Goal: Communication & Community: Share content

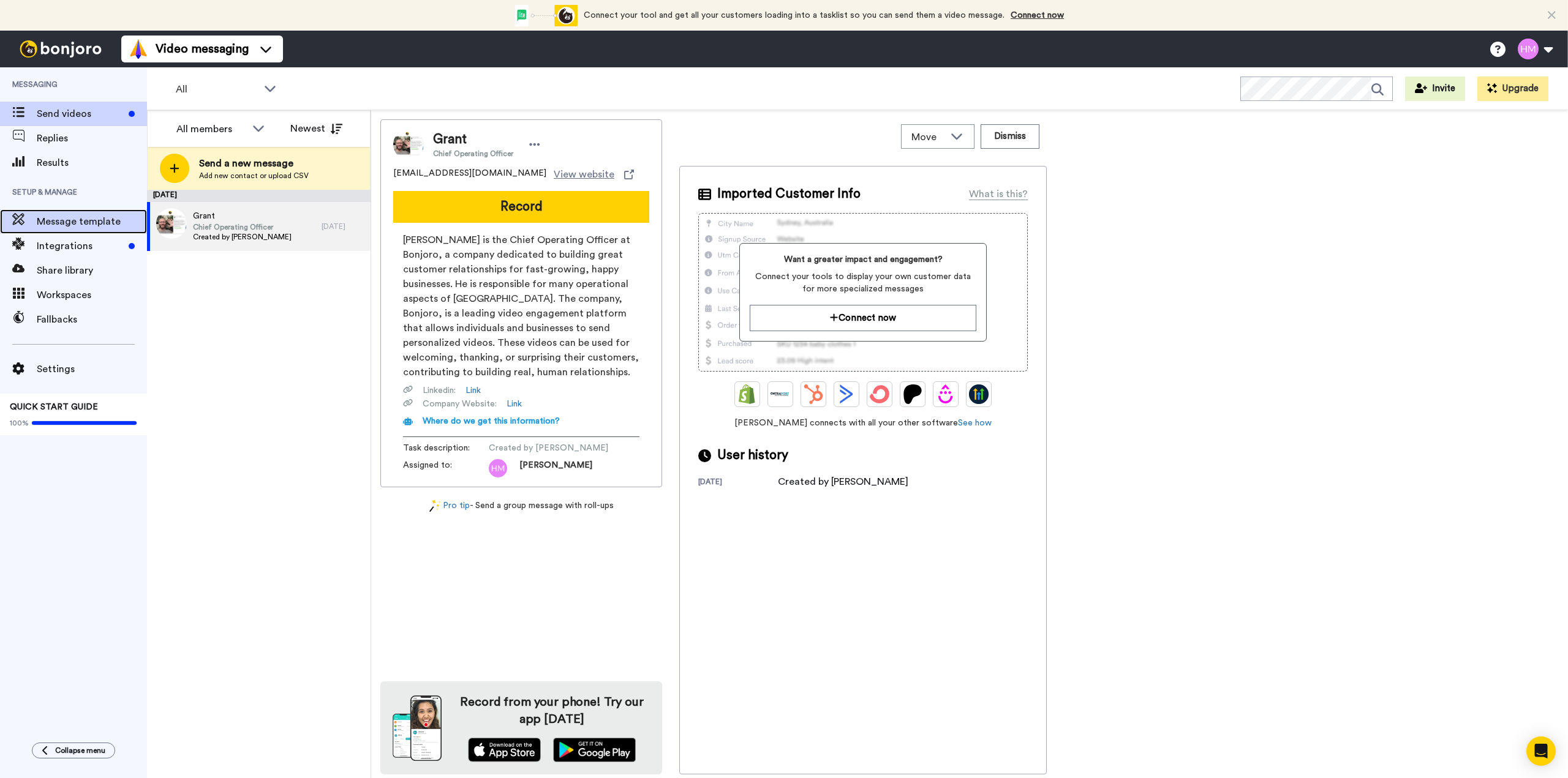
click at [79, 225] on span "Message template" at bounding box center [92, 221] width 110 height 15
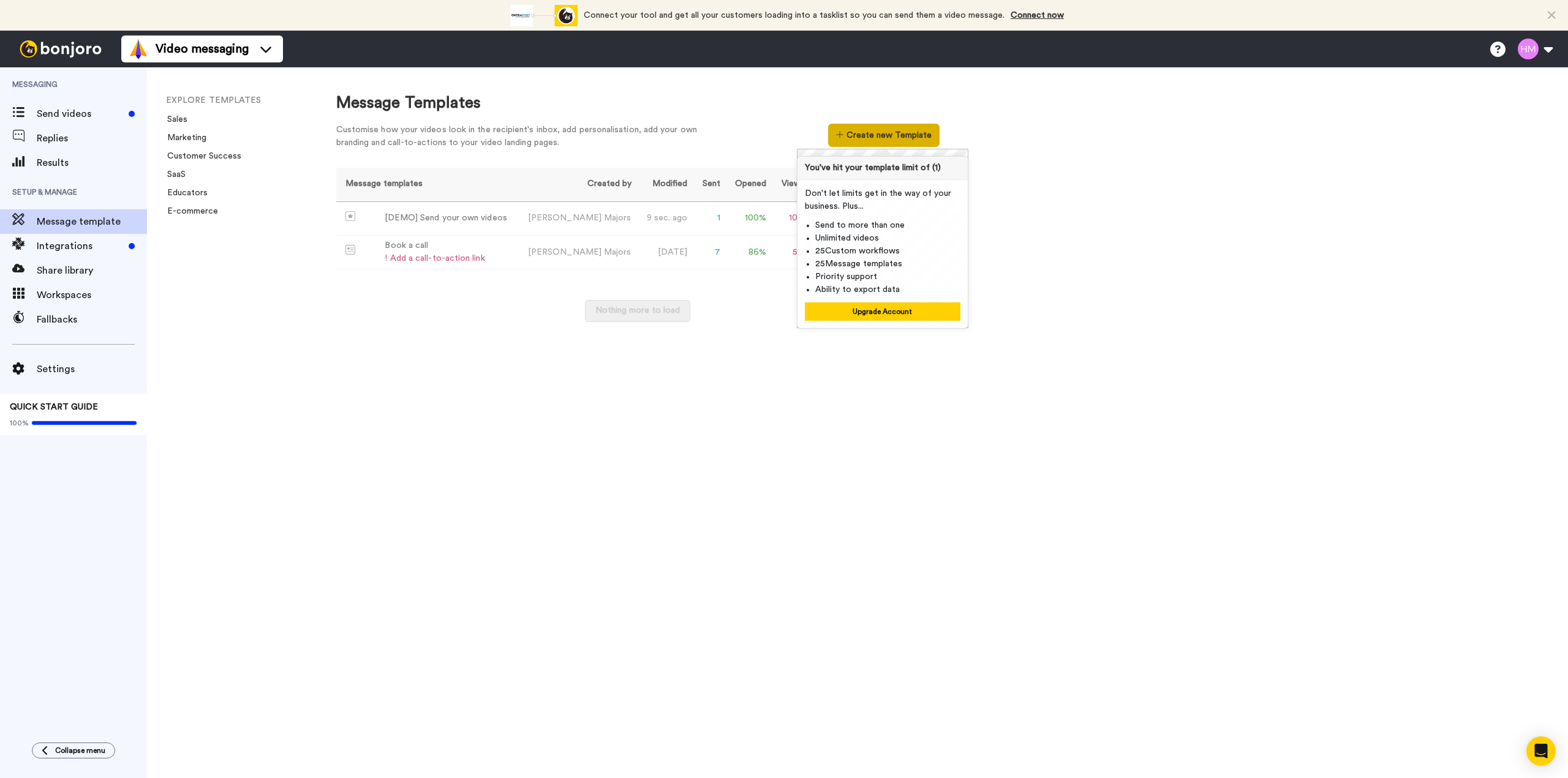
click at [868, 138] on button "Create new Template" at bounding box center [884, 136] width 110 height 23
click at [411, 315] on div "Nothing more to load" at bounding box center [638, 317] width 604 height 34
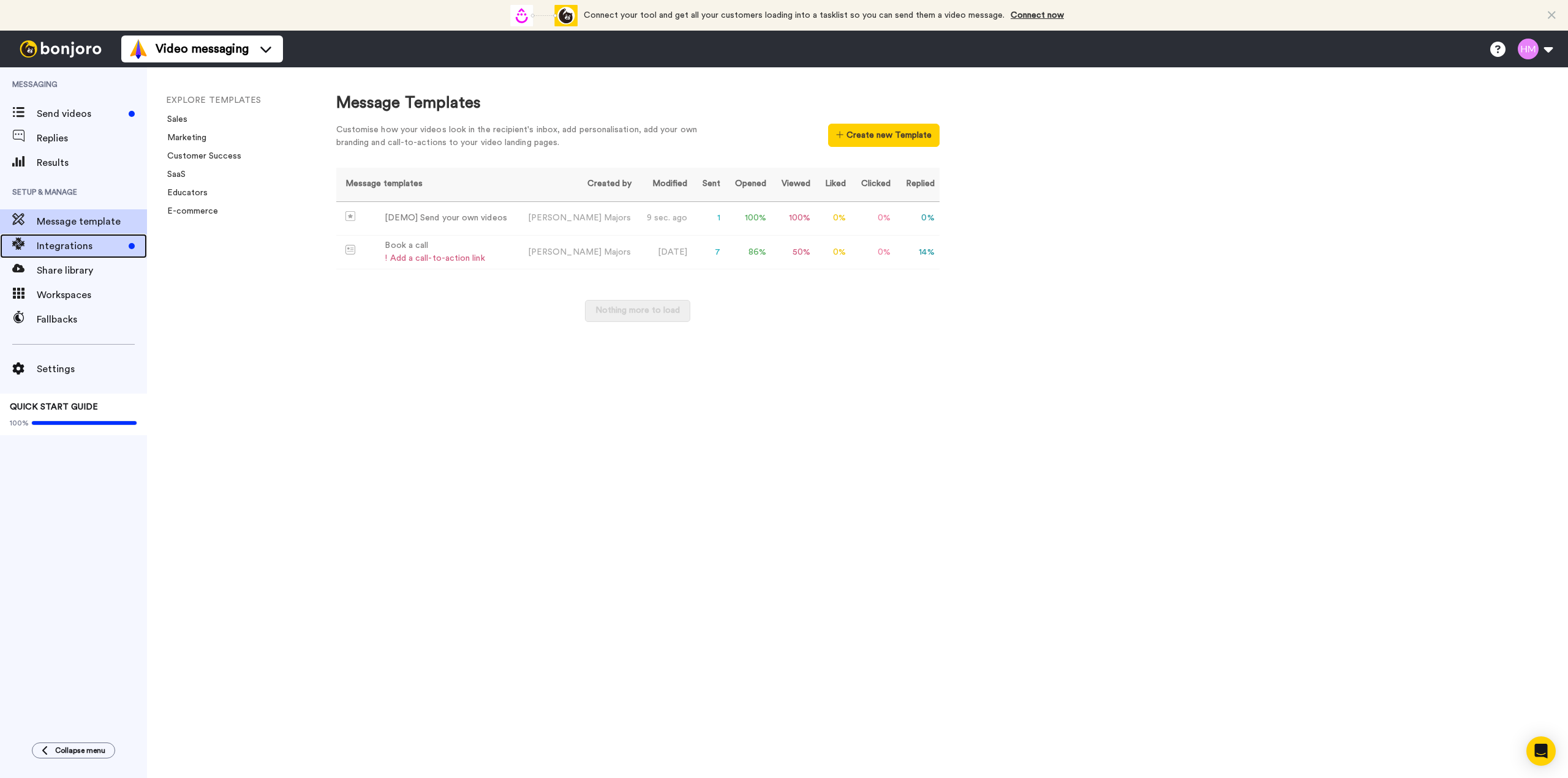
click at [91, 247] on span "Integrations" at bounding box center [80, 246] width 87 height 15
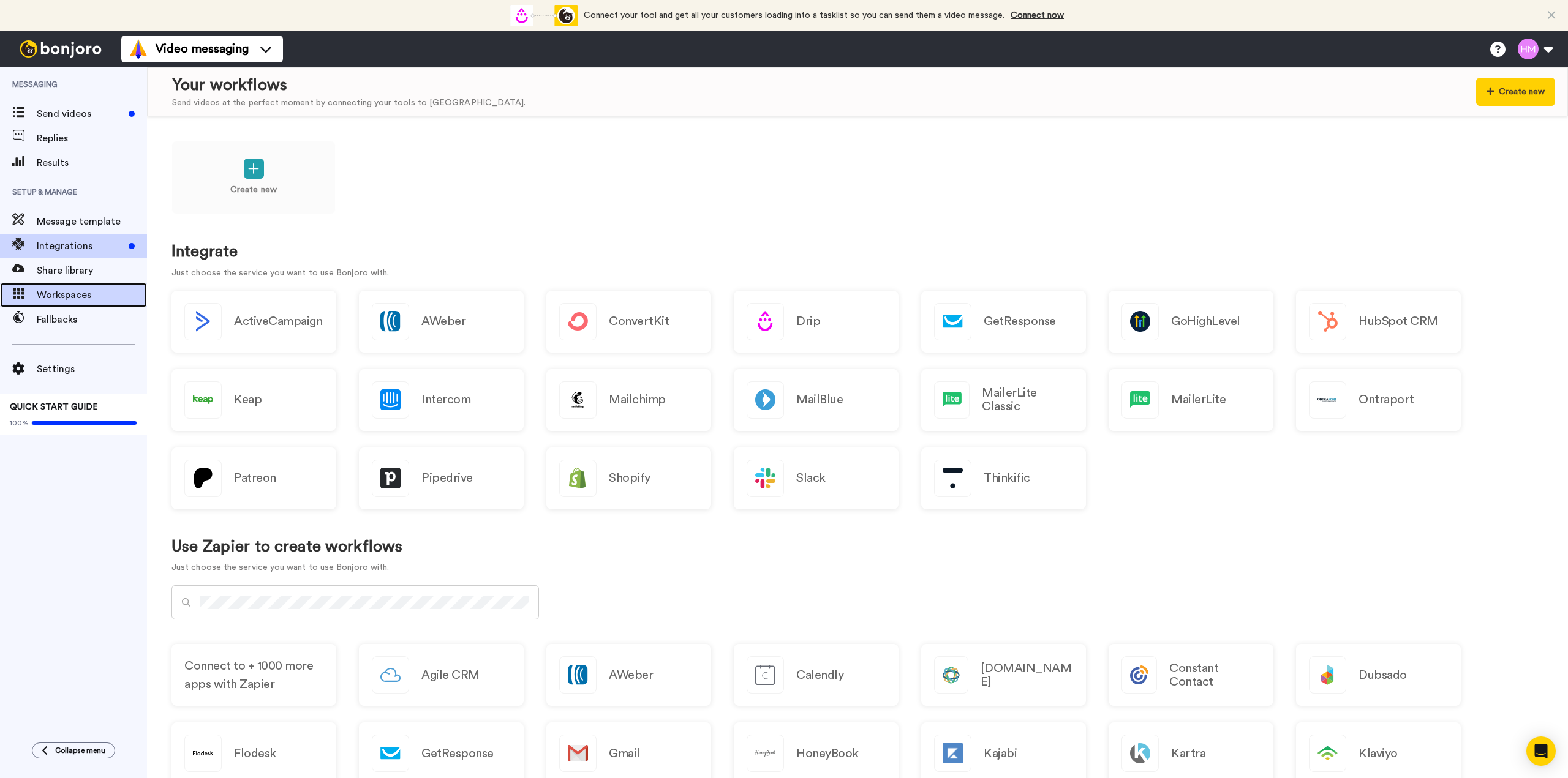
click at [81, 293] on span "Workspaces" at bounding box center [92, 295] width 110 height 15
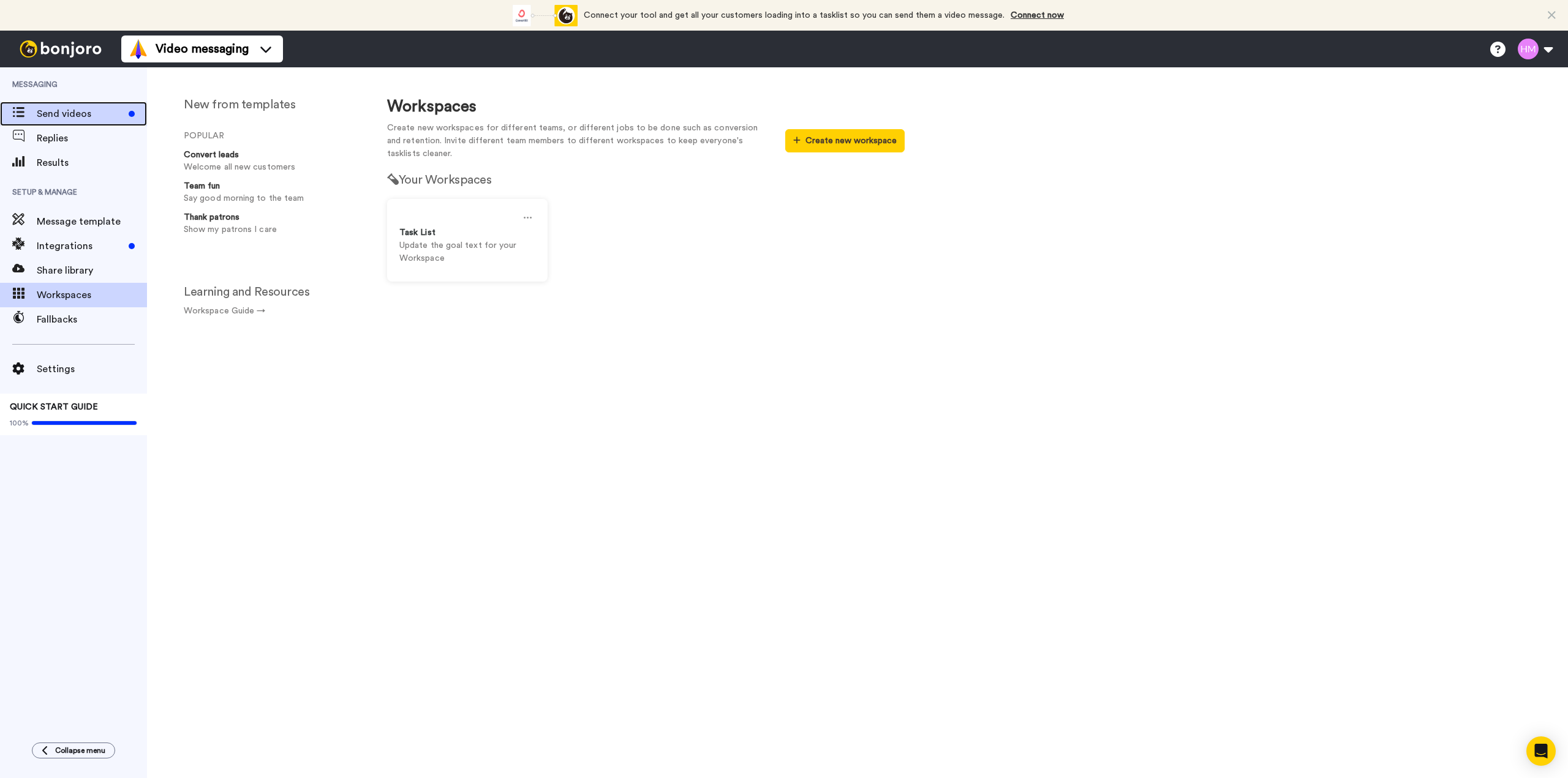
click at [78, 115] on span "Send videos" at bounding box center [80, 113] width 87 height 15
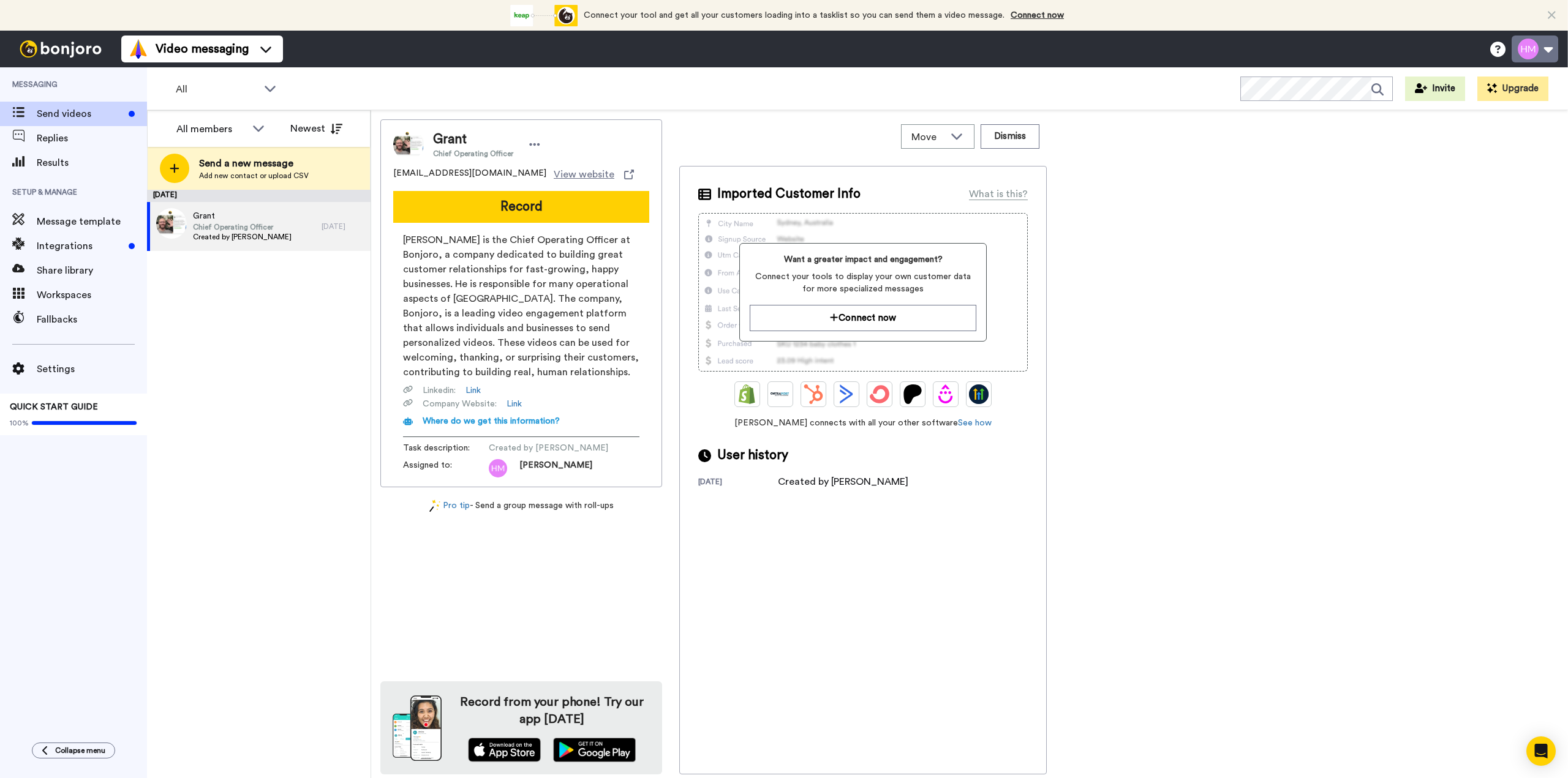
click at [1554, 52] on button at bounding box center [1535, 49] width 47 height 27
click at [1493, 89] on span "My Profile" at bounding box center [1484, 86] width 46 height 15
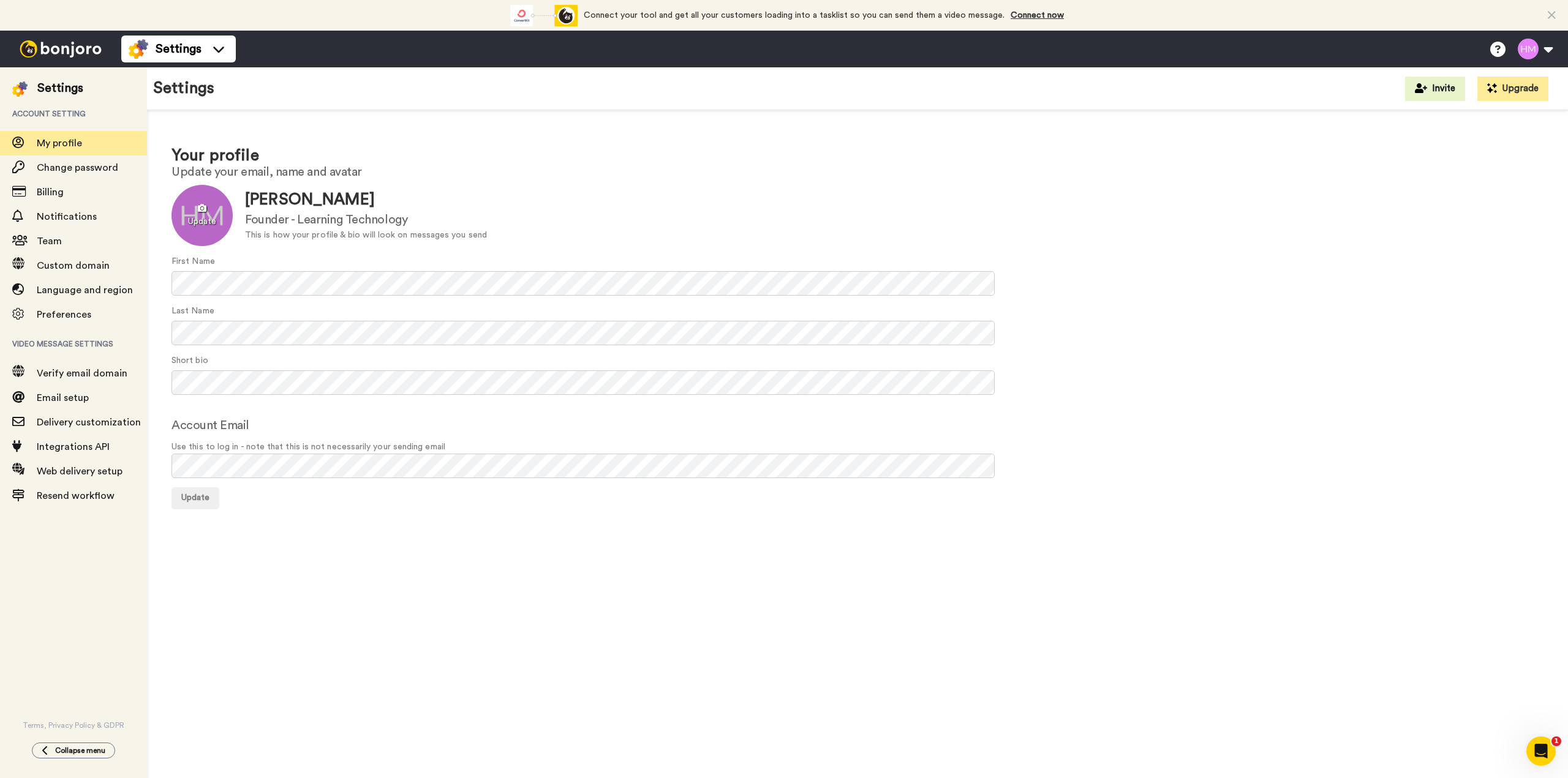
click at [212, 211] on div at bounding box center [202, 215] width 61 height 61
click at [66, 50] on img at bounding box center [60, 49] width 92 height 17
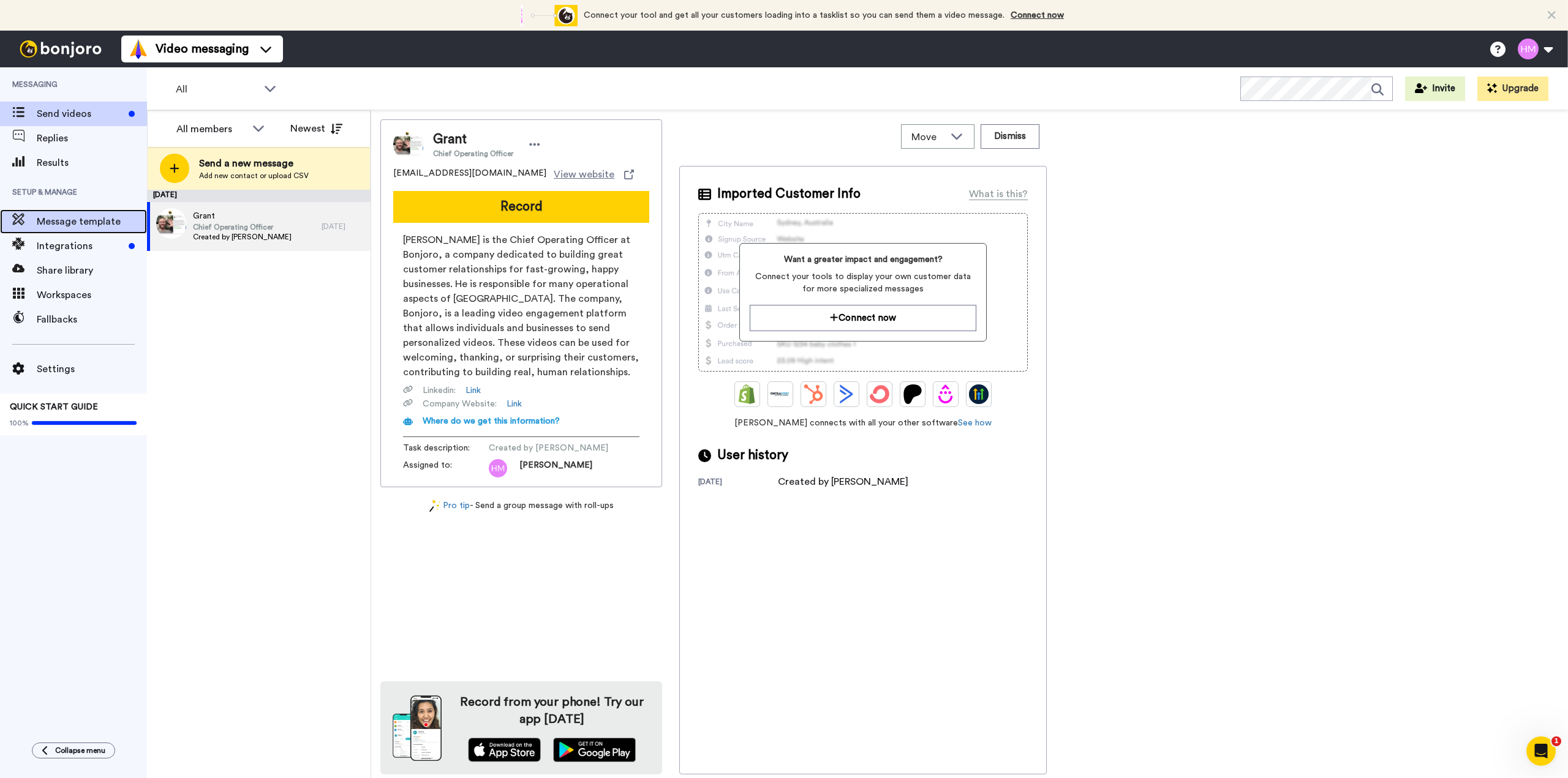
click at [98, 224] on span "Message template" at bounding box center [92, 221] width 110 height 15
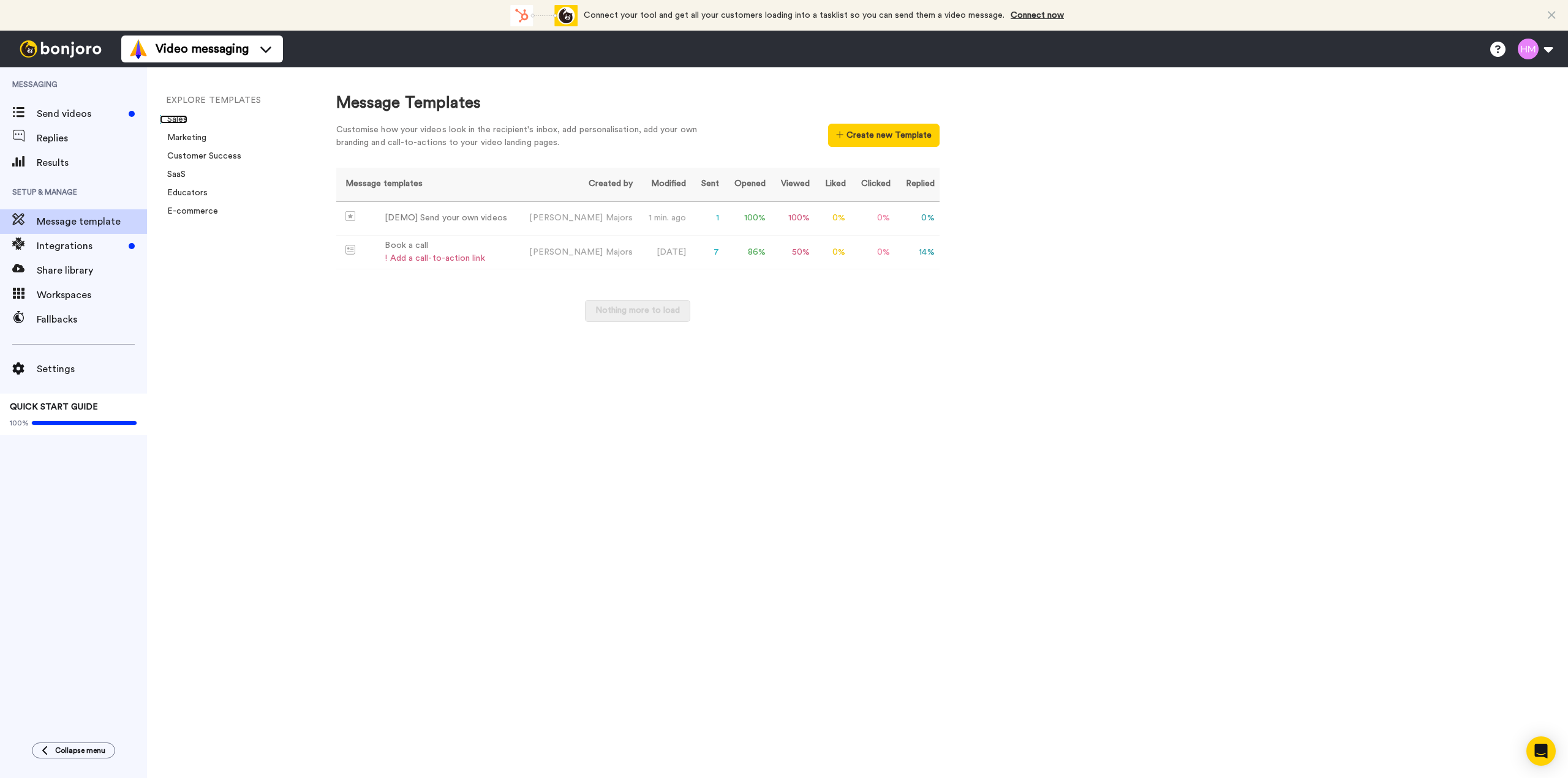
click at [182, 118] on link "Sales" at bounding box center [173, 119] width 27 height 9
click at [66, 370] on span "Settings" at bounding box center [92, 369] width 110 height 15
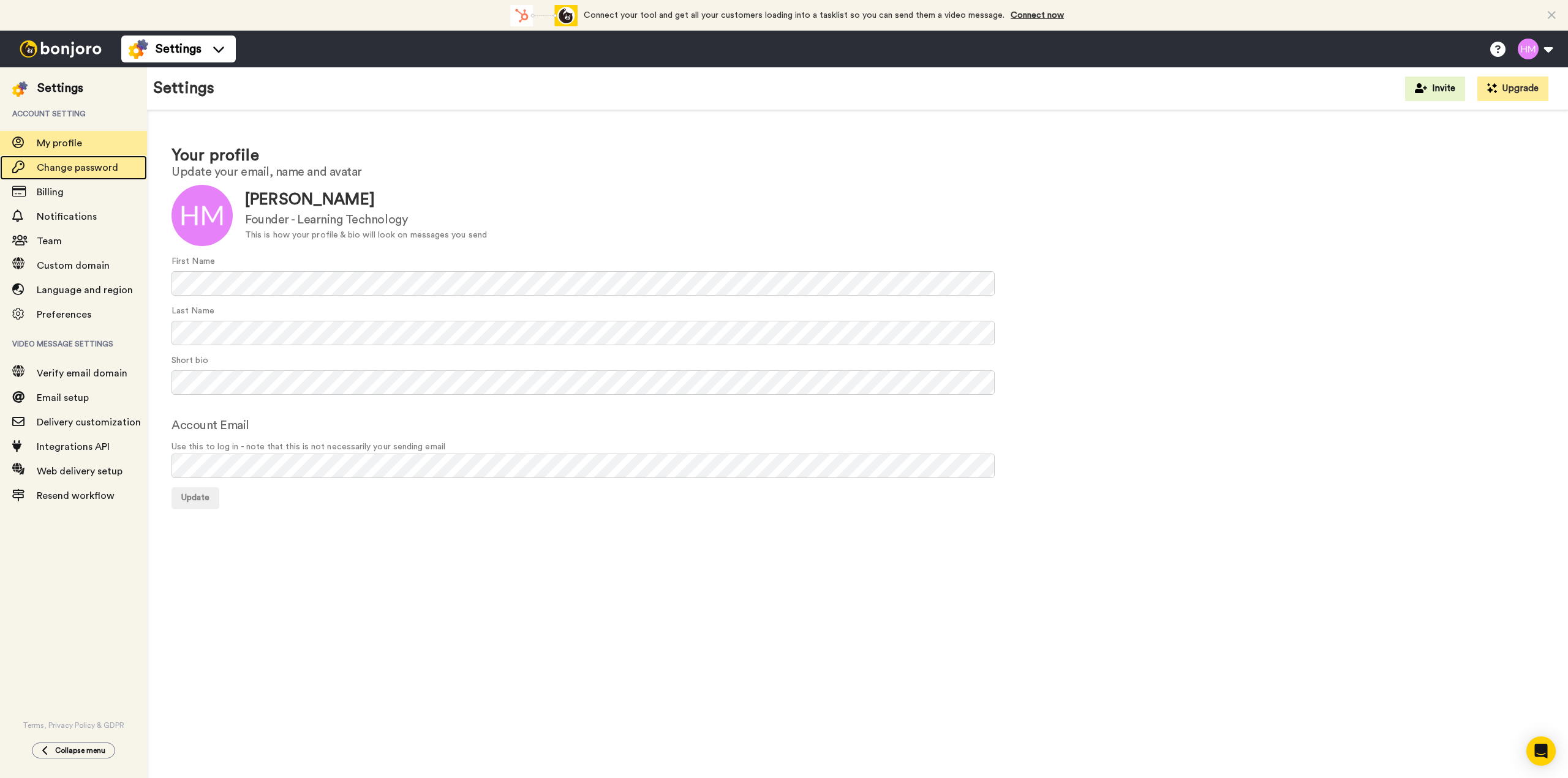
click at [52, 171] on span "Change password" at bounding box center [78, 168] width 81 height 10
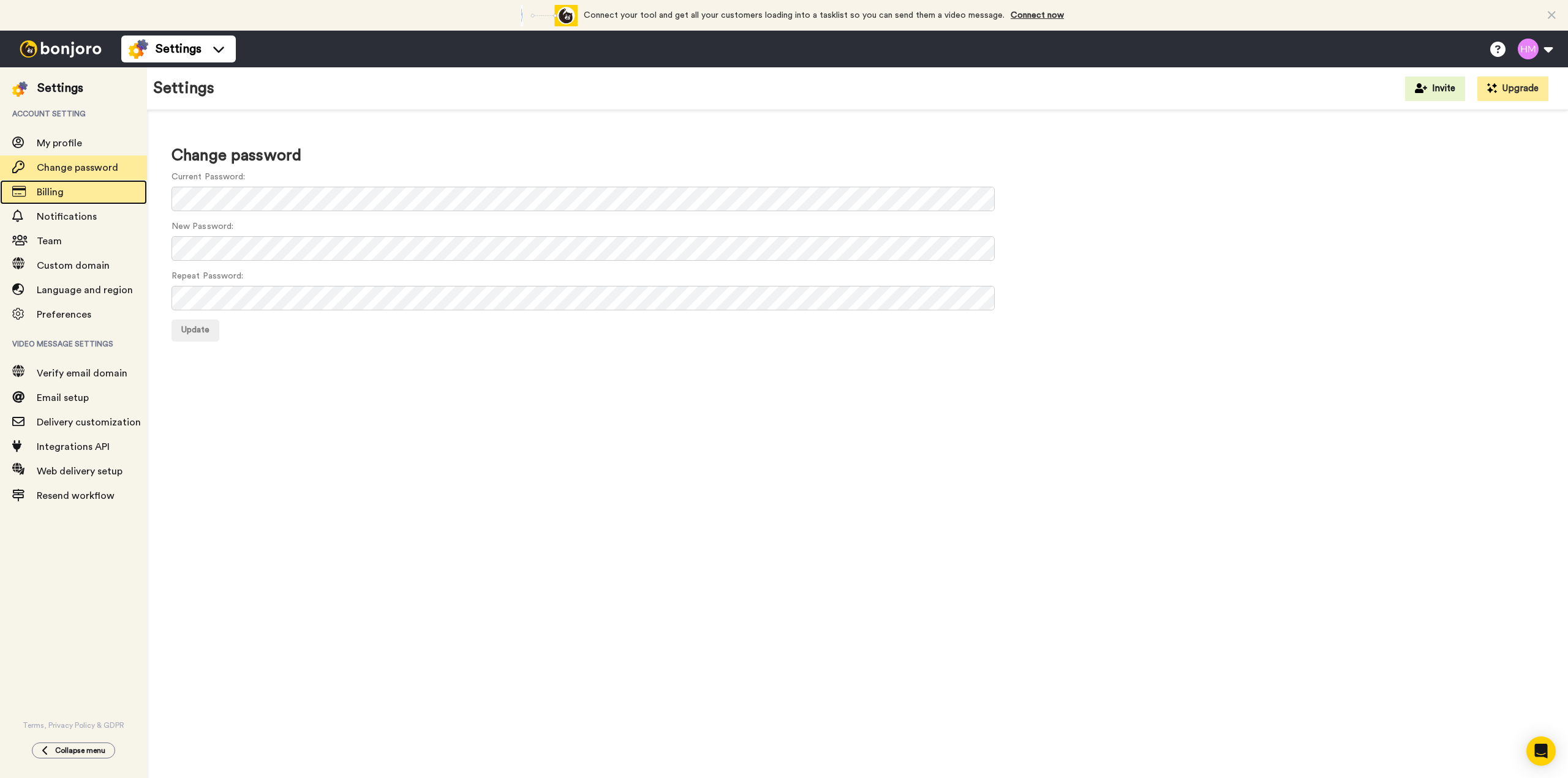
click at [53, 201] on div "Billing" at bounding box center [74, 192] width 147 height 24
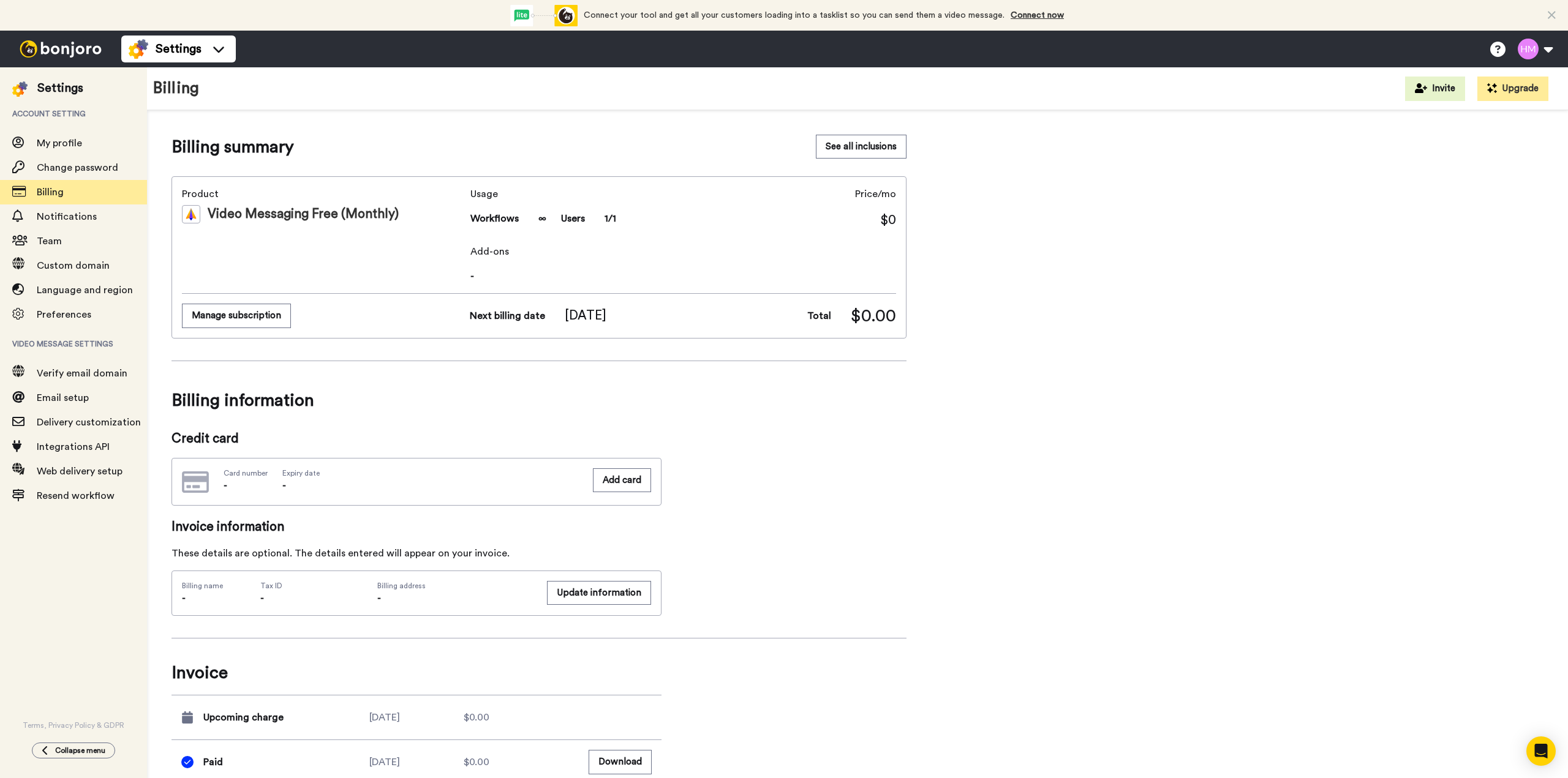
click at [50, 92] on div "Settings" at bounding box center [60, 88] width 46 height 17
click at [78, 49] on img at bounding box center [60, 49] width 92 height 17
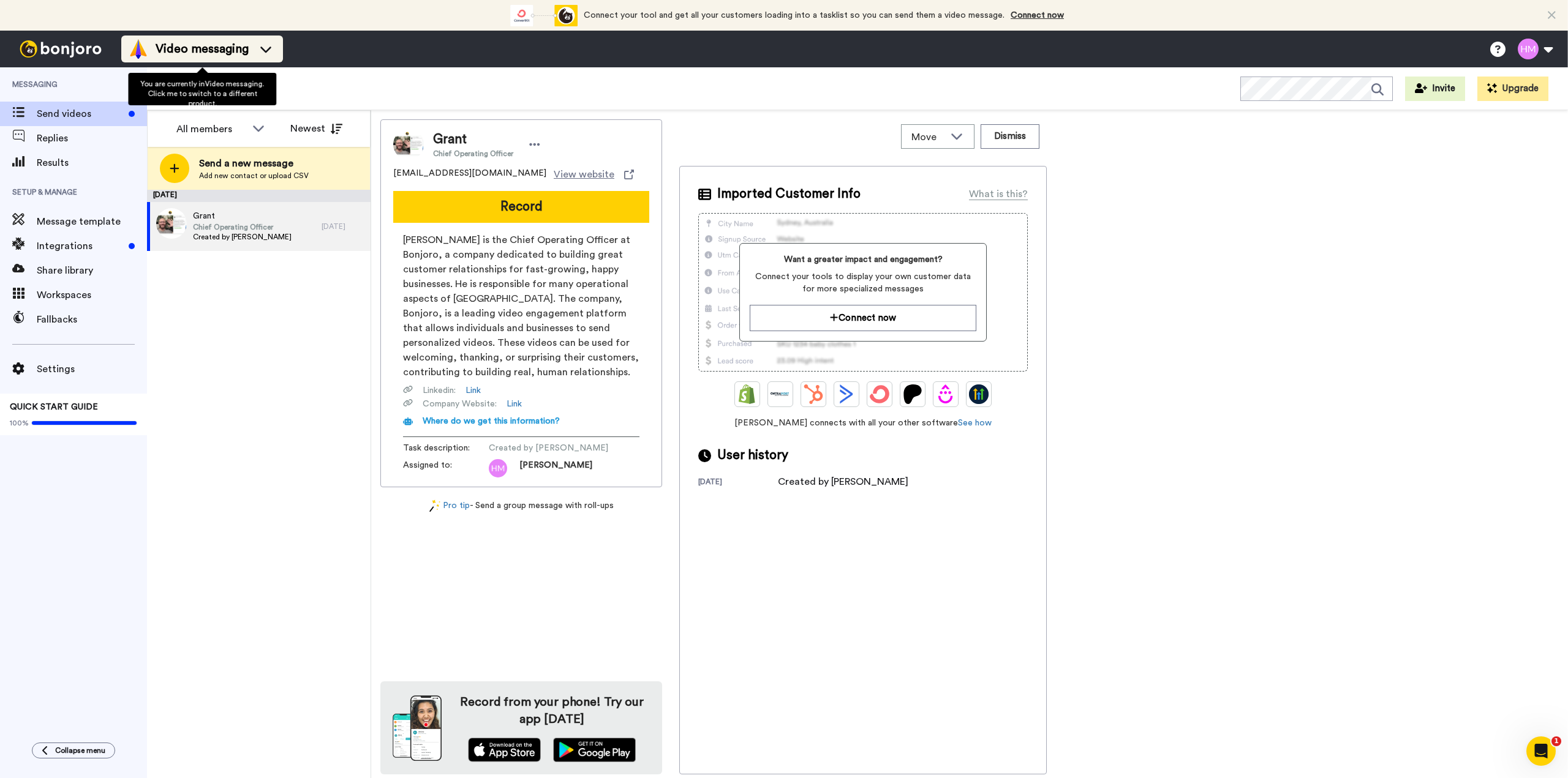
click at [257, 51] on icon at bounding box center [266, 48] width 19 height 13
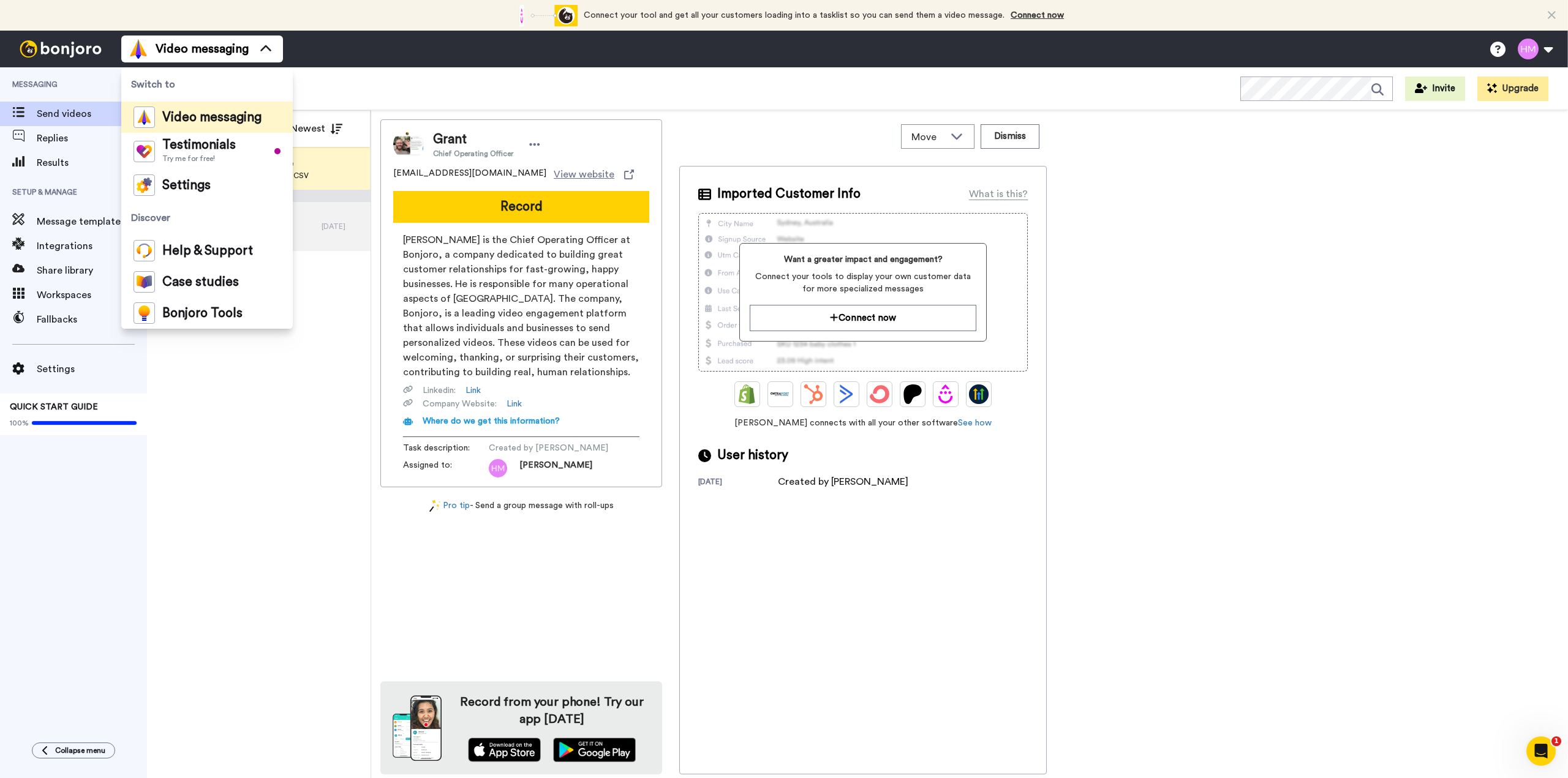
click at [282, 520] on div "August 6 Grant Chief Operating Officer Created by Heather Majors 11 days ago" at bounding box center [259, 483] width 224 height 588
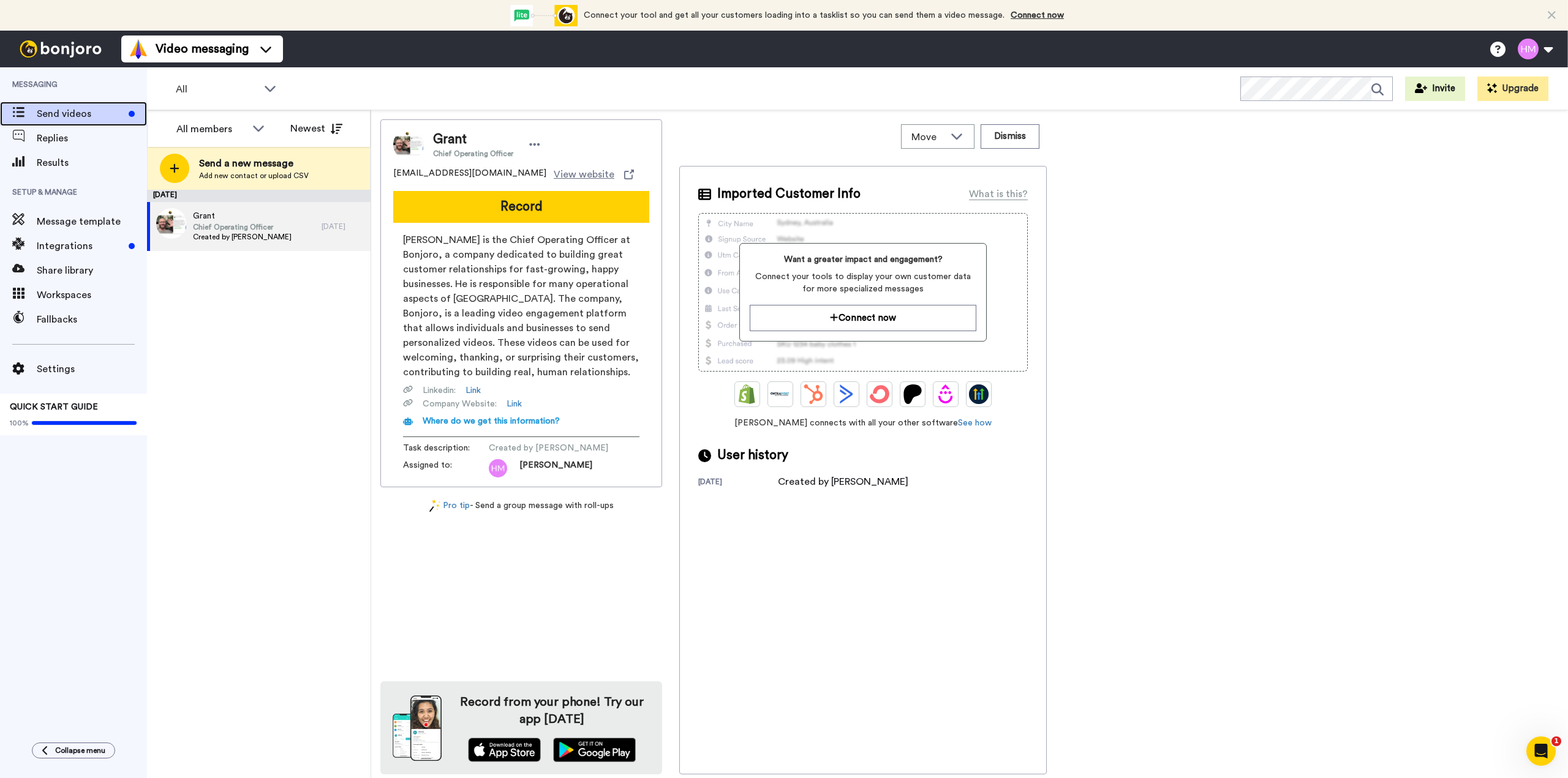
click at [62, 110] on span "Send videos" at bounding box center [80, 113] width 87 height 15
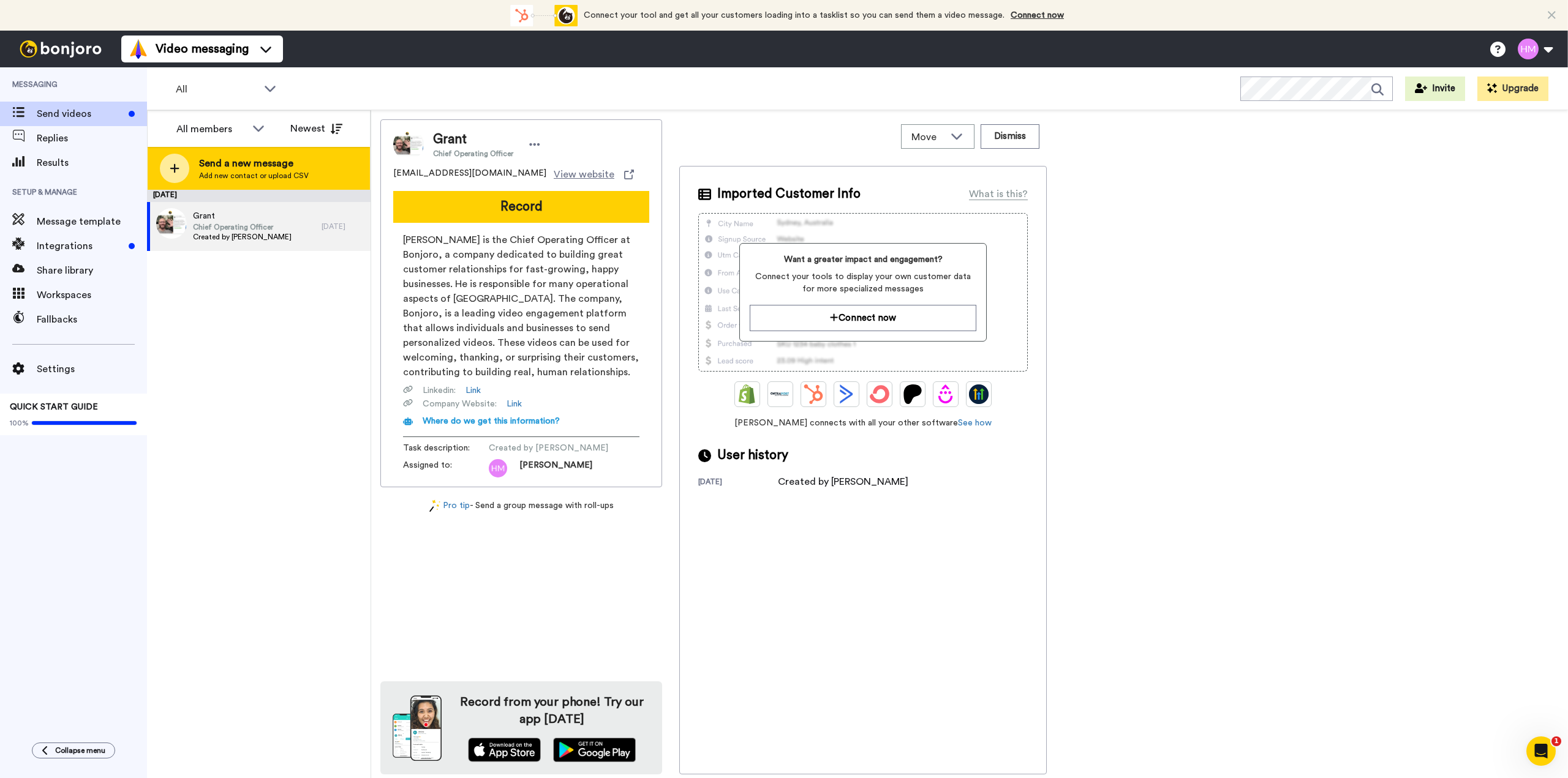
click at [234, 172] on span "Add new contact or upload CSV" at bounding box center [253, 175] width 110 height 10
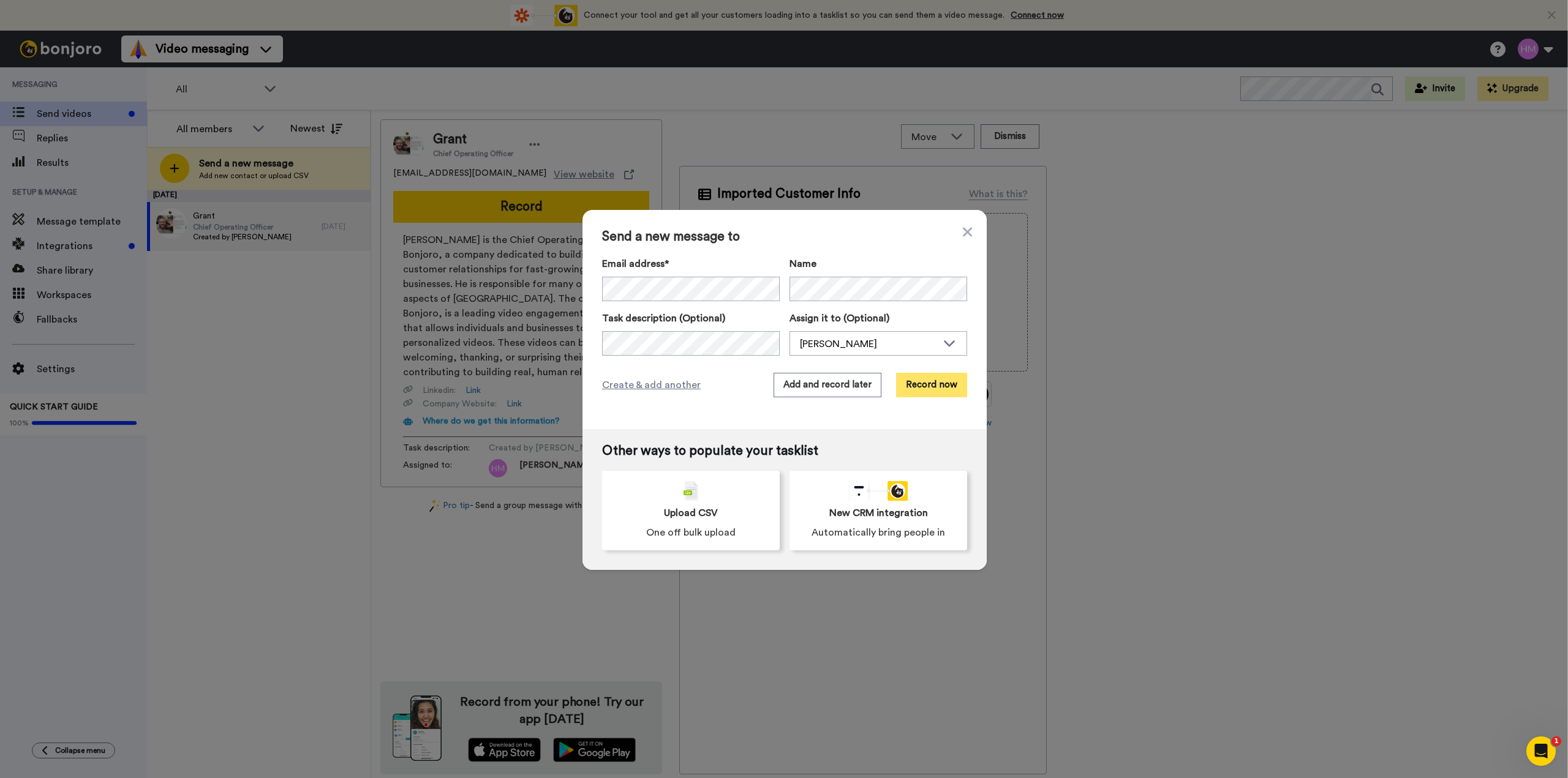
click at [929, 390] on button "Record now" at bounding box center [931, 385] width 71 height 24
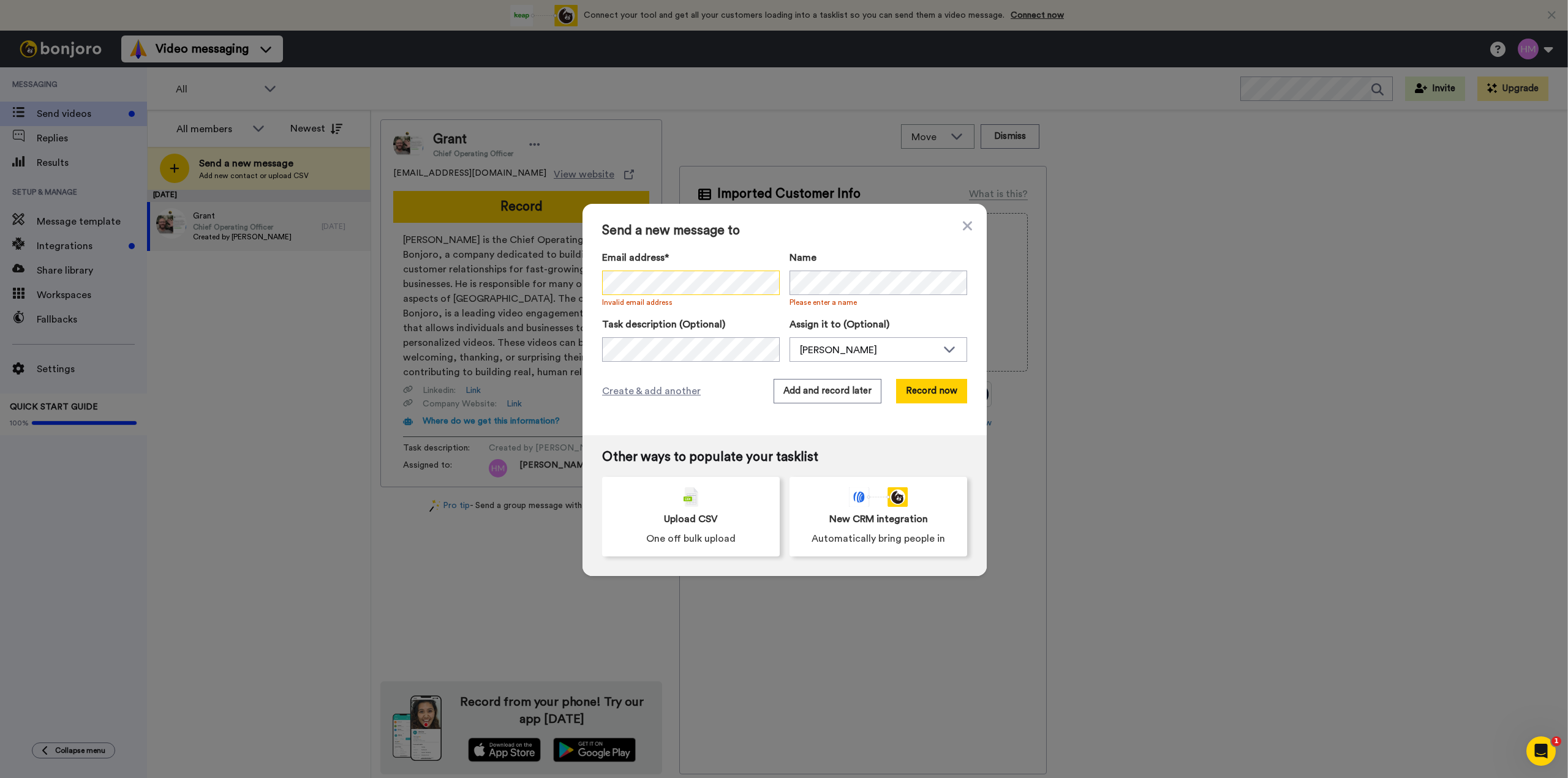
click at [528, 316] on div "Send a new message to Email address* No search result for ‘ kumaminda@gmail.com…" at bounding box center [784, 389] width 1568 height 778
click at [965, 229] on icon at bounding box center [967, 225] width 9 height 9
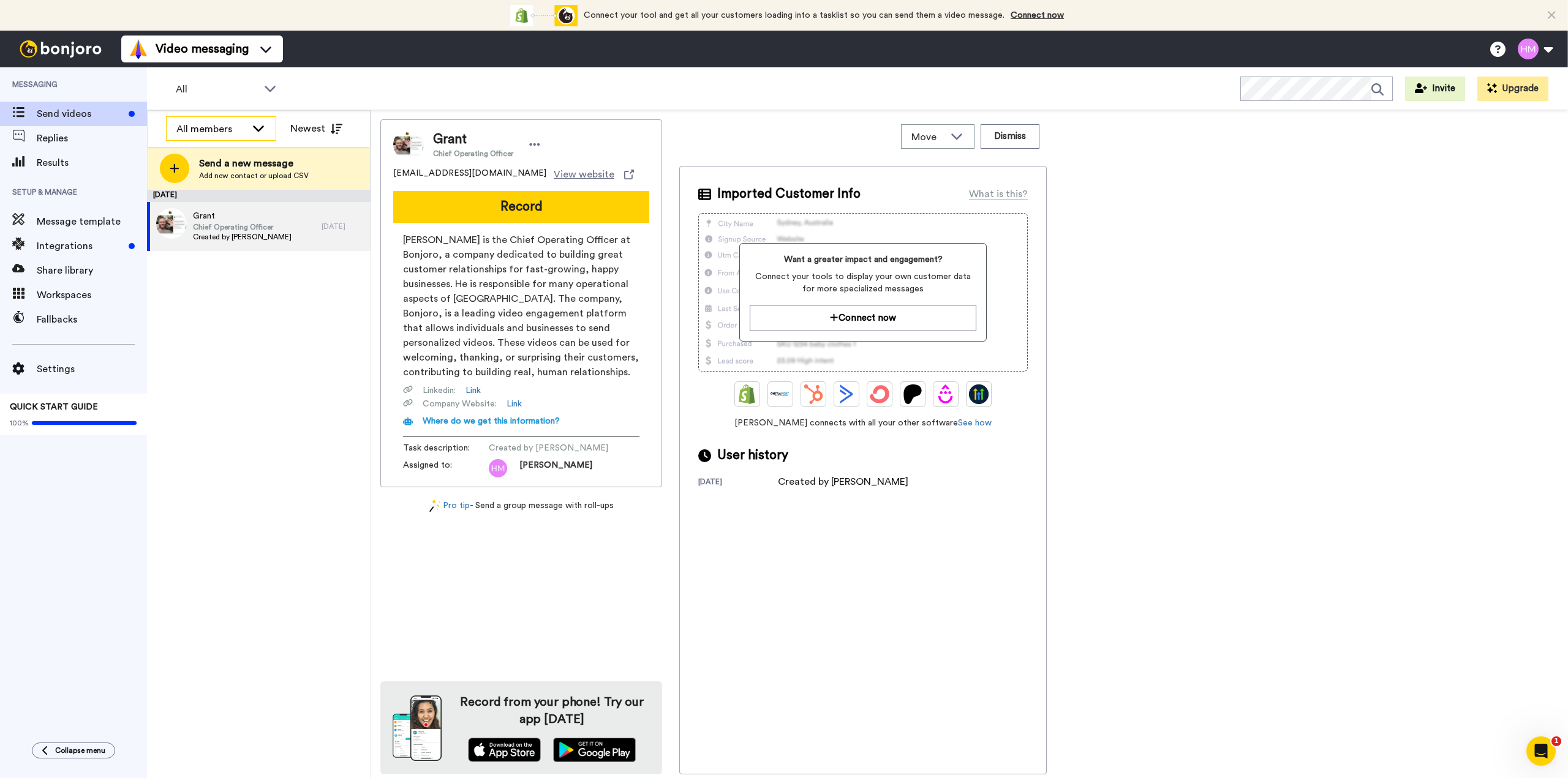
click at [237, 129] on div "All members" at bounding box center [211, 129] width 70 height 15
click at [247, 128] on div "All members" at bounding box center [221, 129] width 110 height 24
click at [53, 296] on span "Workspaces" at bounding box center [92, 295] width 110 height 15
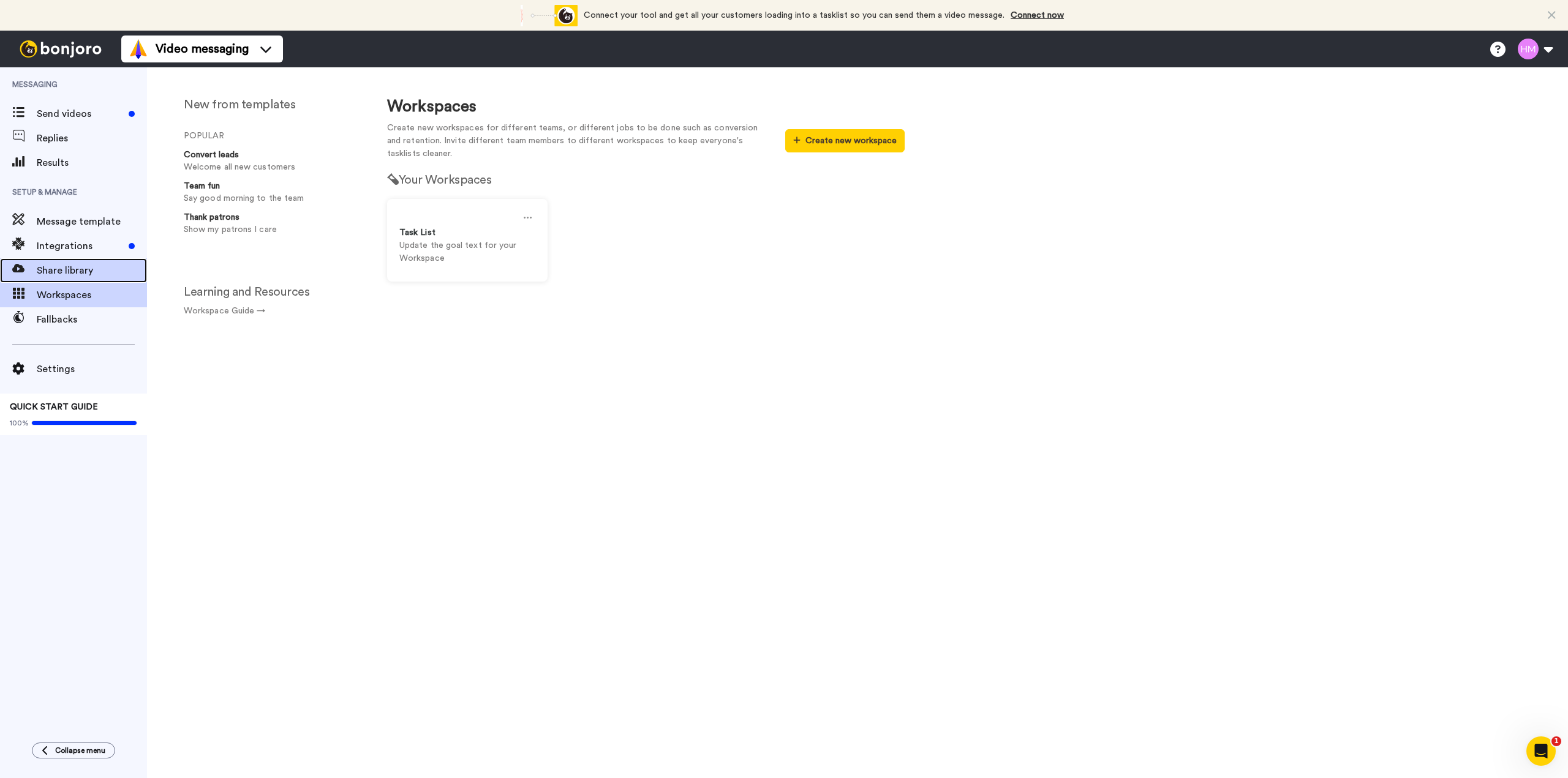
click at [58, 270] on span "Share library" at bounding box center [92, 270] width 110 height 15
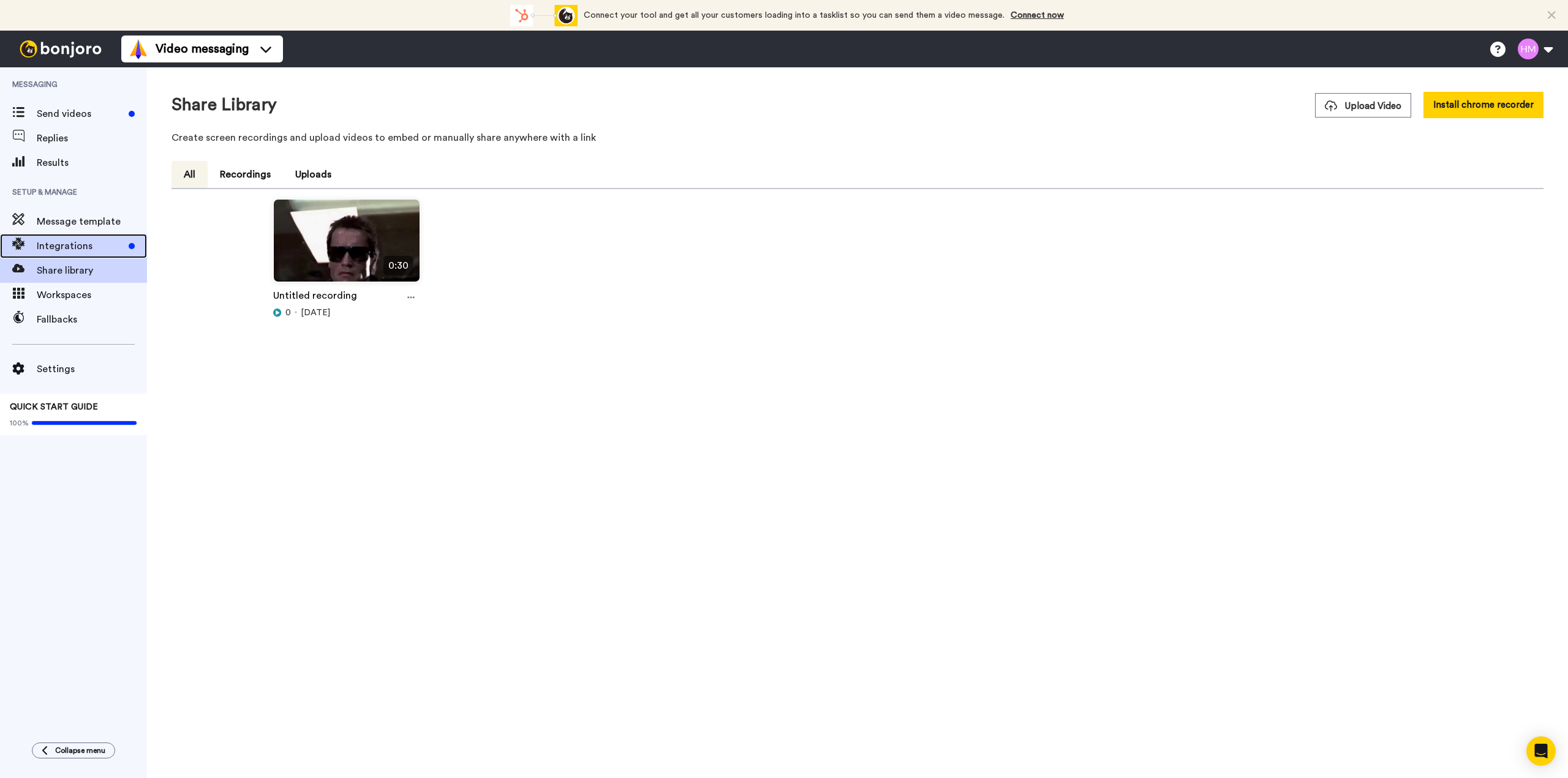
click at [62, 246] on span "Integrations" at bounding box center [80, 246] width 87 height 15
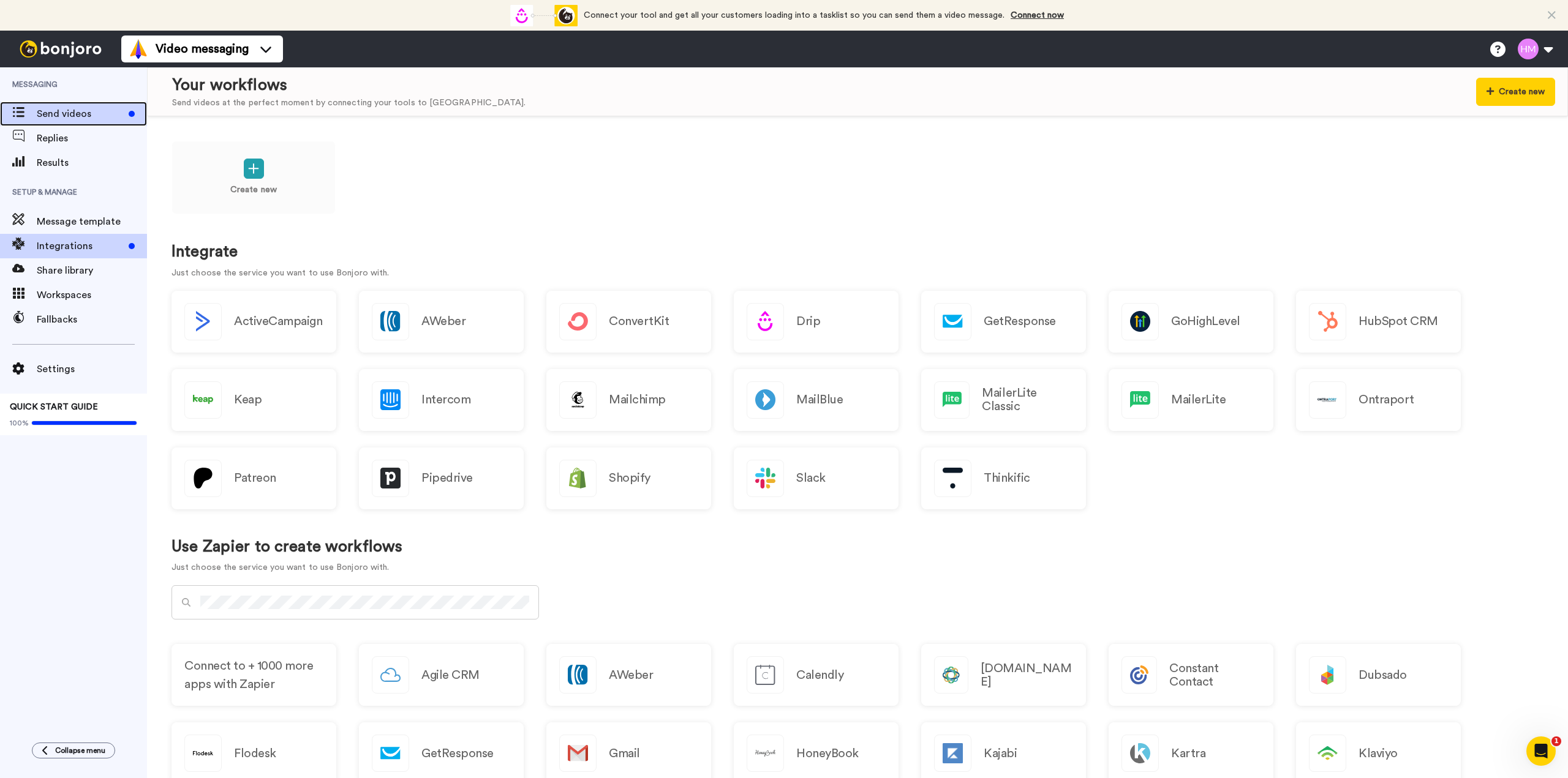
click at [51, 114] on span "Send videos" at bounding box center [80, 113] width 87 height 15
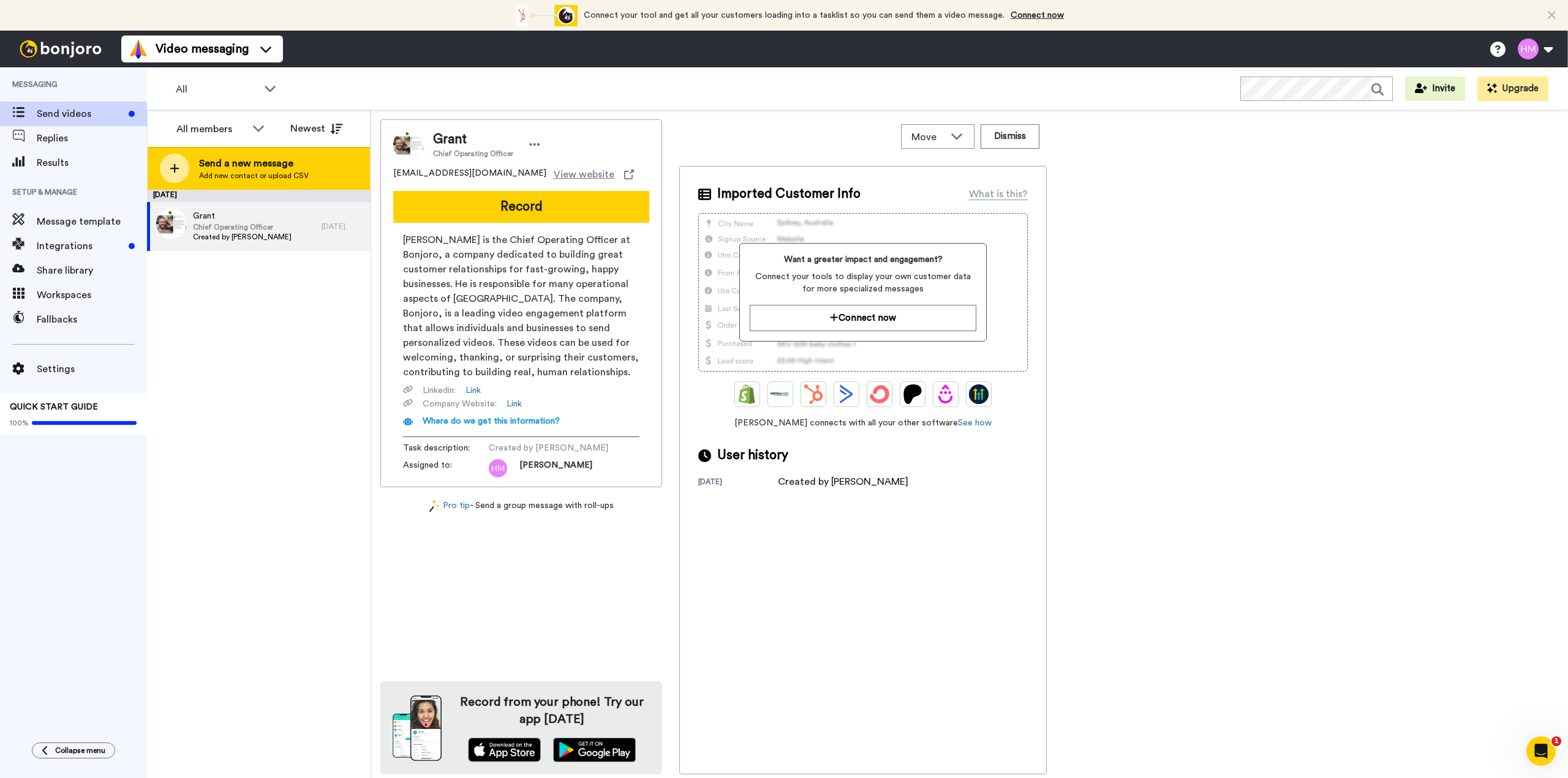
click at [172, 168] on icon at bounding box center [174, 168] width 10 height 11
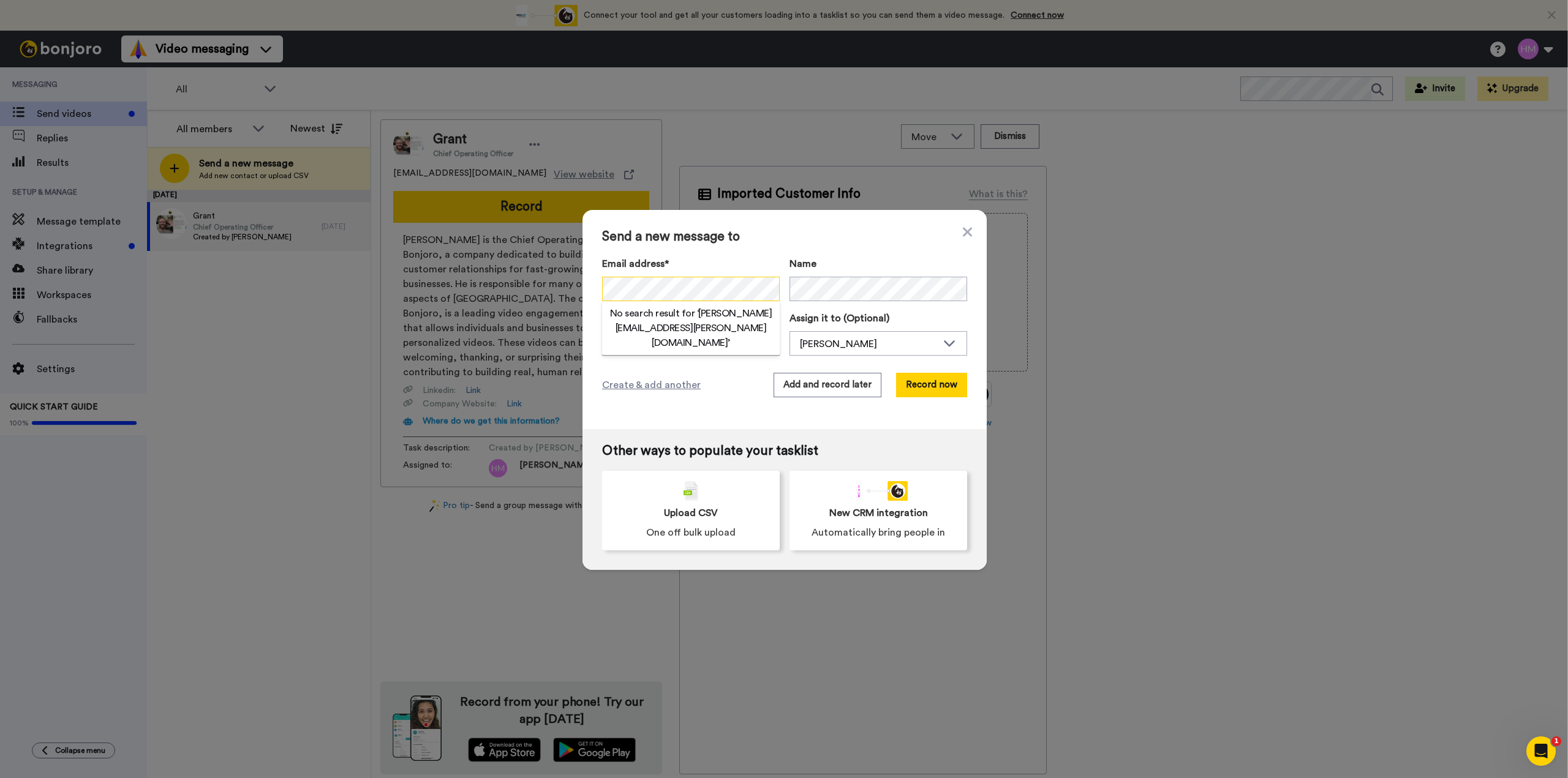
click at [549, 286] on div "Send a new message to Email address* No search result for ‘ andrew.majors@hotma…" at bounding box center [784, 389] width 1568 height 778
click at [732, 319] on label "Task description (Optional)" at bounding box center [690, 318] width 177 height 15
click at [926, 389] on button "Record now" at bounding box center [931, 385] width 71 height 24
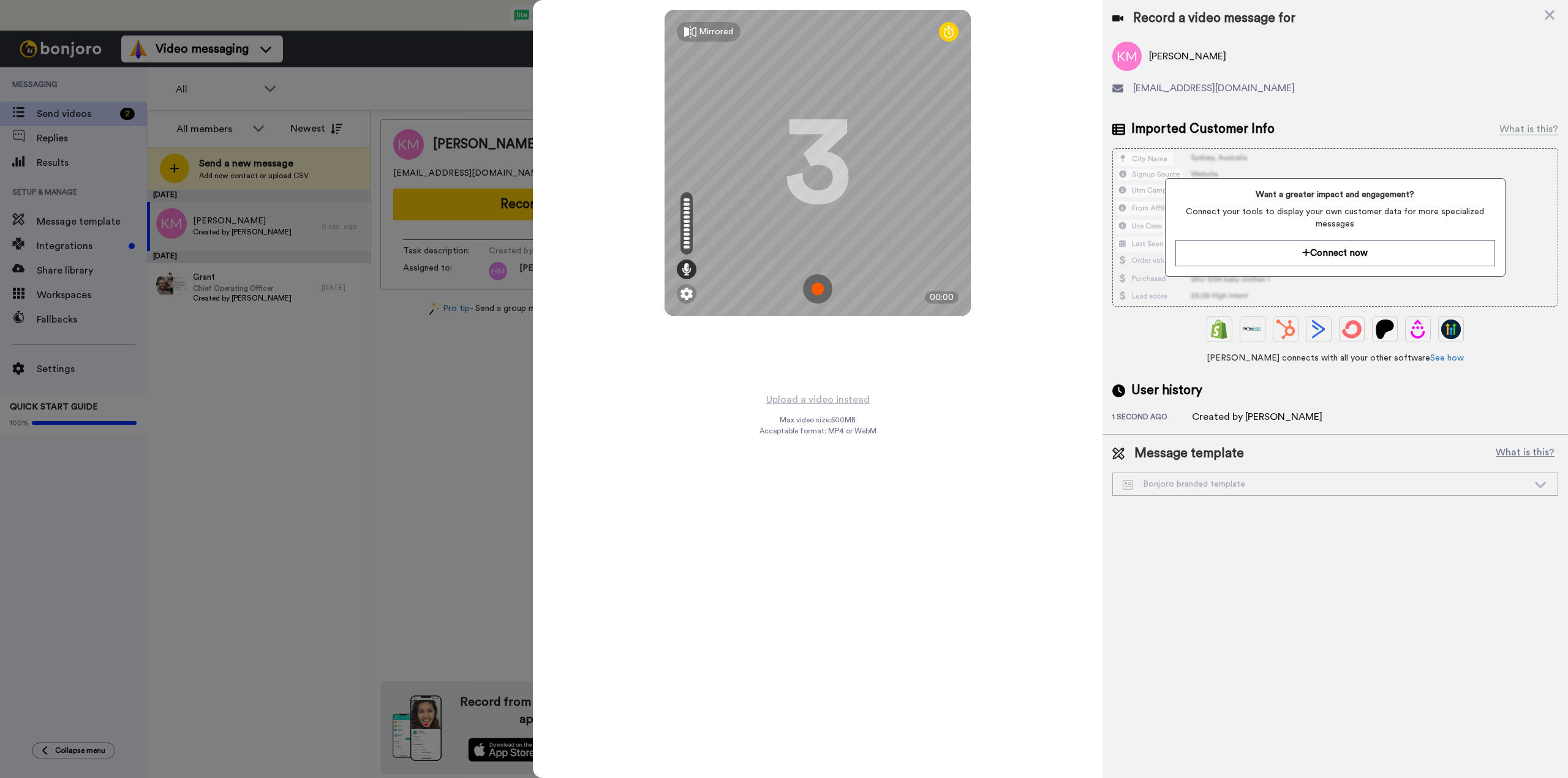
click at [817, 290] on img at bounding box center [818, 289] width 29 height 29
click at [817, 287] on img at bounding box center [818, 289] width 29 height 29
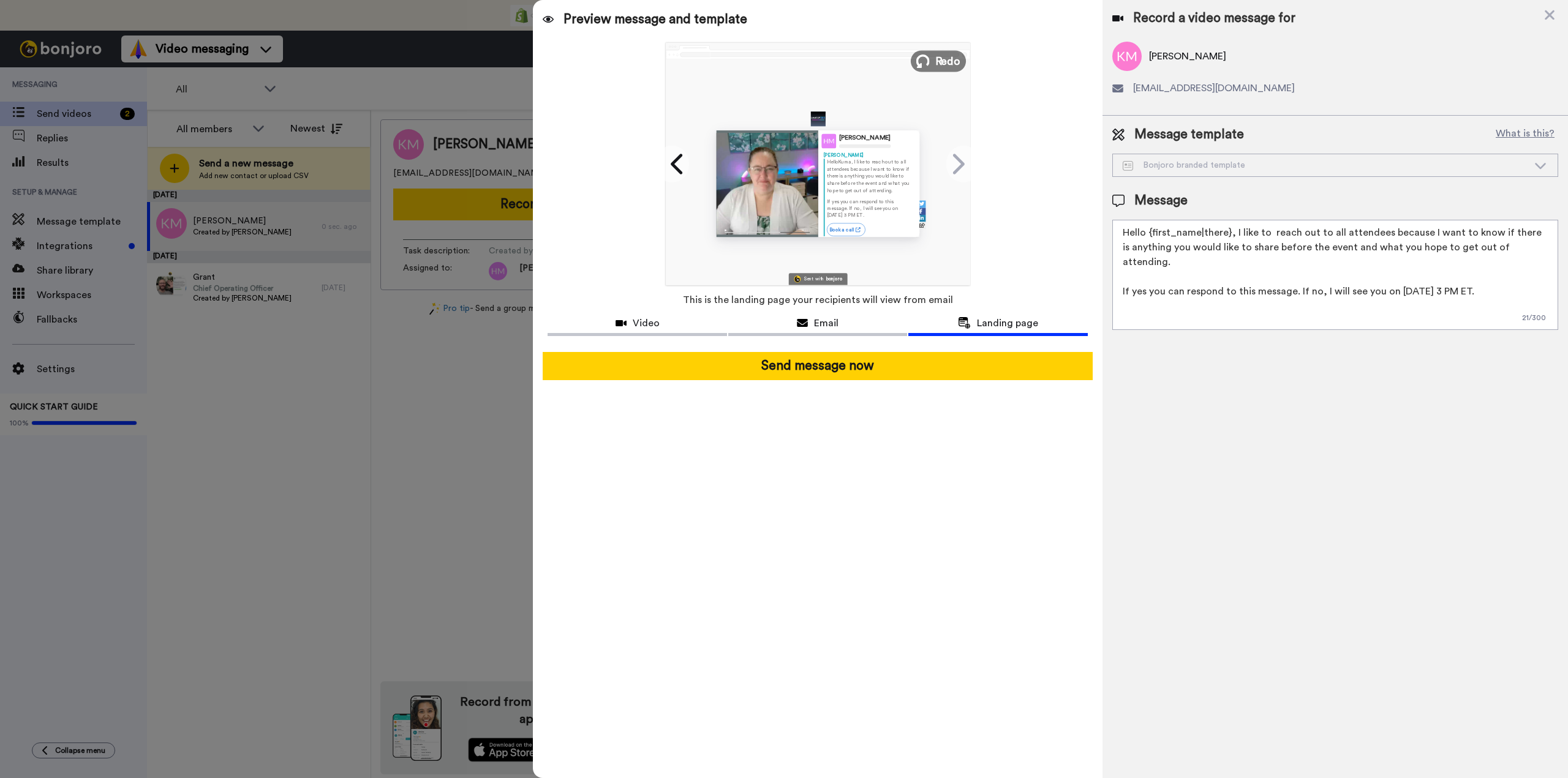
click at [937, 58] on span "Redo" at bounding box center [948, 60] width 26 height 16
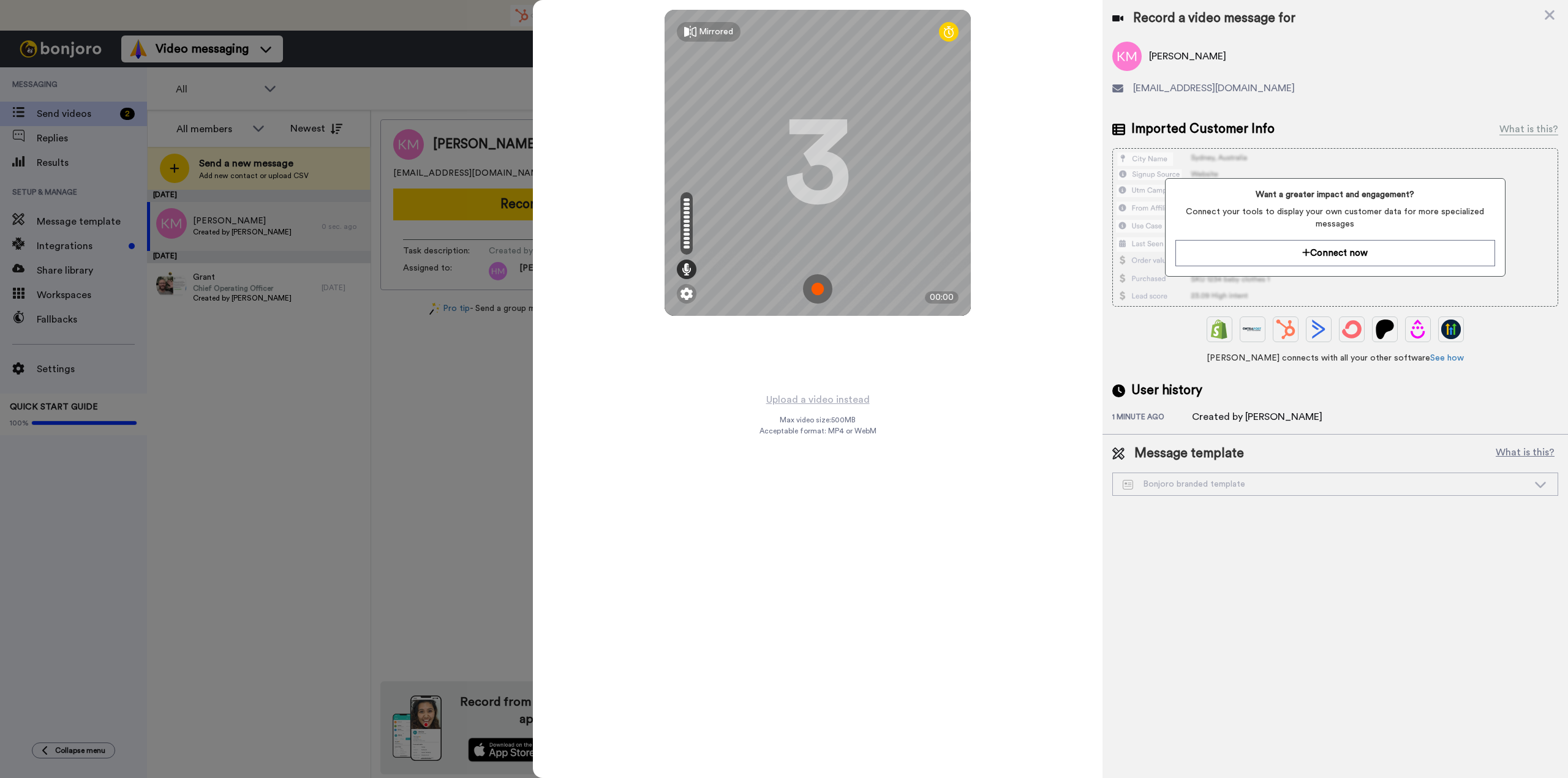
click at [819, 284] on img at bounding box center [818, 289] width 29 height 29
click at [822, 287] on img at bounding box center [818, 289] width 29 height 29
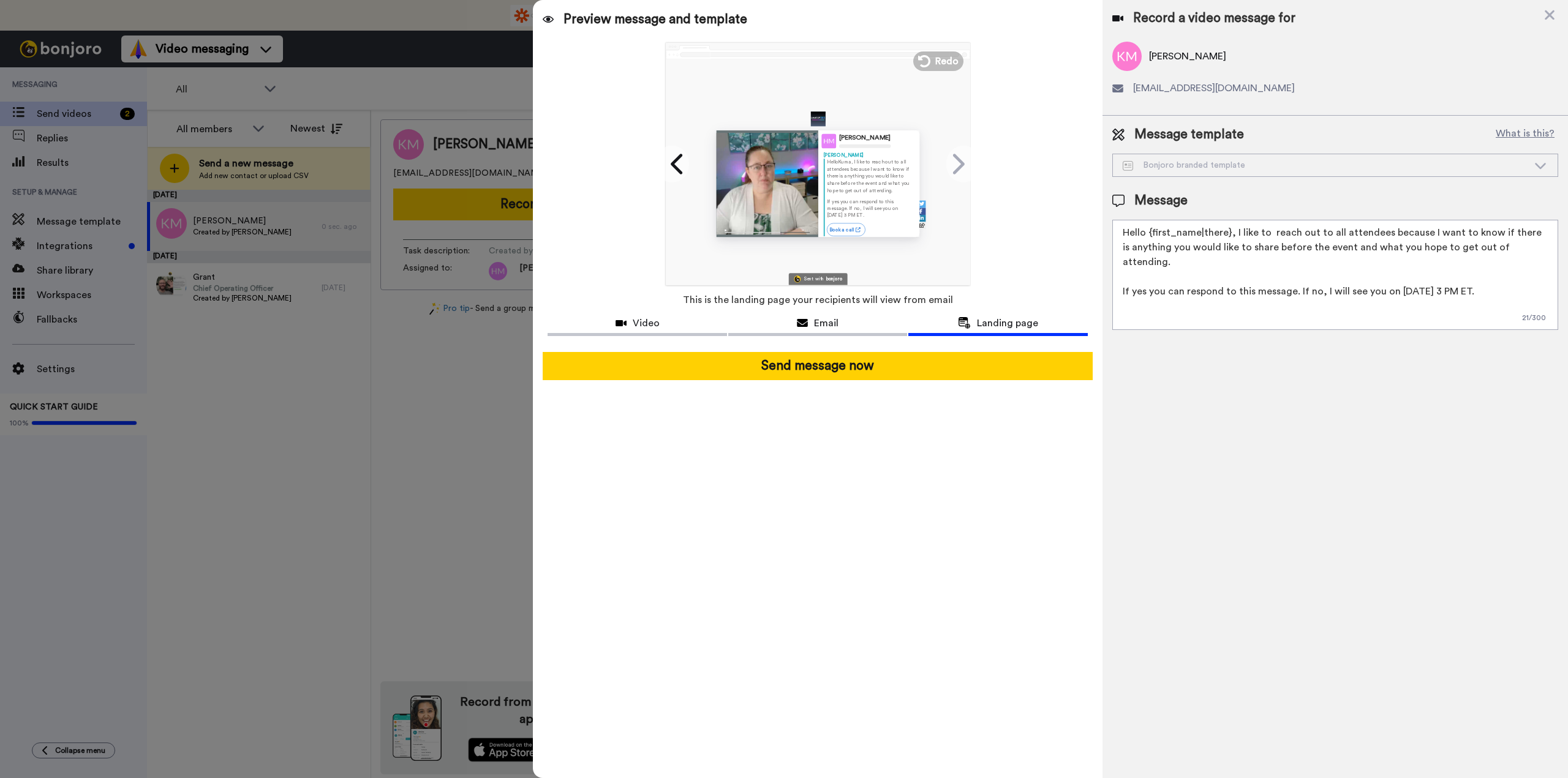
click at [1225, 164] on div "Bonjoro branded template" at bounding box center [1326, 165] width 405 height 13
click at [1530, 133] on button "What is this?" at bounding box center [1525, 135] width 66 height 18
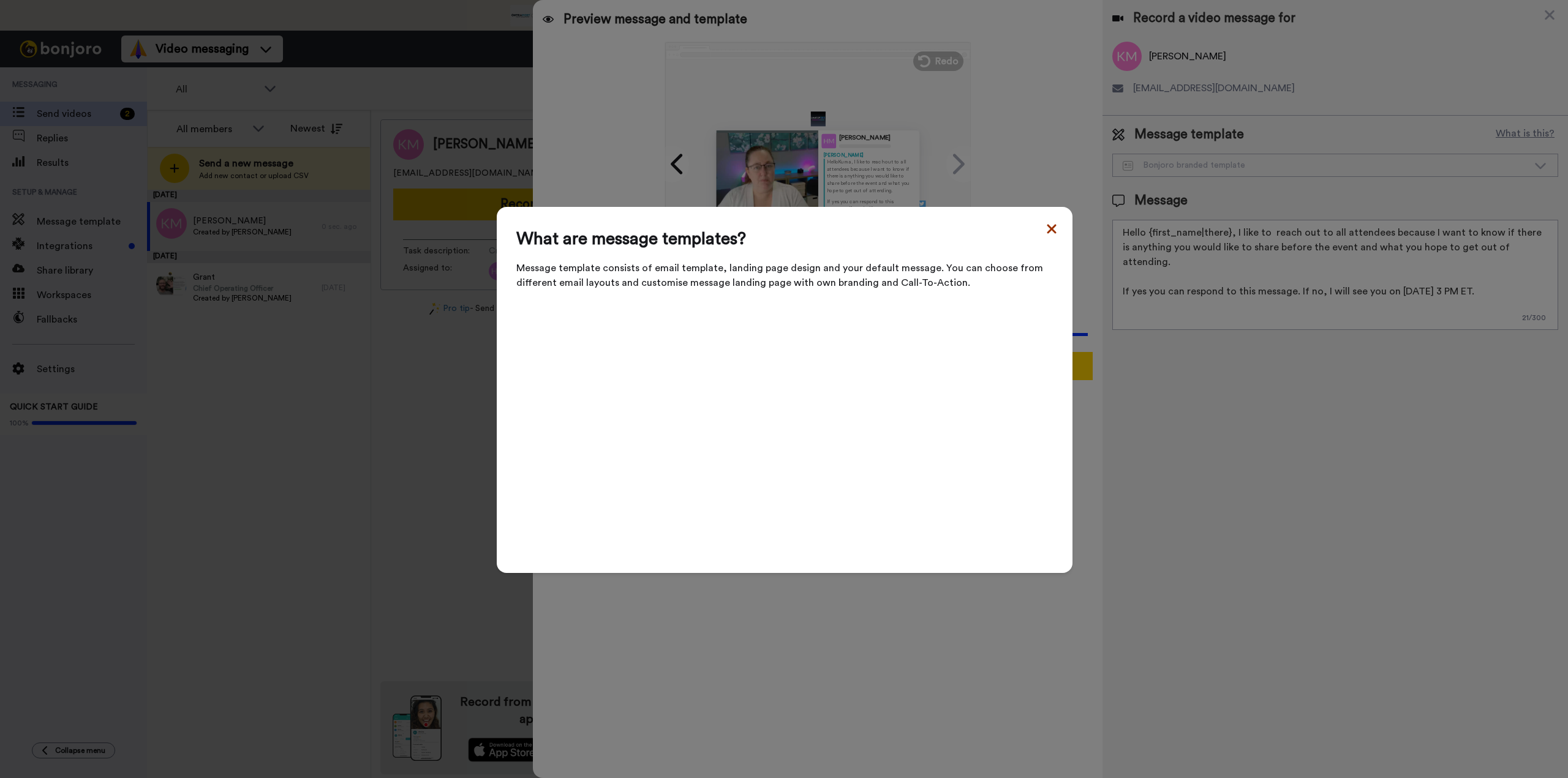
click at [1049, 236] on icon at bounding box center [1051, 229] width 13 height 15
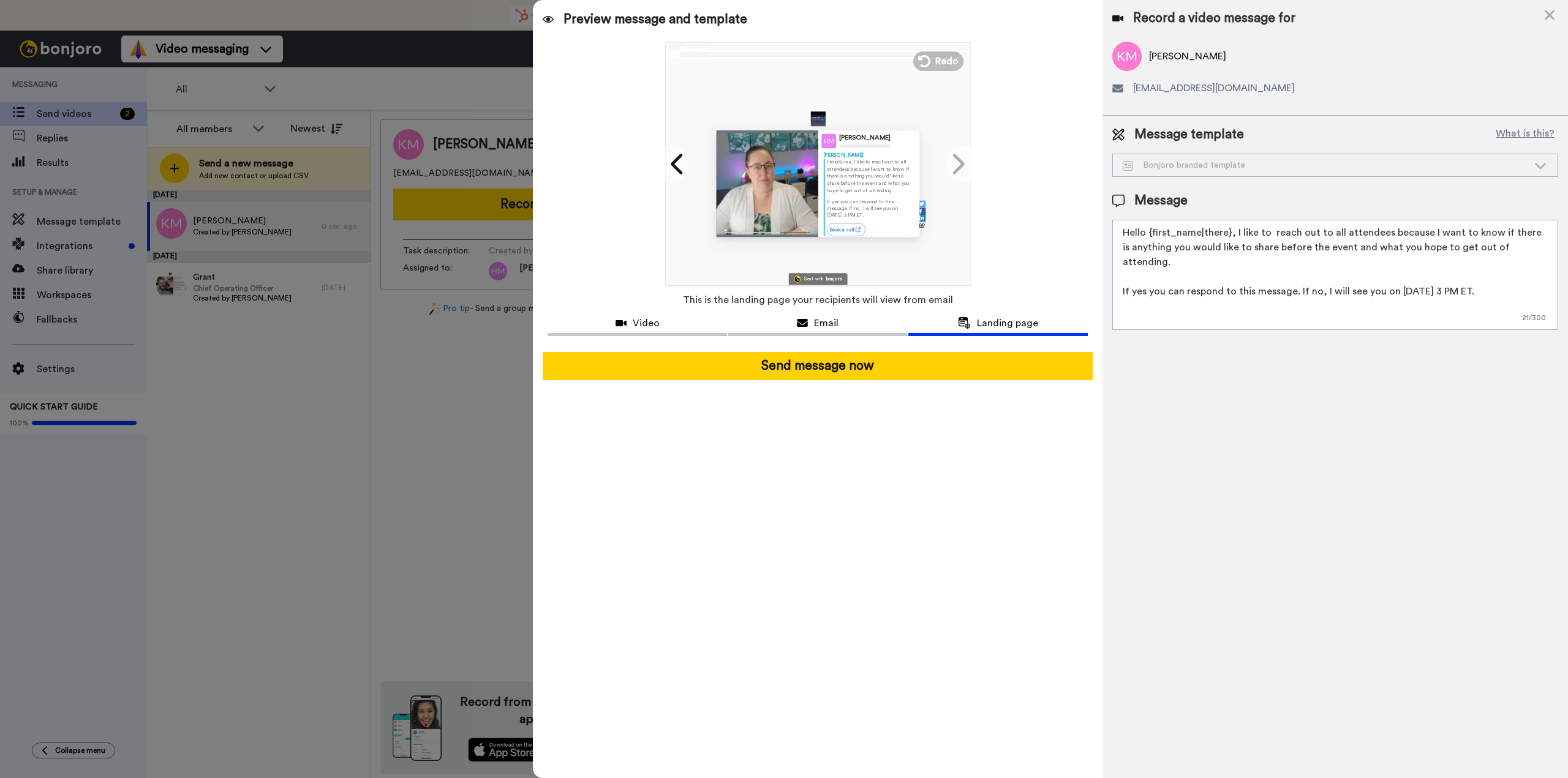
drag, startPoint x: 1125, startPoint y: 230, endPoint x: 1532, endPoint y: 279, distance: 409.9
click at [1528, 279] on textarea "Hello {first_name|there}, I like to reach out to all attendees because I want t…" at bounding box center [1335, 275] width 446 height 110
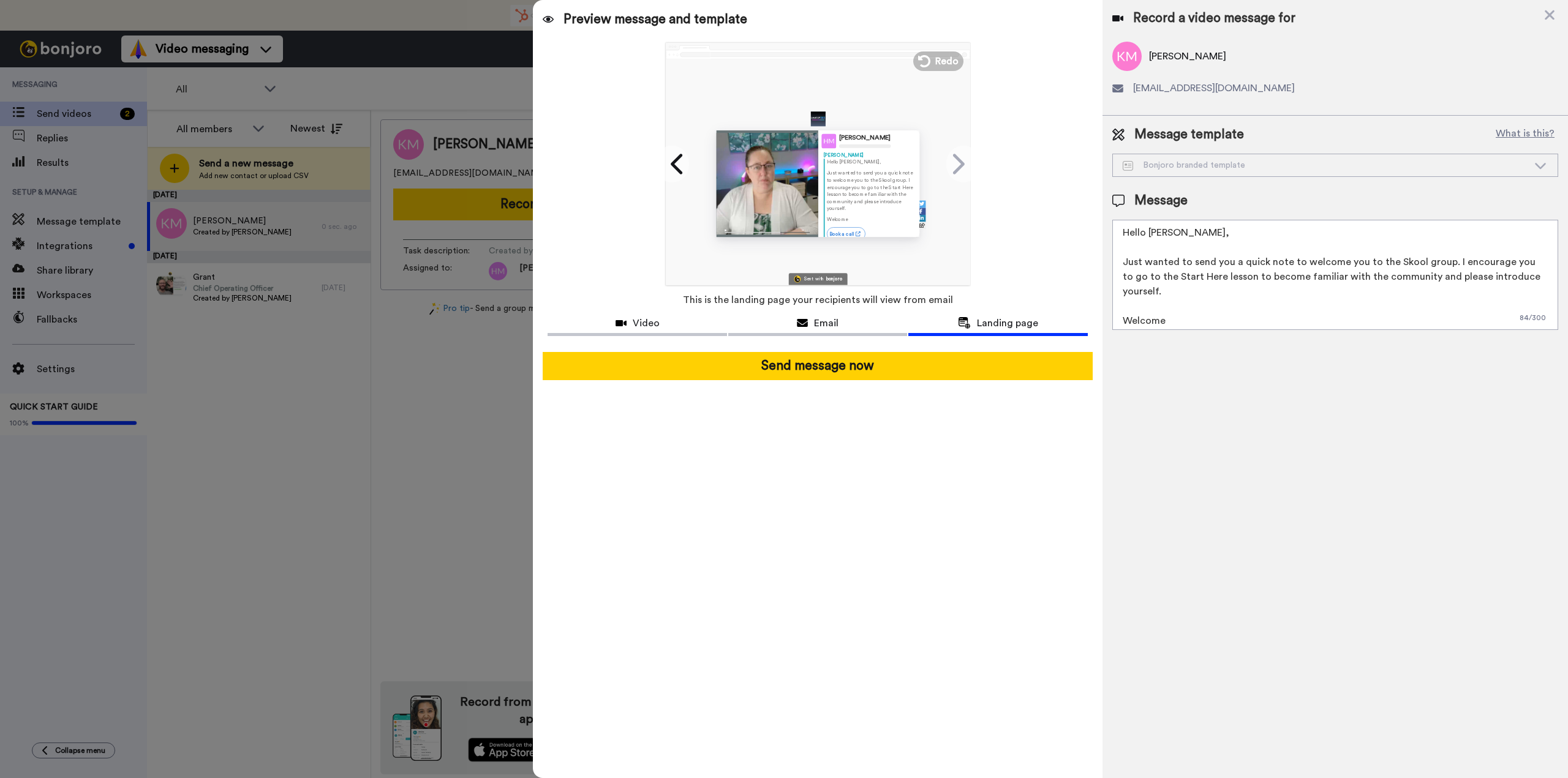
scroll to position [11, 0]
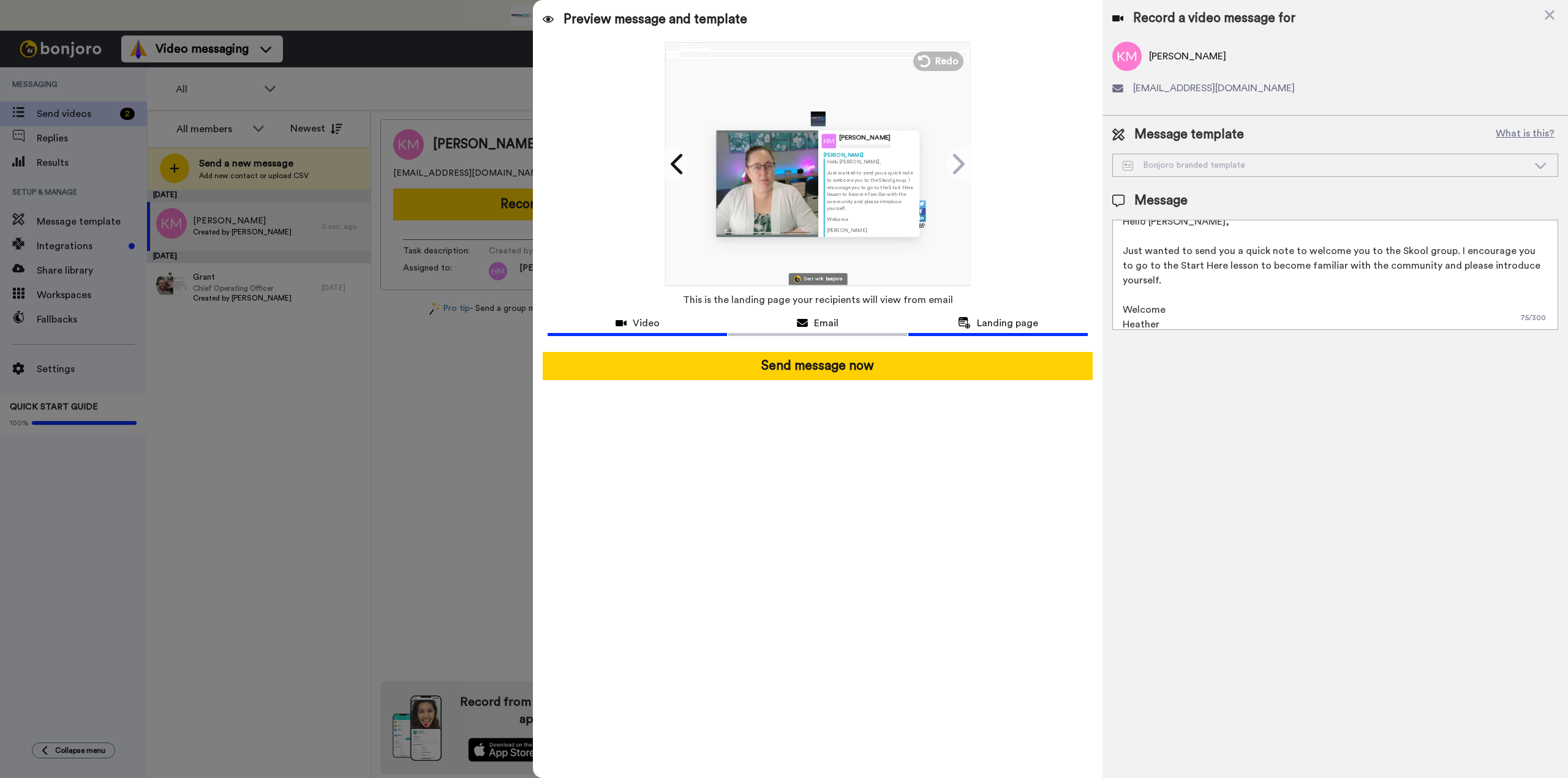
type textarea "Hello Kuma Minda, Just wanted to send you a quick note to welcome you to the Sk…"
click at [675, 324] on div "Video" at bounding box center [637, 323] width 179 height 15
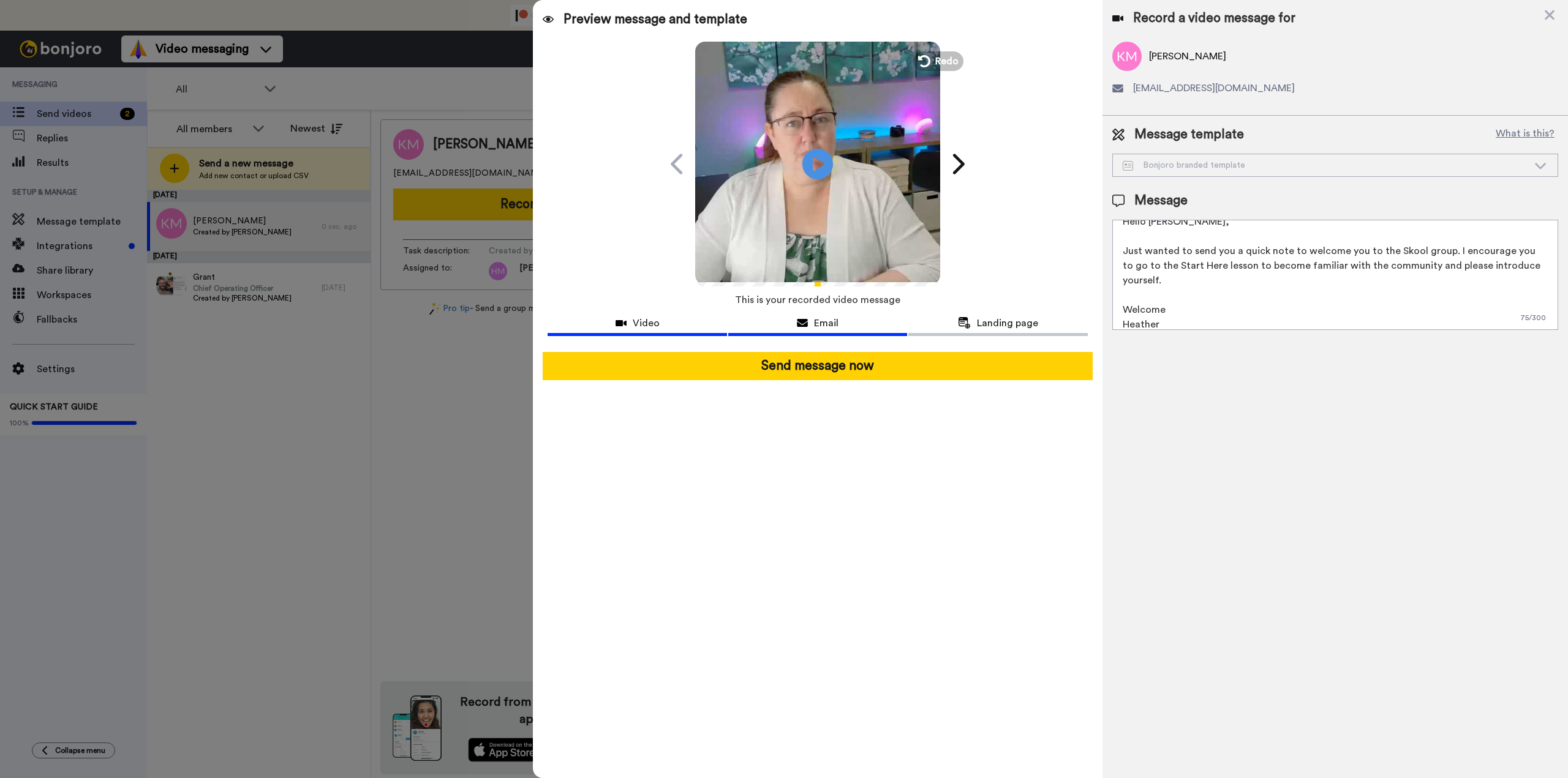
click at [798, 327] on div "Email" at bounding box center [818, 323] width 179 height 15
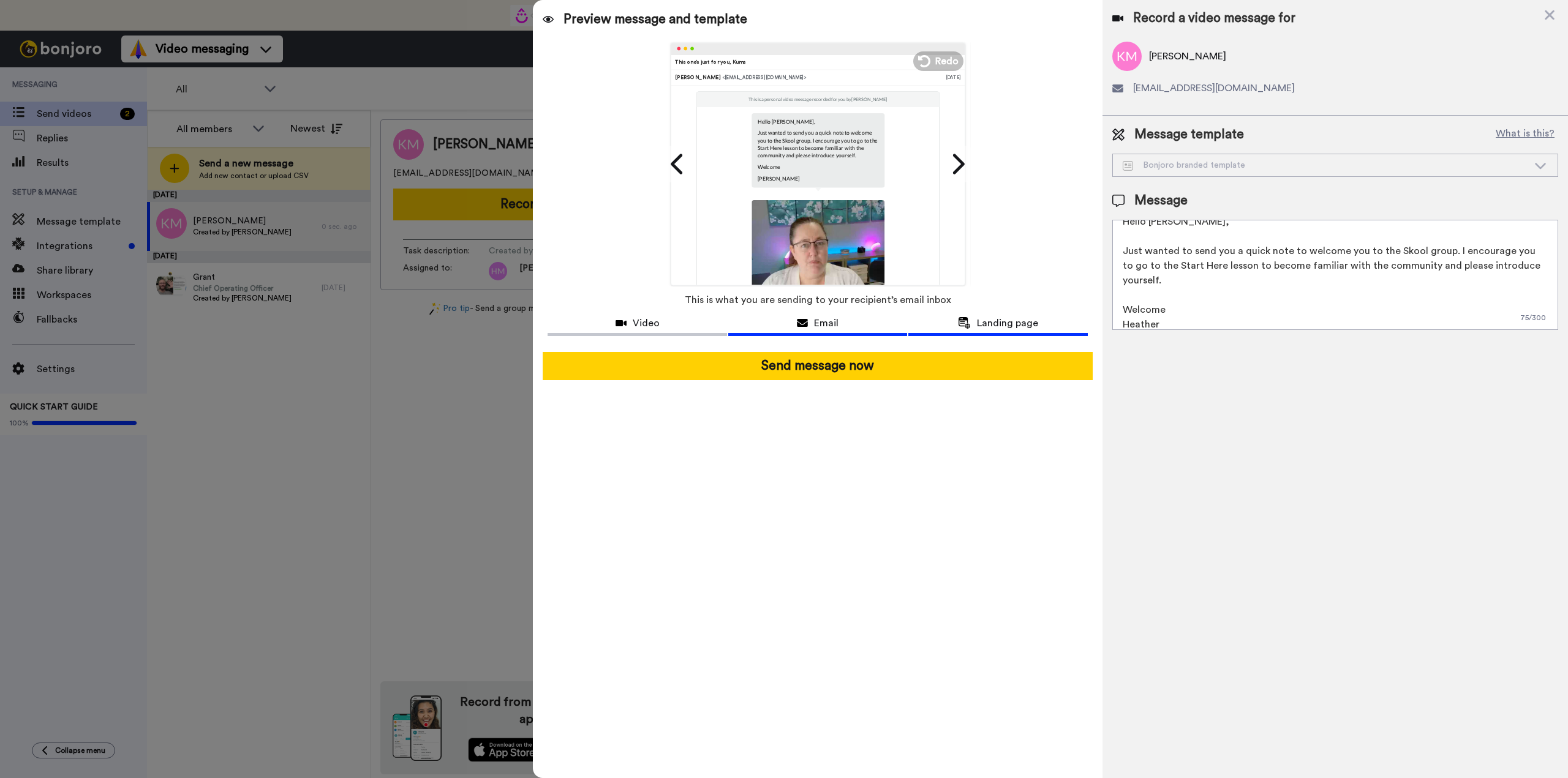
click at [1000, 324] on span "Landing page" at bounding box center [1007, 323] width 61 height 15
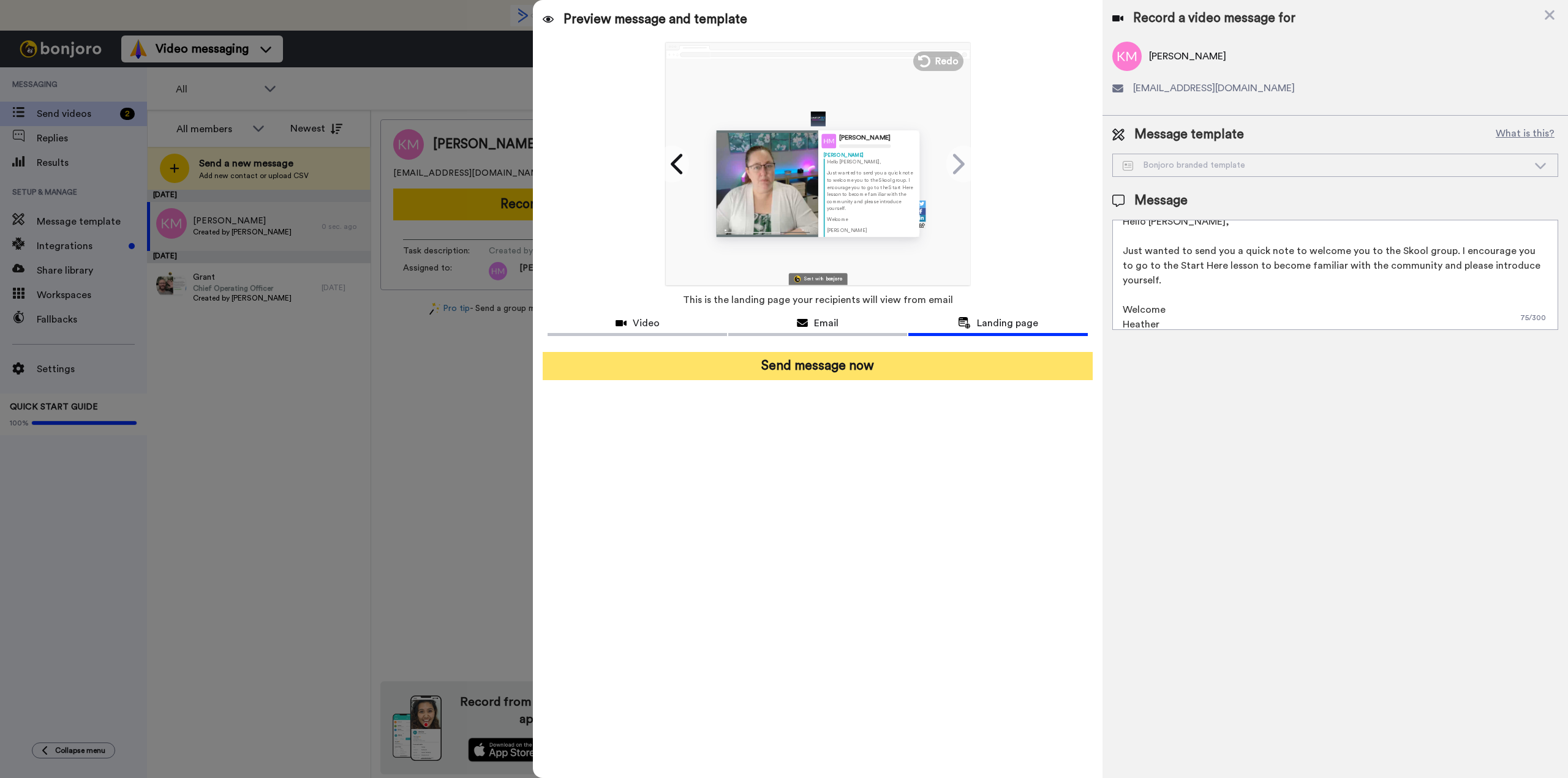
click at [908, 363] on button "Send message now" at bounding box center [817, 365] width 549 height 28
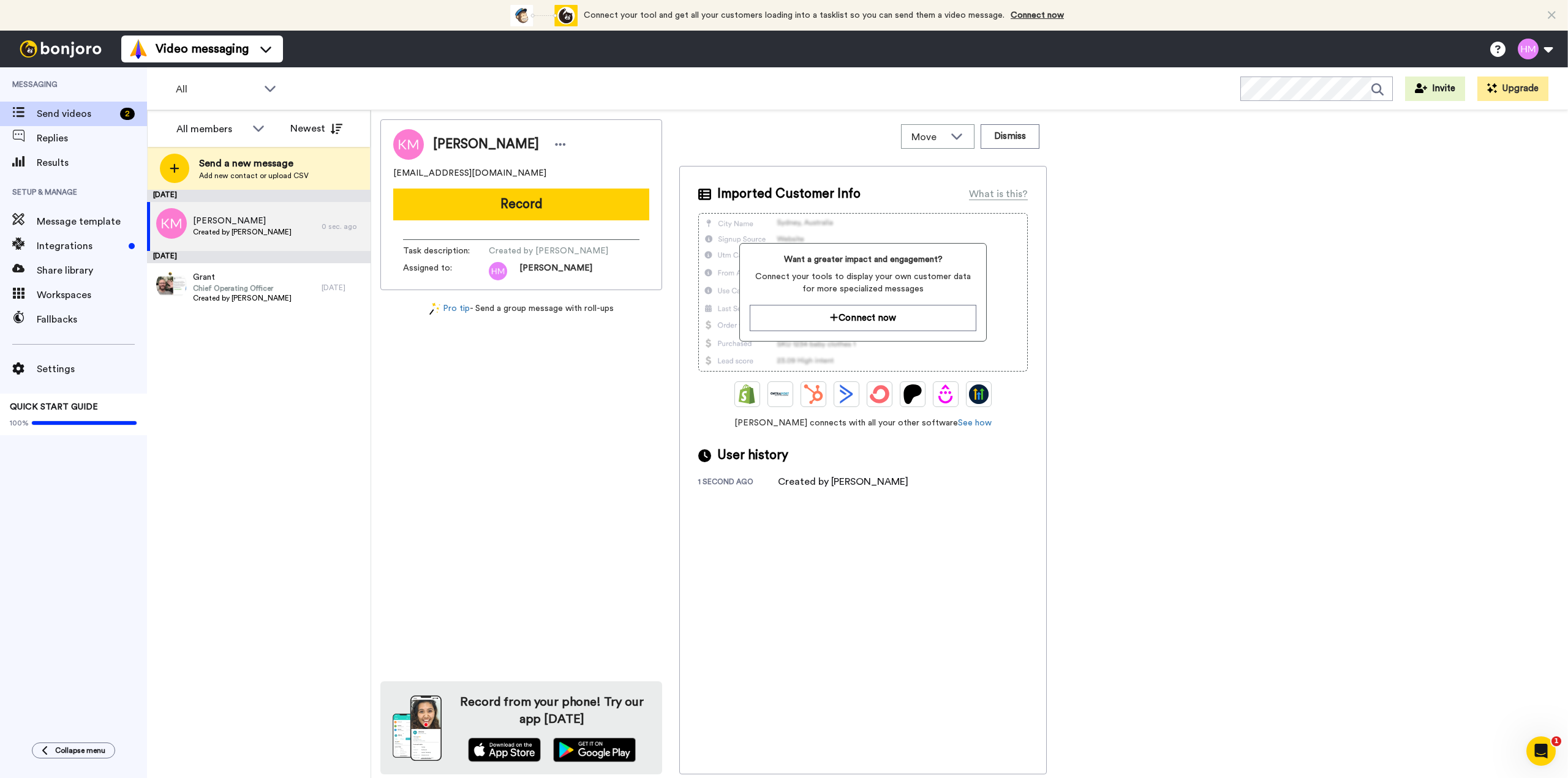
scroll to position [0, 0]
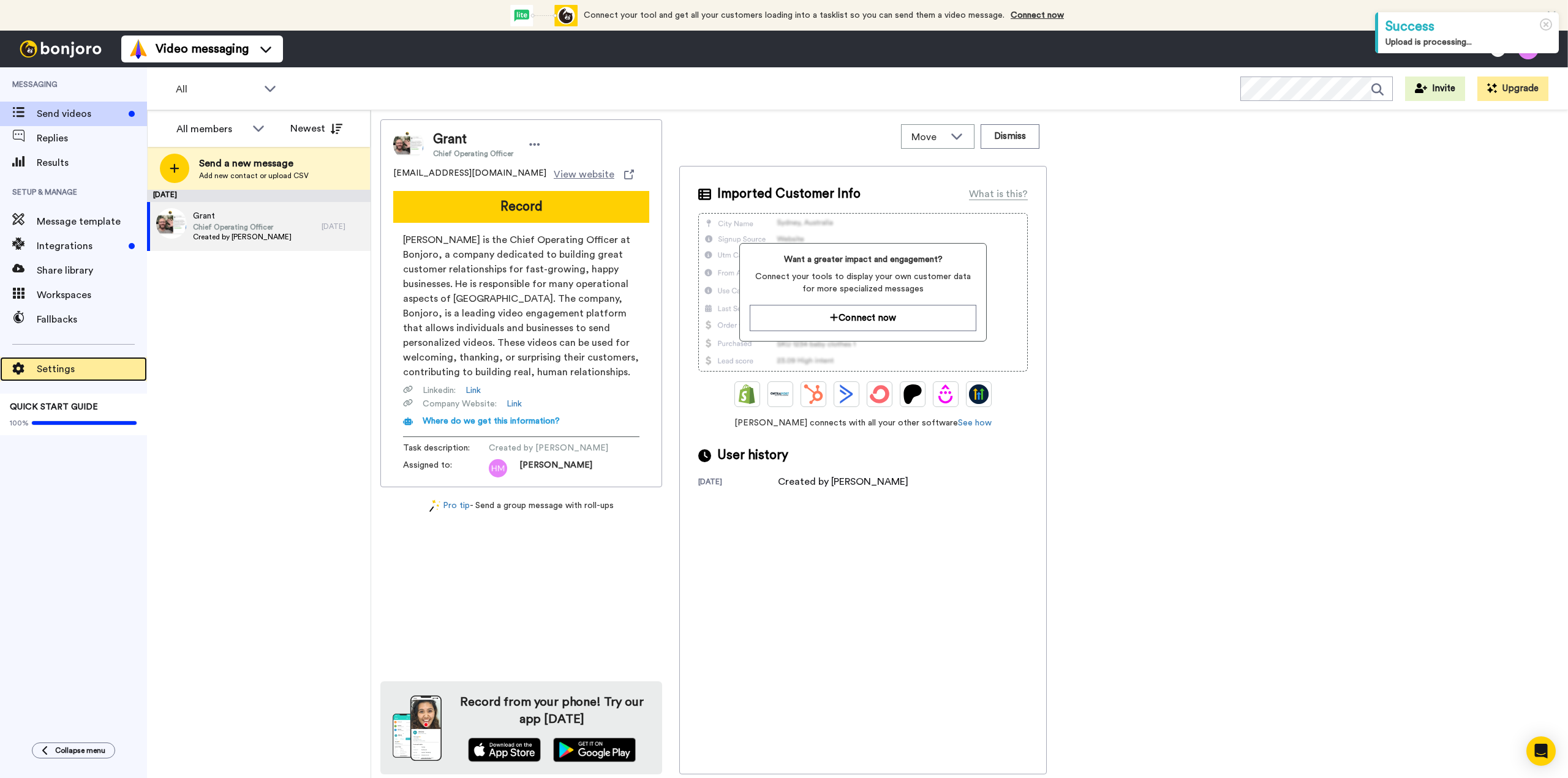
click at [68, 368] on span "Settings" at bounding box center [92, 369] width 110 height 15
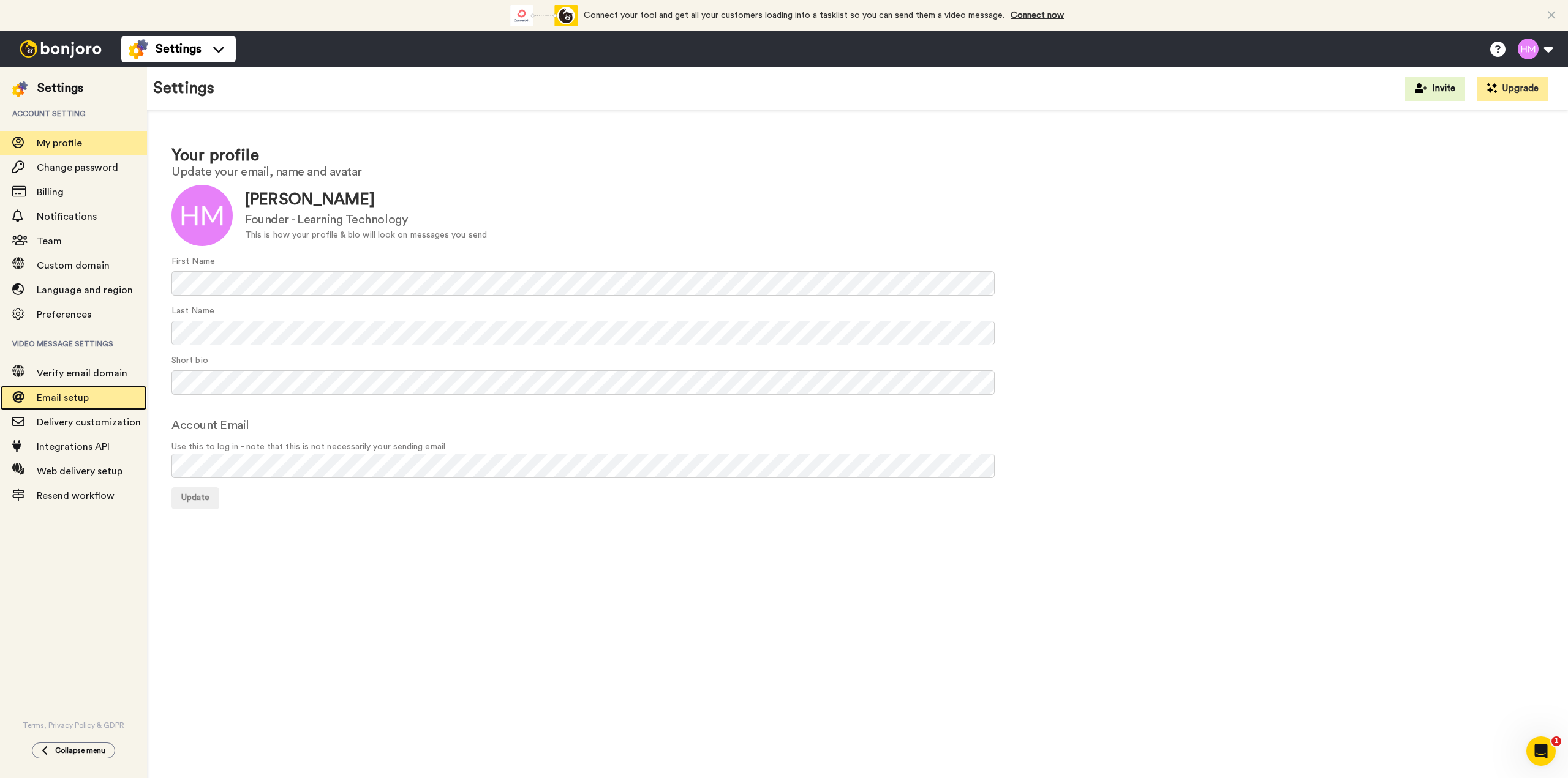
click at [80, 399] on span "Email setup" at bounding box center [63, 398] width 52 height 10
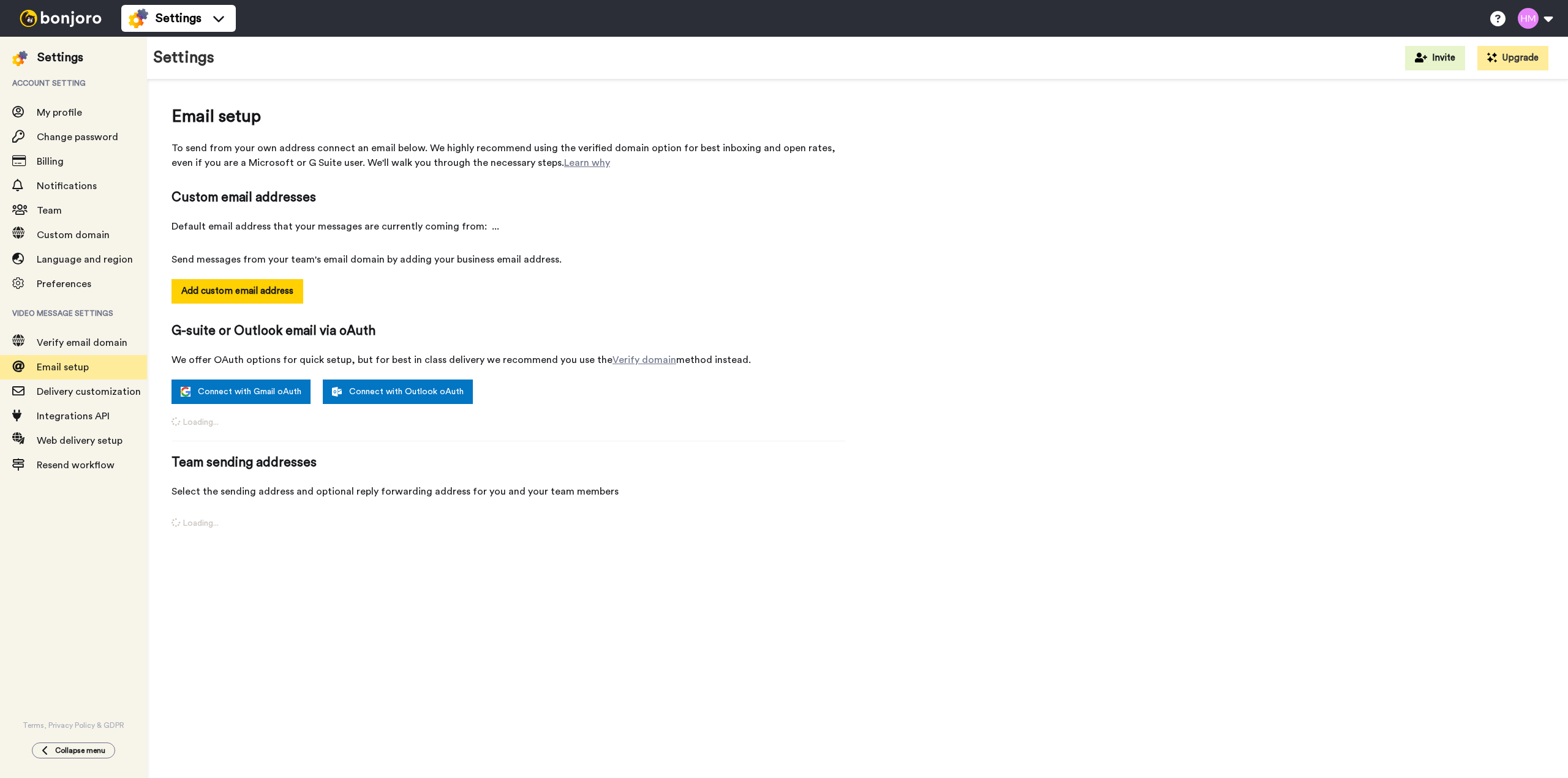
select select "163028"
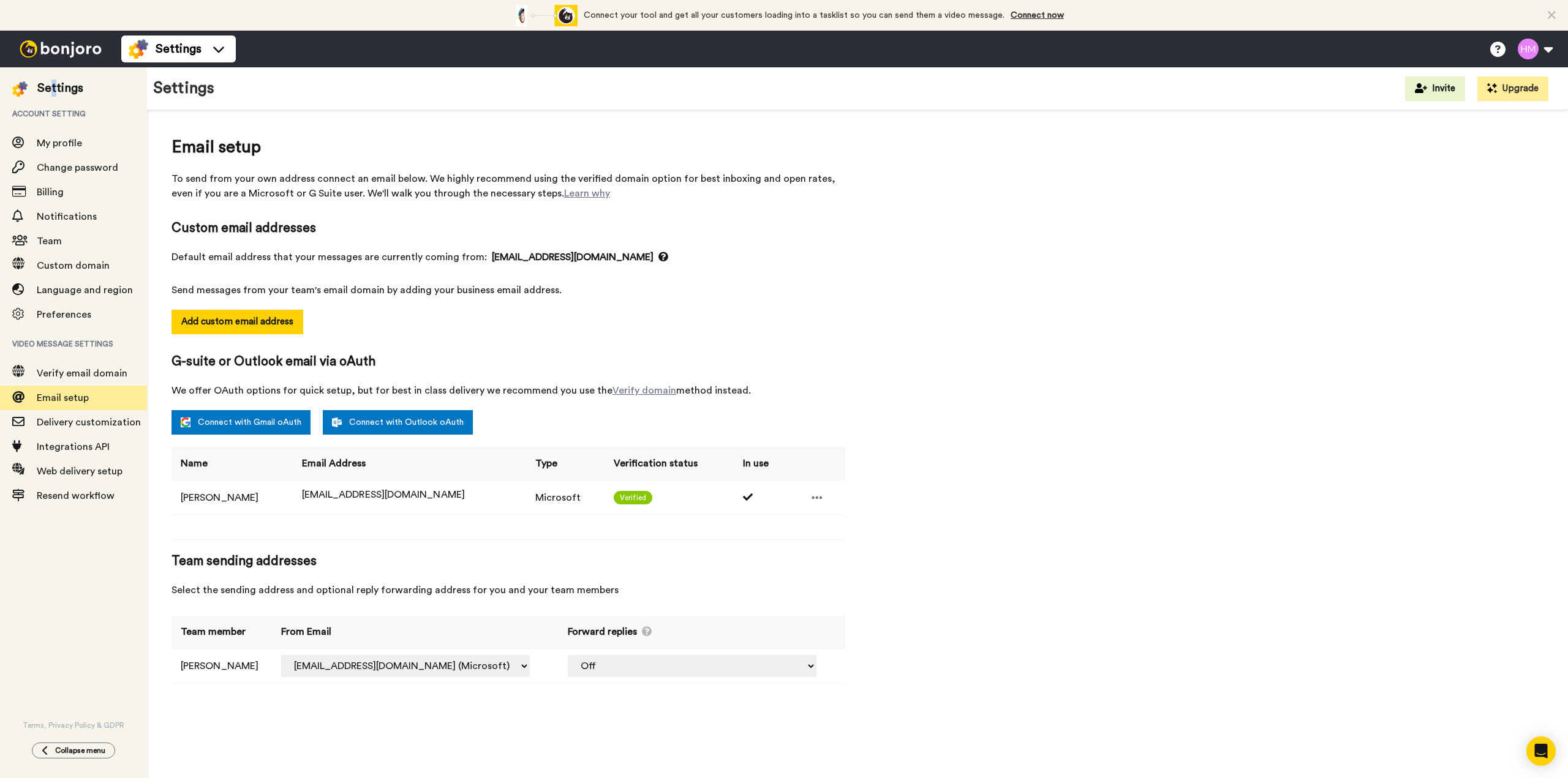
drag, startPoint x: 52, startPoint y: 90, endPoint x: 120, endPoint y: 78, distance: 69.1
click at [54, 90] on div "Settings" at bounding box center [60, 88] width 46 height 17
click at [204, 45] on div "Settings" at bounding box center [178, 48] width 100 height 19
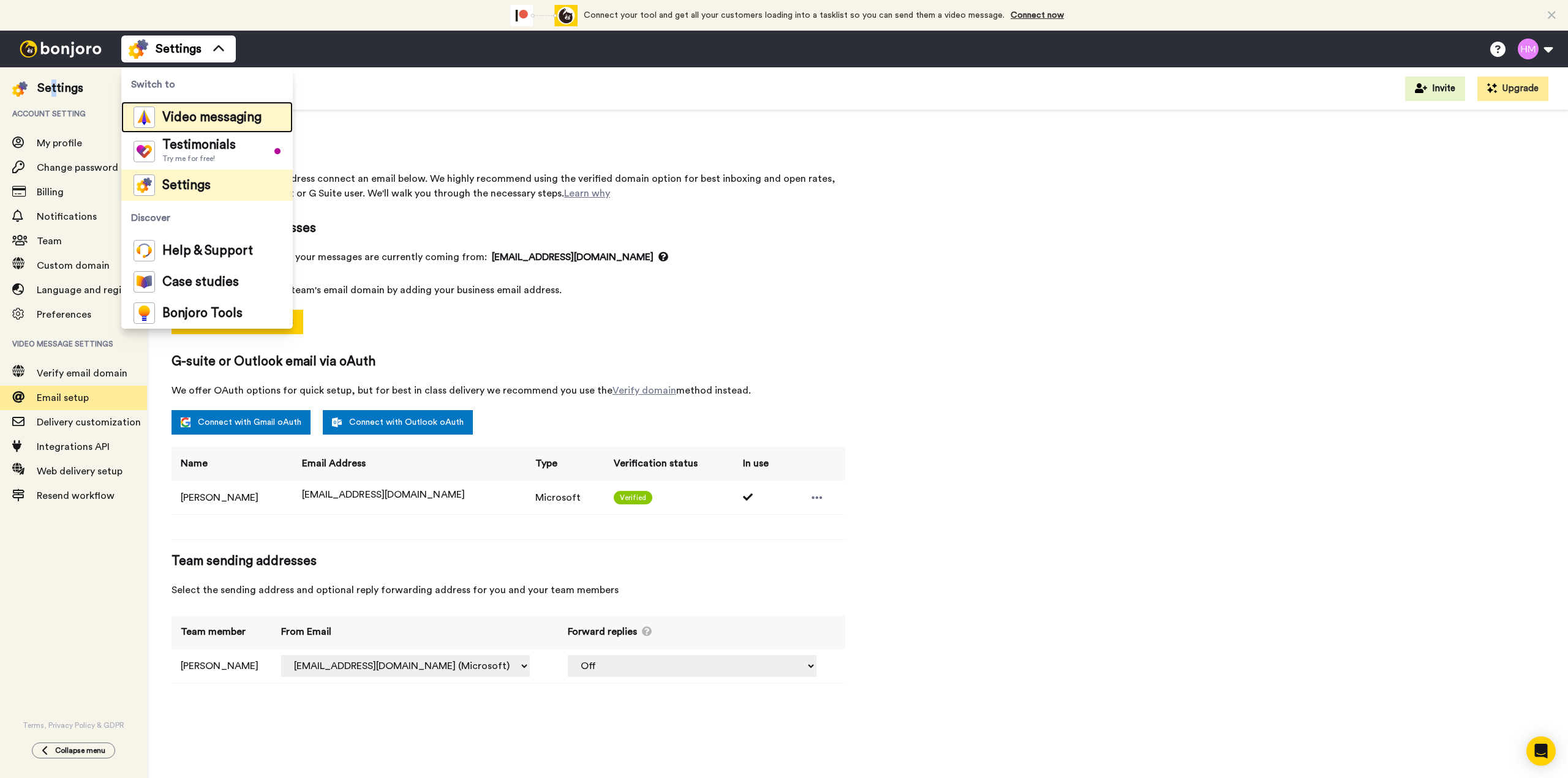
click at [219, 111] on span "Video messaging" at bounding box center [212, 117] width 99 height 13
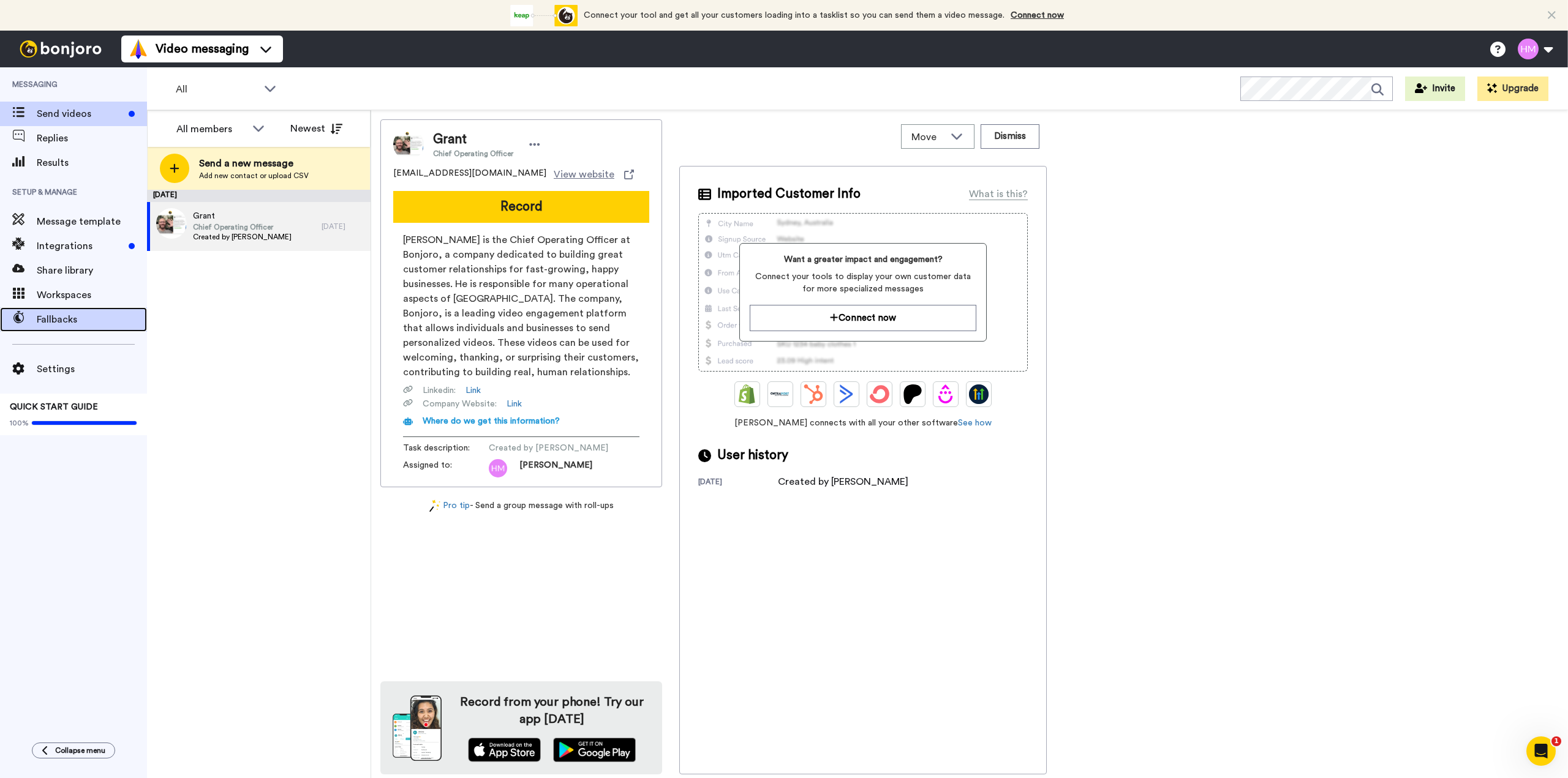
click at [65, 318] on span "Fallbacks" at bounding box center [92, 319] width 110 height 15
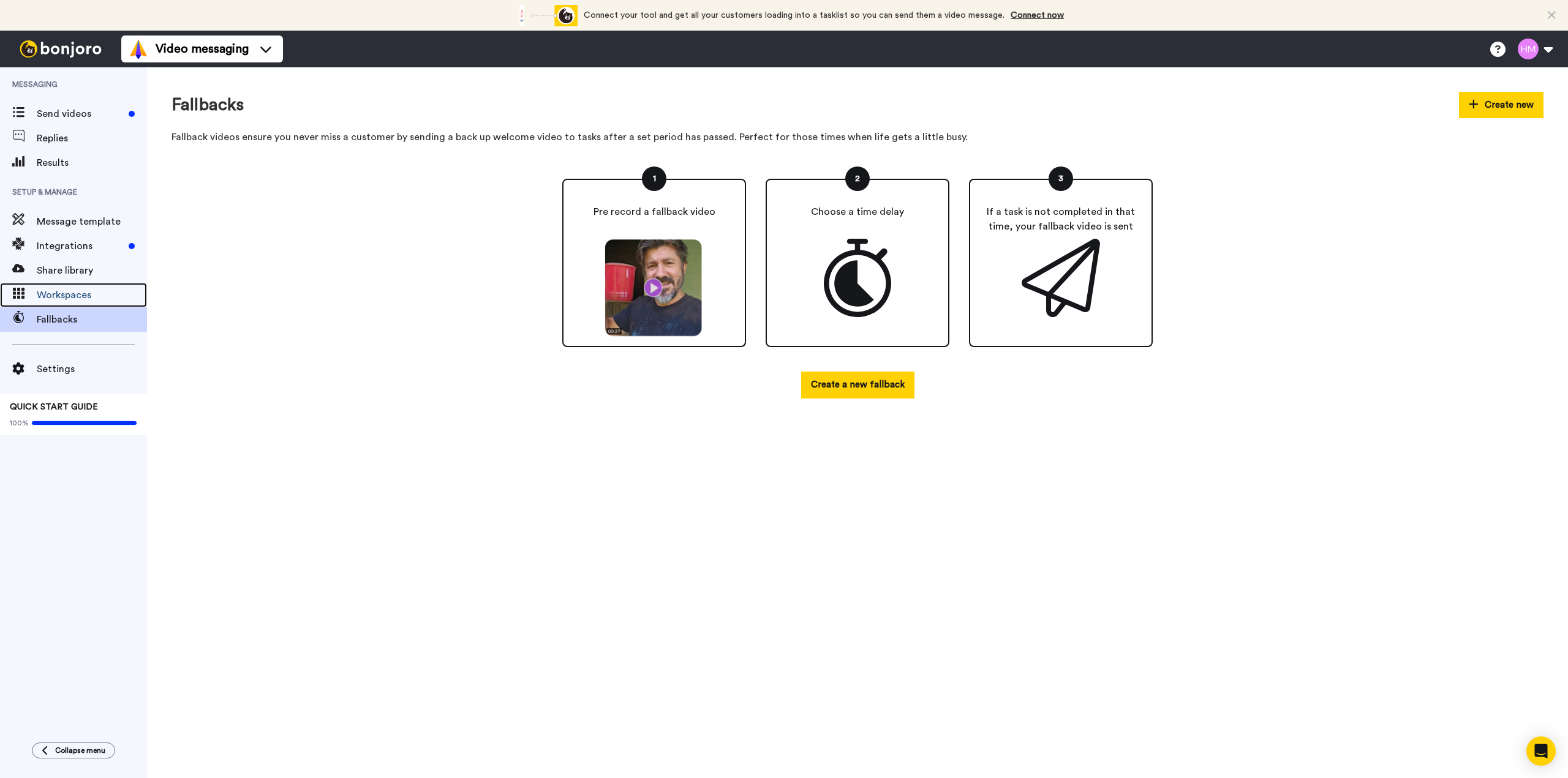
click at [68, 286] on div "Workspaces" at bounding box center [74, 295] width 147 height 24
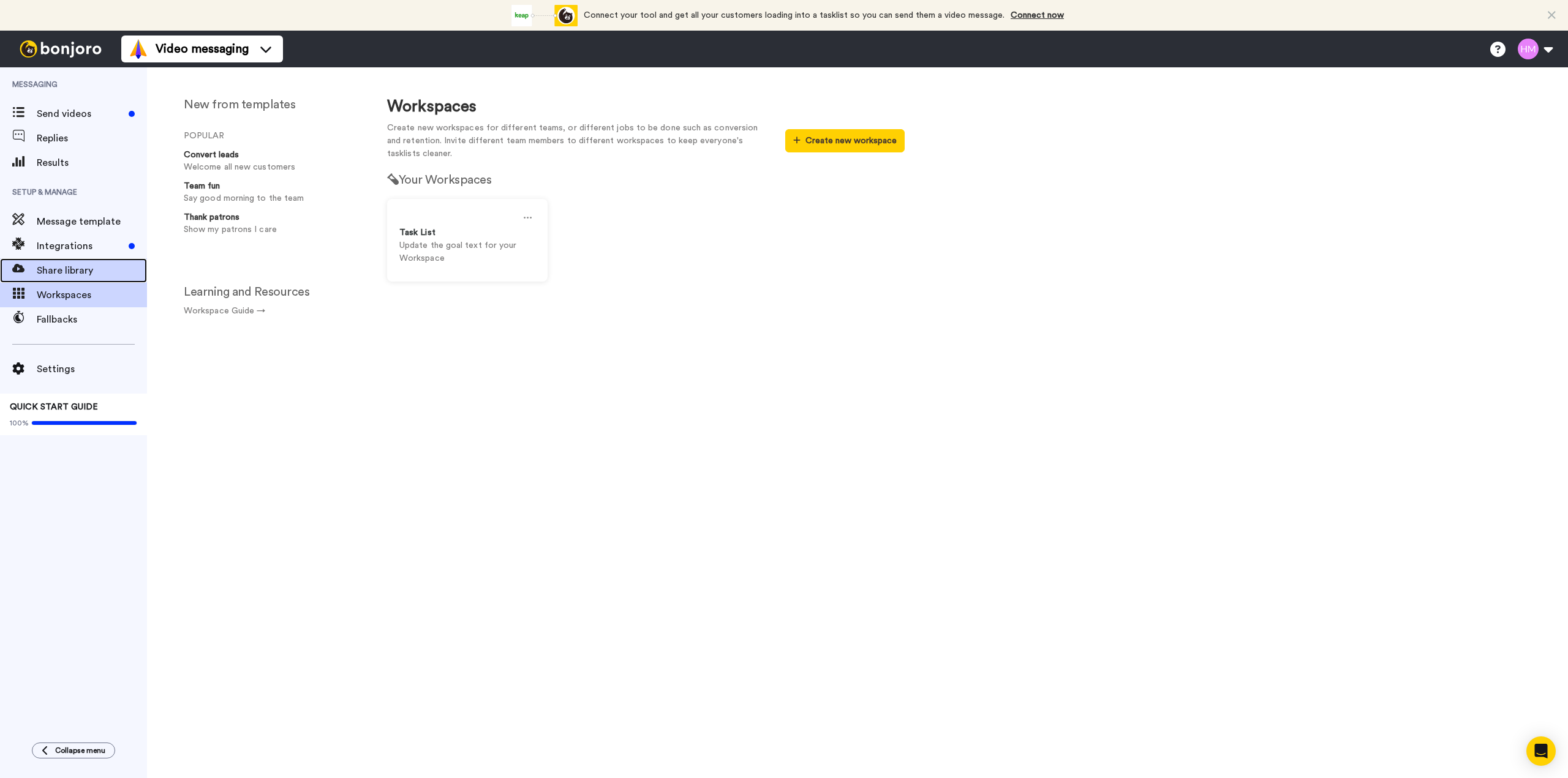
click at [60, 264] on span "Share library" at bounding box center [92, 270] width 110 height 15
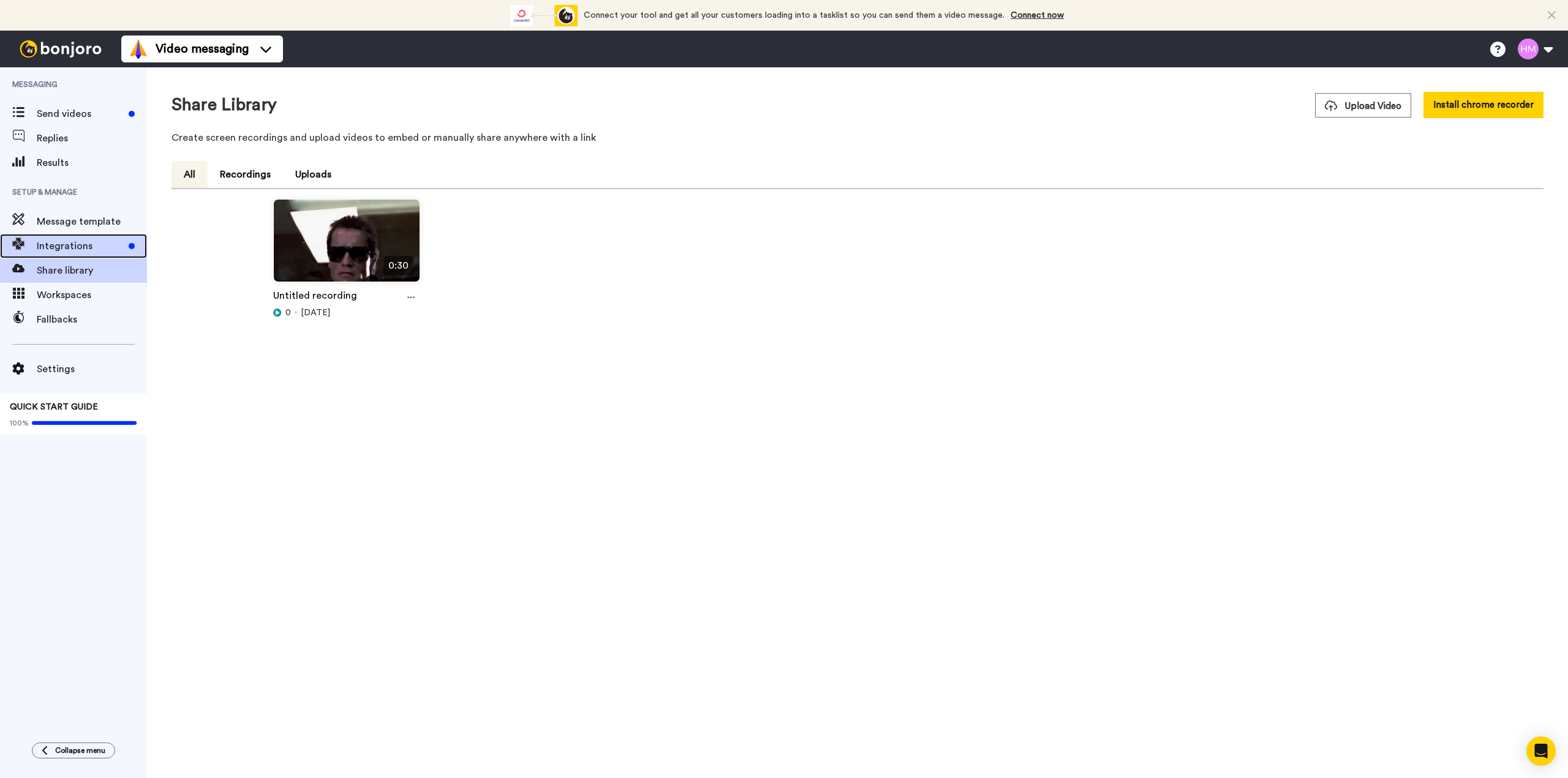
click at [56, 239] on span "Integrations" at bounding box center [80, 246] width 87 height 15
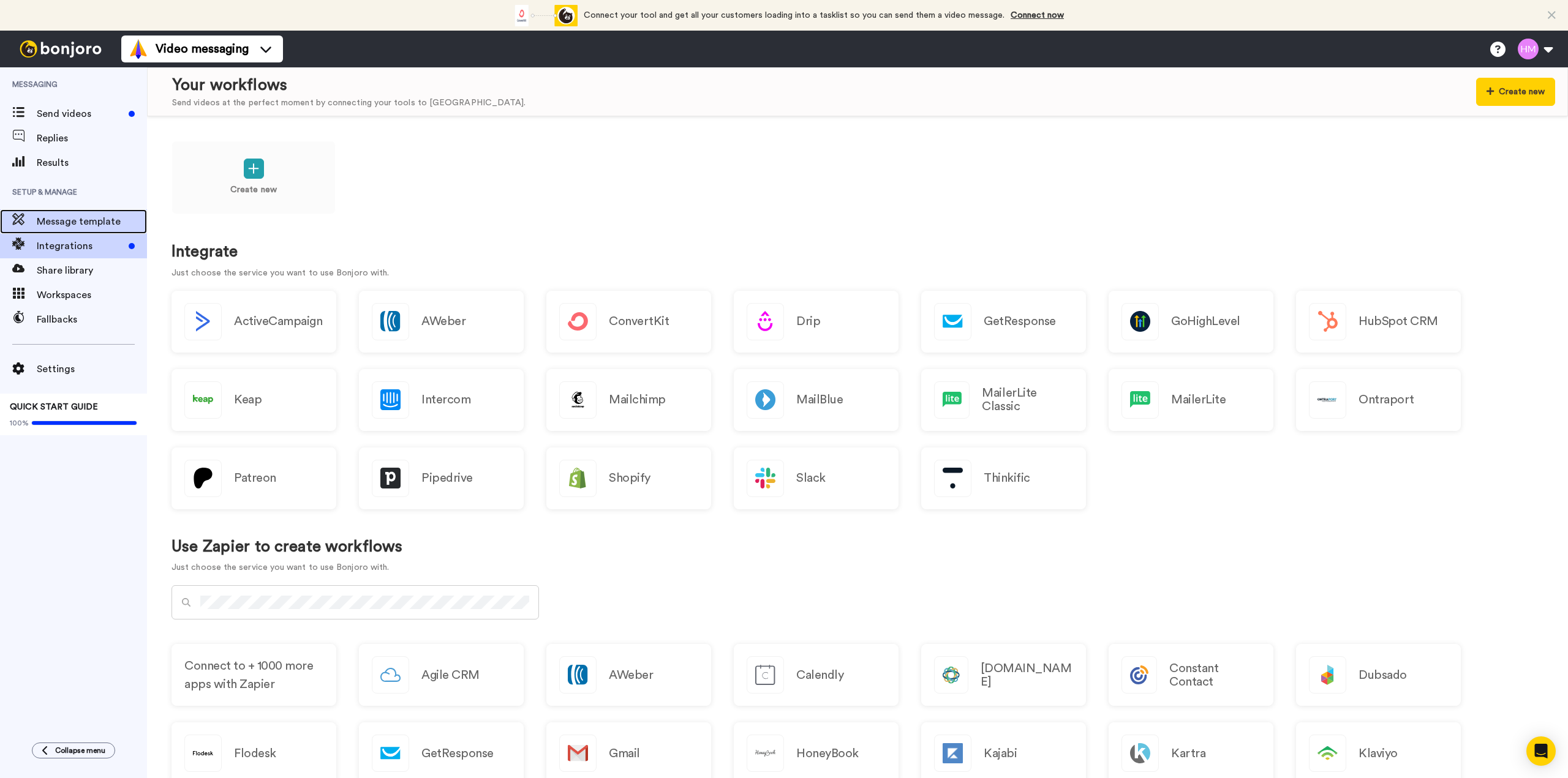
click at [78, 216] on span "Message template" at bounding box center [92, 221] width 110 height 15
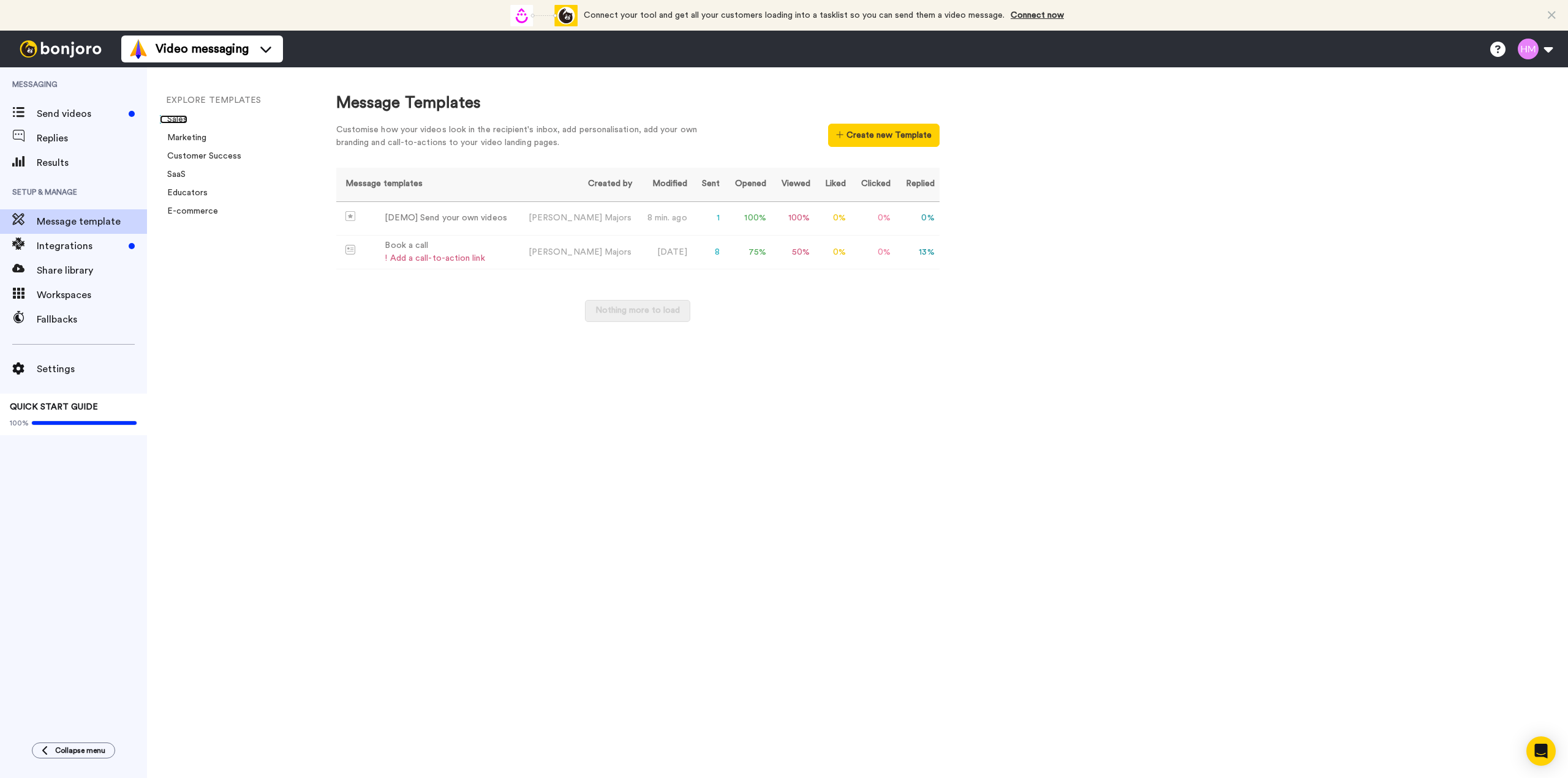
click at [182, 121] on link "Sales" at bounding box center [173, 119] width 27 height 9
click at [192, 138] on link "Marketing" at bounding box center [183, 138] width 47 height 9
click at [191, 191] on link "Educators" at bounding box center [183, 193] width 47 height 9
click at [564, 255] on td "[PERSON_NAME]" at bounding box center [577, 252] width 120 height 34
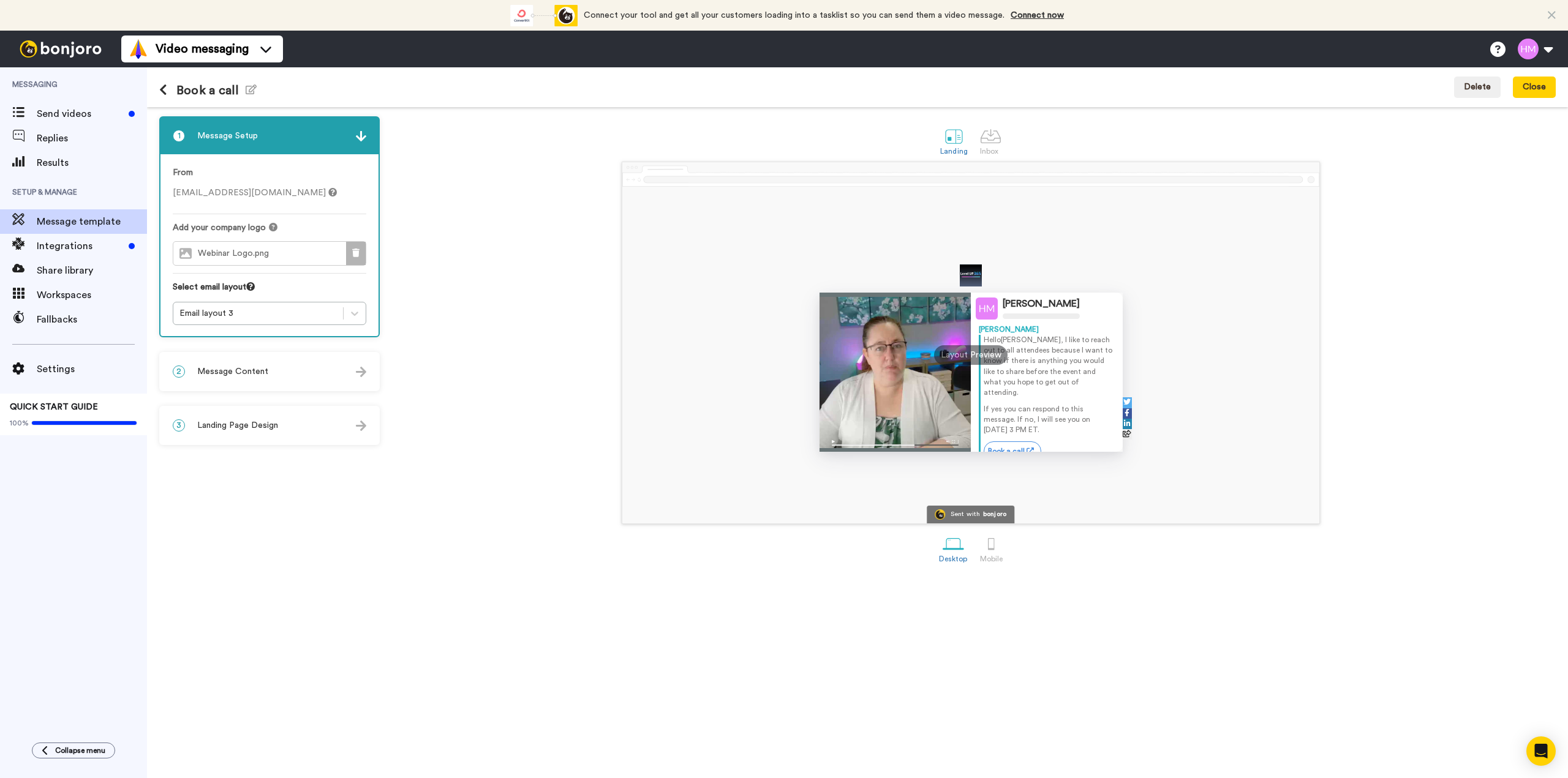
click at [358, 253] on icon at bounding box center [356, 253] width 8 height 9
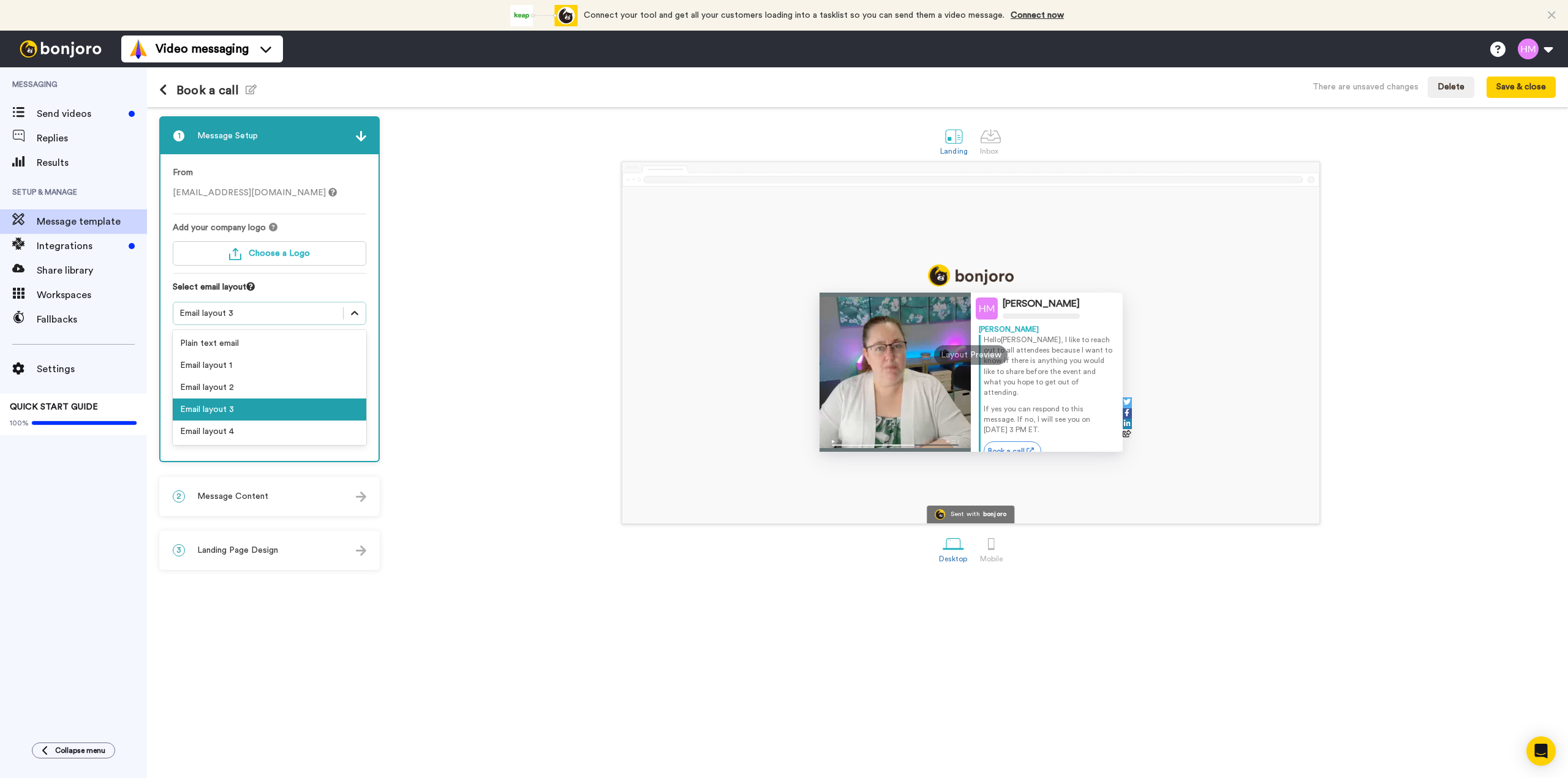
click at [358, 316] on icon at bounding box center [355, 313] width 13 height 13
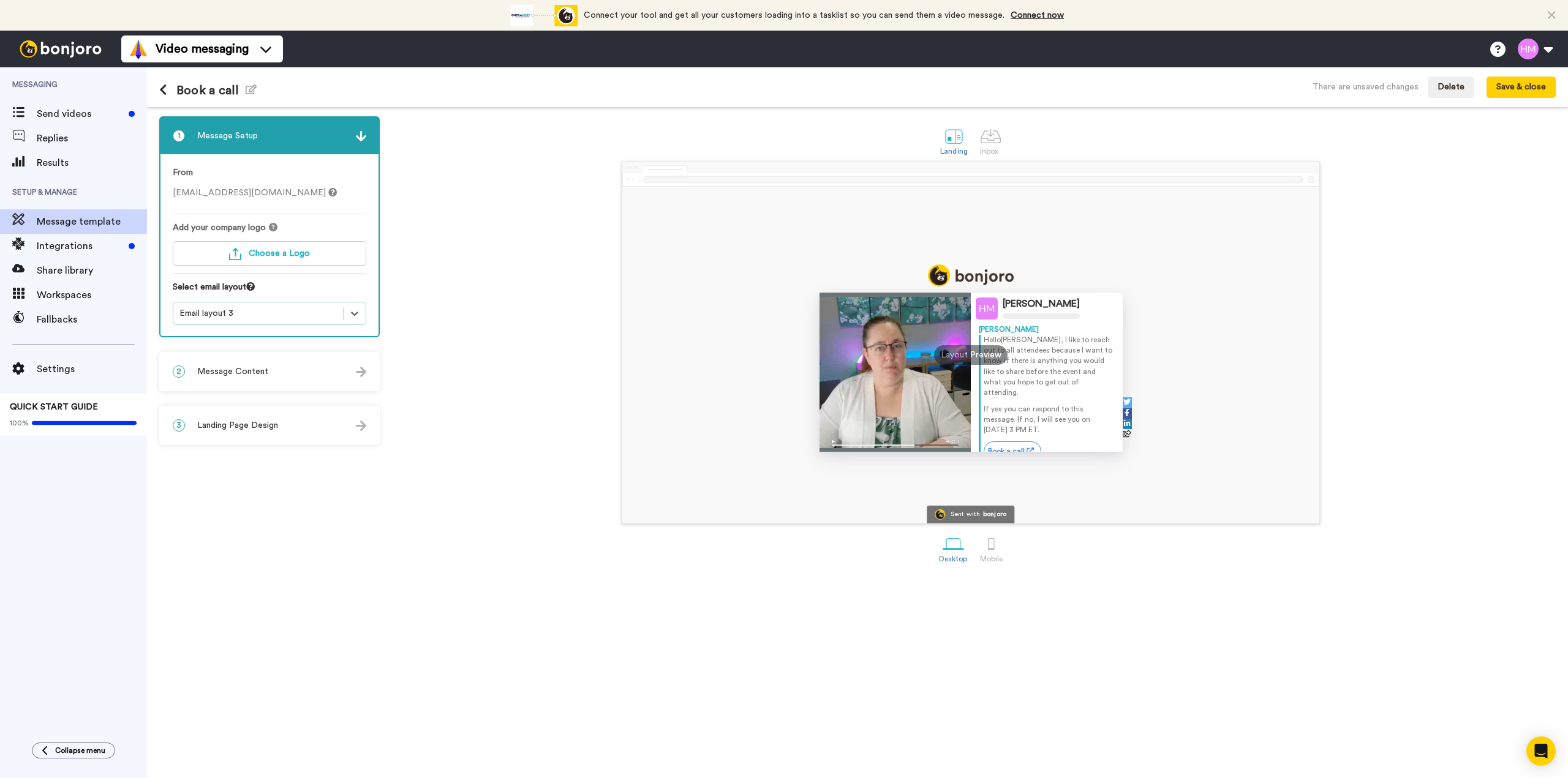
click at [321, 374] on div "2 Message Content" at bounding box center [269, 372] width 218 height 37
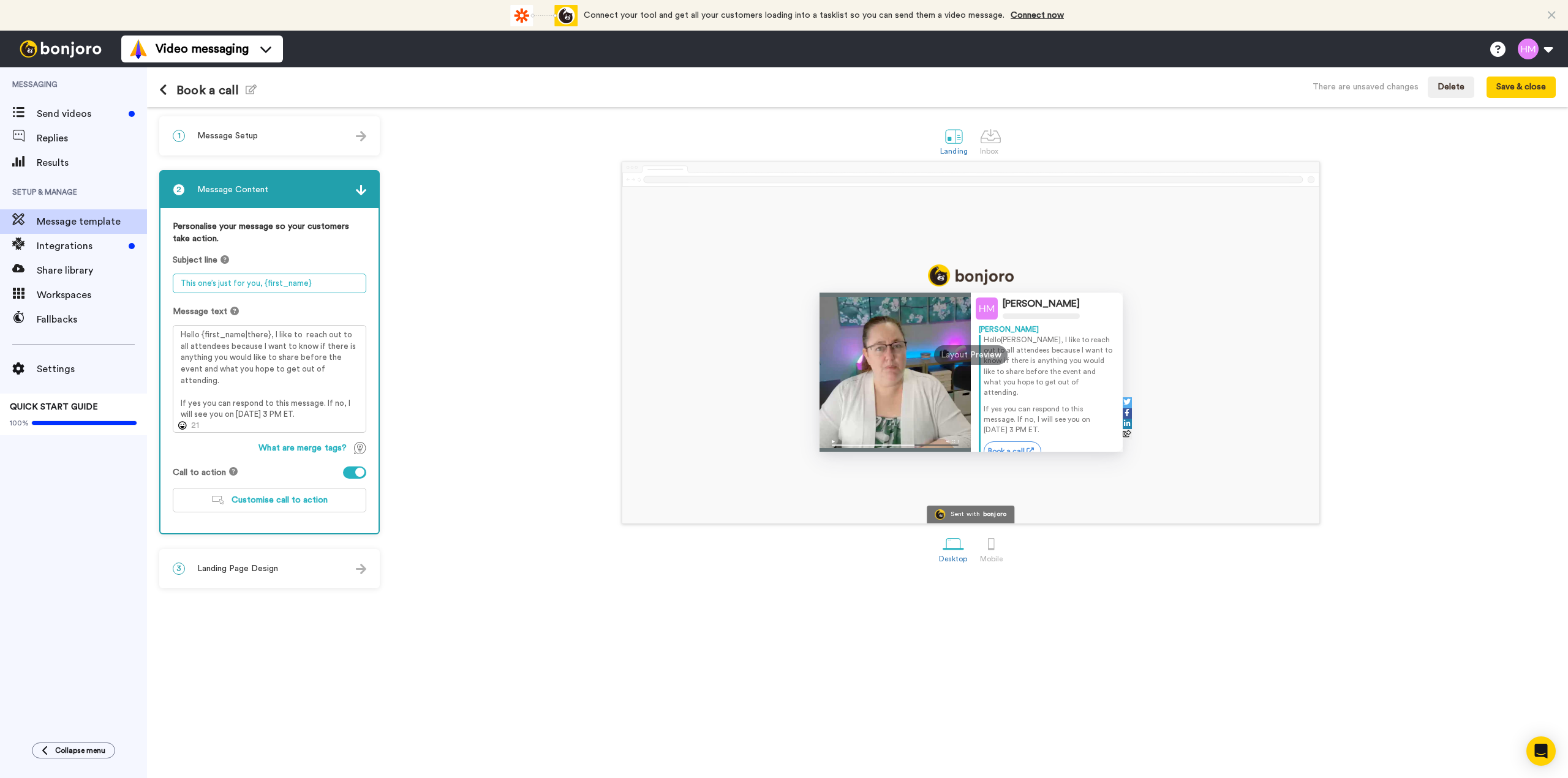
drag, startPoint x: 312, startPoint y: 284, endPoint x: 177, endPoint y: 296, distance: 135.5
click at [171, 292] on div "Personalise your message so your customers take action. Subject line This one’s…" at bounding box center [269, 371] width 218 height 326
type textarea "Welcome to the Skool - Your 365 Advisor"
drag, startPoint x: 180, startPoint y: 334, endPoint x: 229, endPoint y: 374, distance: 63.3
click at [229, 374] on textarea "Hello {first_name|there}, I like to reach out to all attendees because I want t…" at bounding box center [269, 379] width 194 height 108
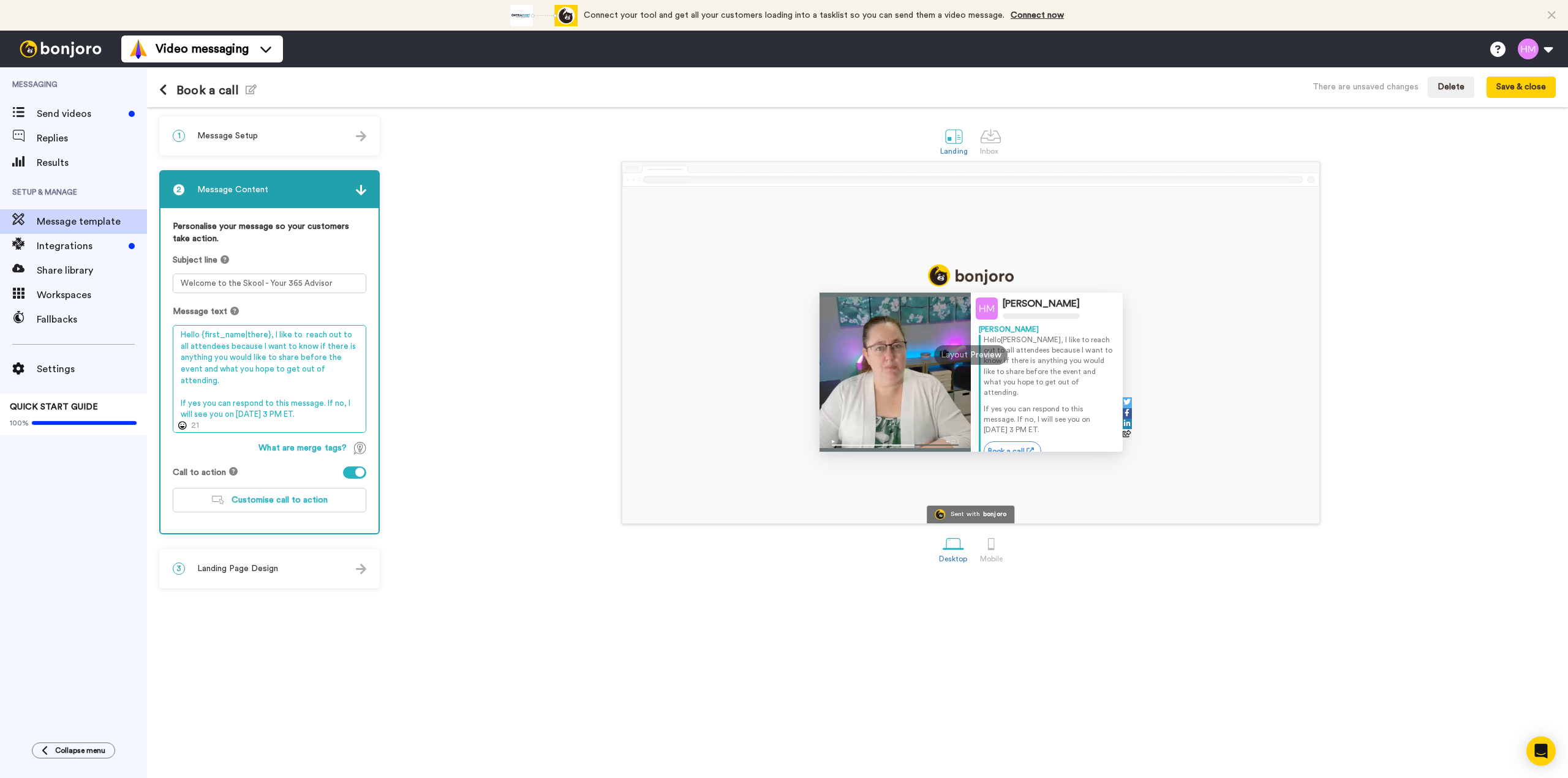
click at [284, 352] on textarea "Hello {first_name|there}, I like to reach out to all attendees because I want t…" at bounding box center [269, 379] width 194 height 108
drag, startPoint x: 270, startPoint y: 334, endPoint x: 342, endPoint y: 411, distance: 105.4
click at [329, 409] on textarea "Hello {first_name|there}, I like to reach out to all attendees because I want t…" at bounding box center [269, 379] width 194 height 108
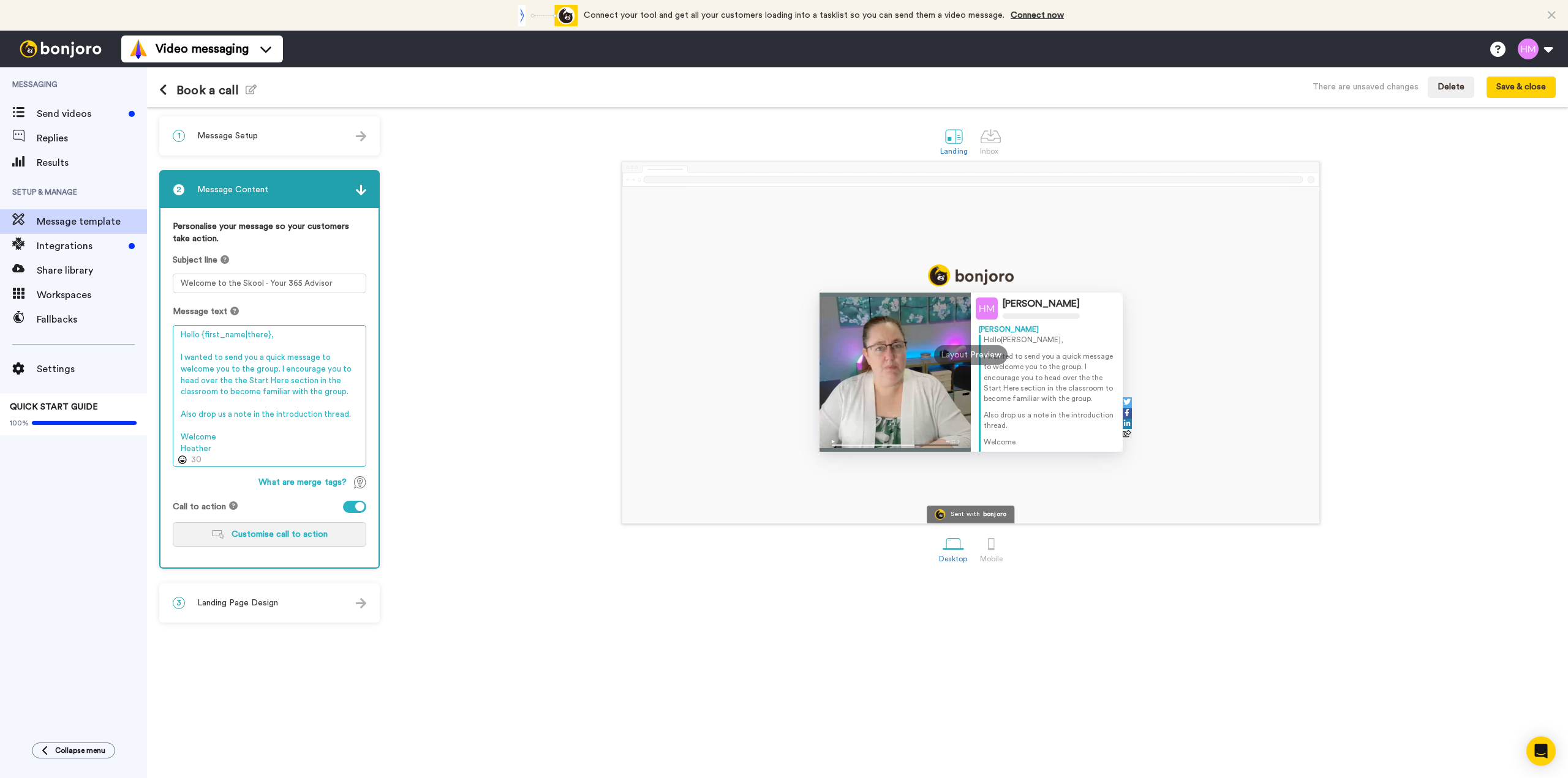
type textarea "Hello {first_name|there}, I wanted to send you a quick message to welcome you t…"
click at [306, 535] on span "Customise call to action" at bounding box center [279, 534] width 96 height 9
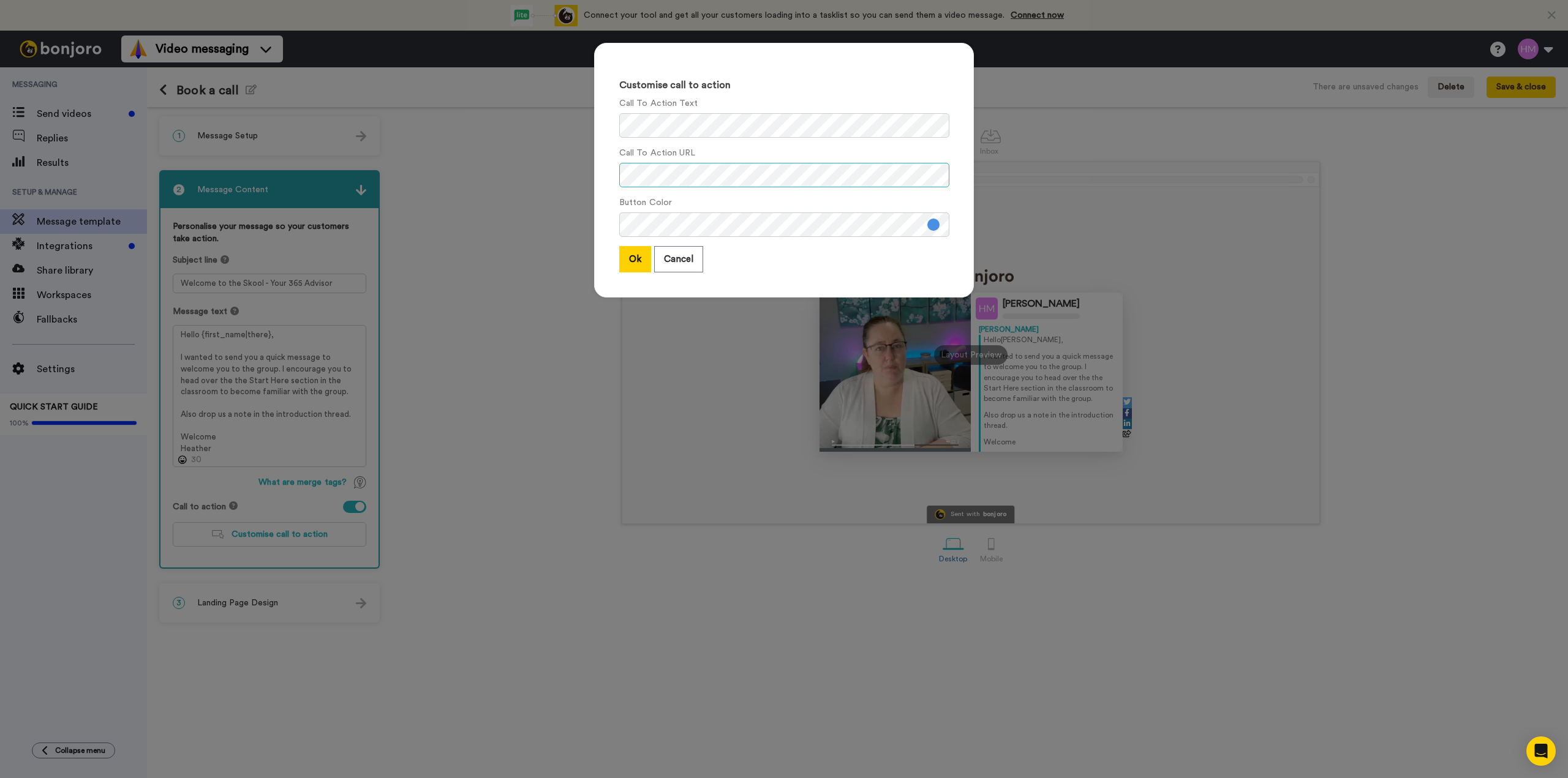
click at [608, 184] on div "Customise call to action Call To Action Text Call To Action URL Button Color Ok…" at bounding box center [784, 170] width 380 height 255
click at [583, 124] on div "Customise call to action Call To Action Text Call To Action URL Button Color Ok…" at bounding box center [784, 176] width 404 height 292
click at [620, 263] on button "Ok" at bounding box center [635, 259] width 32 height 26
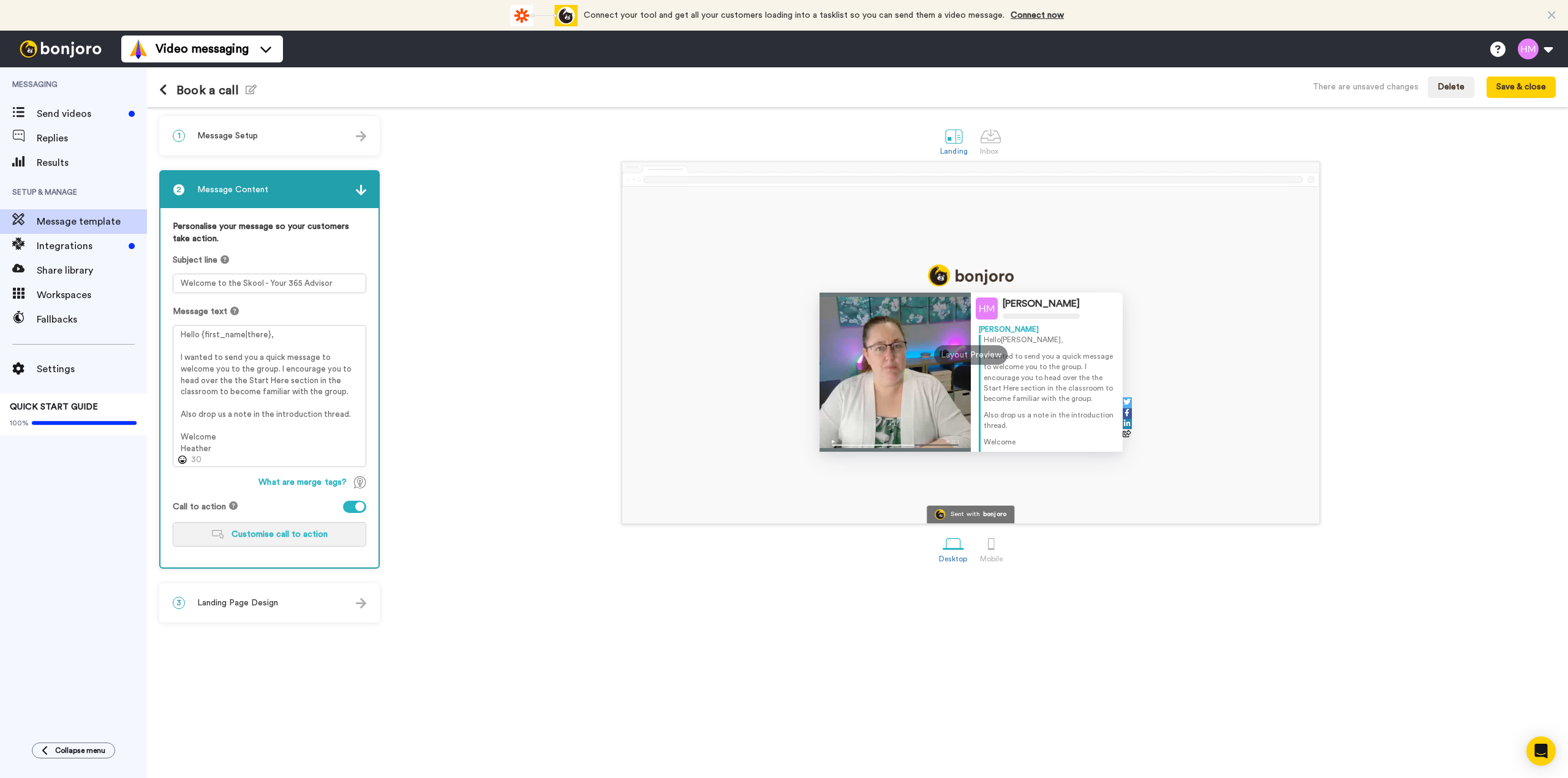
click at [287, 540] on button "Customise call to action" at bounding box center [269, 534] width 194 height 24
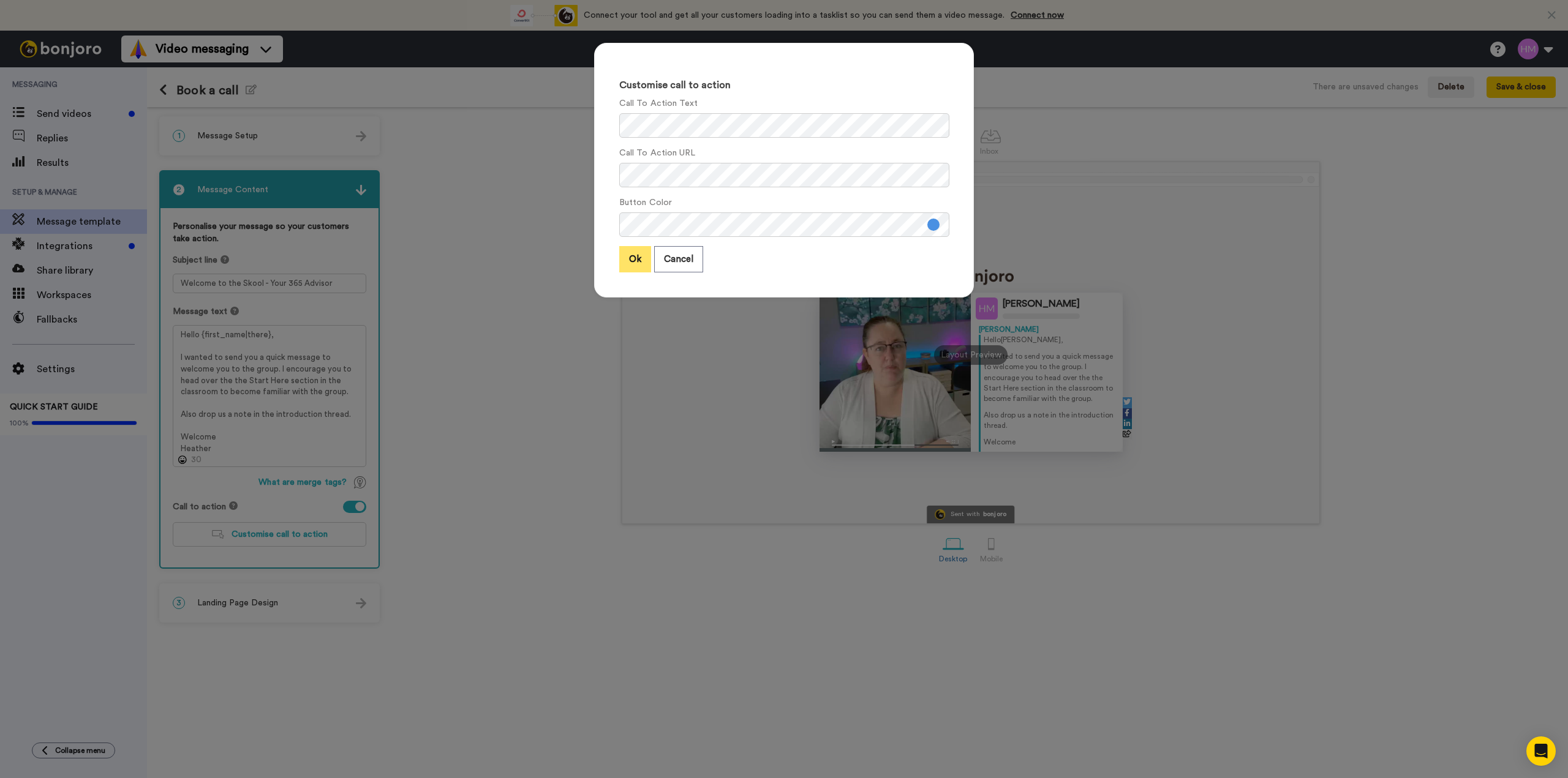
click at [627, 264] on button "Ok" at bounding box center [635, 259] width 32 height 26
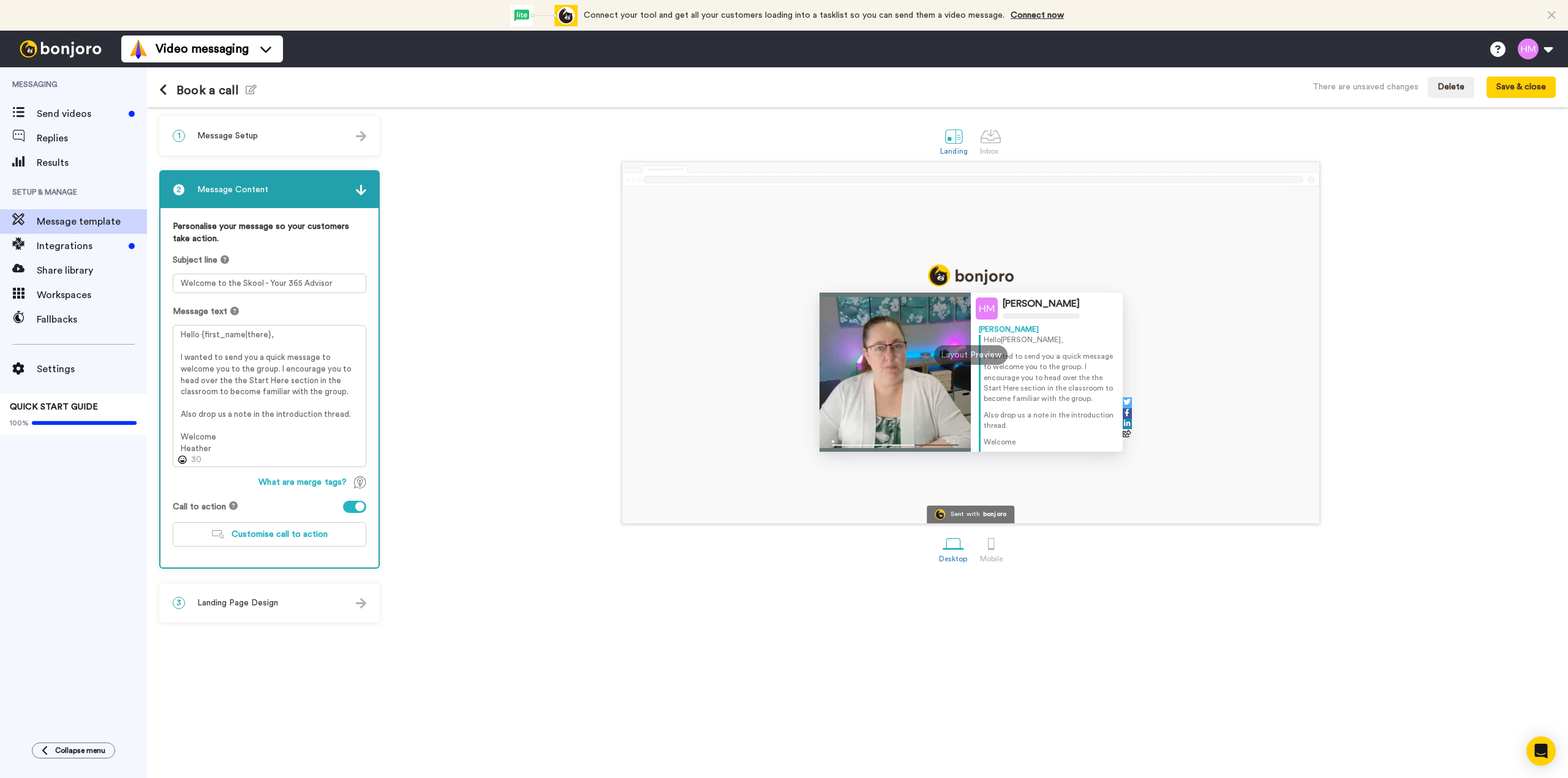
click at [266, 608] on span "Landing Page Design" at bounding box center [237, 603] width 80 height 13
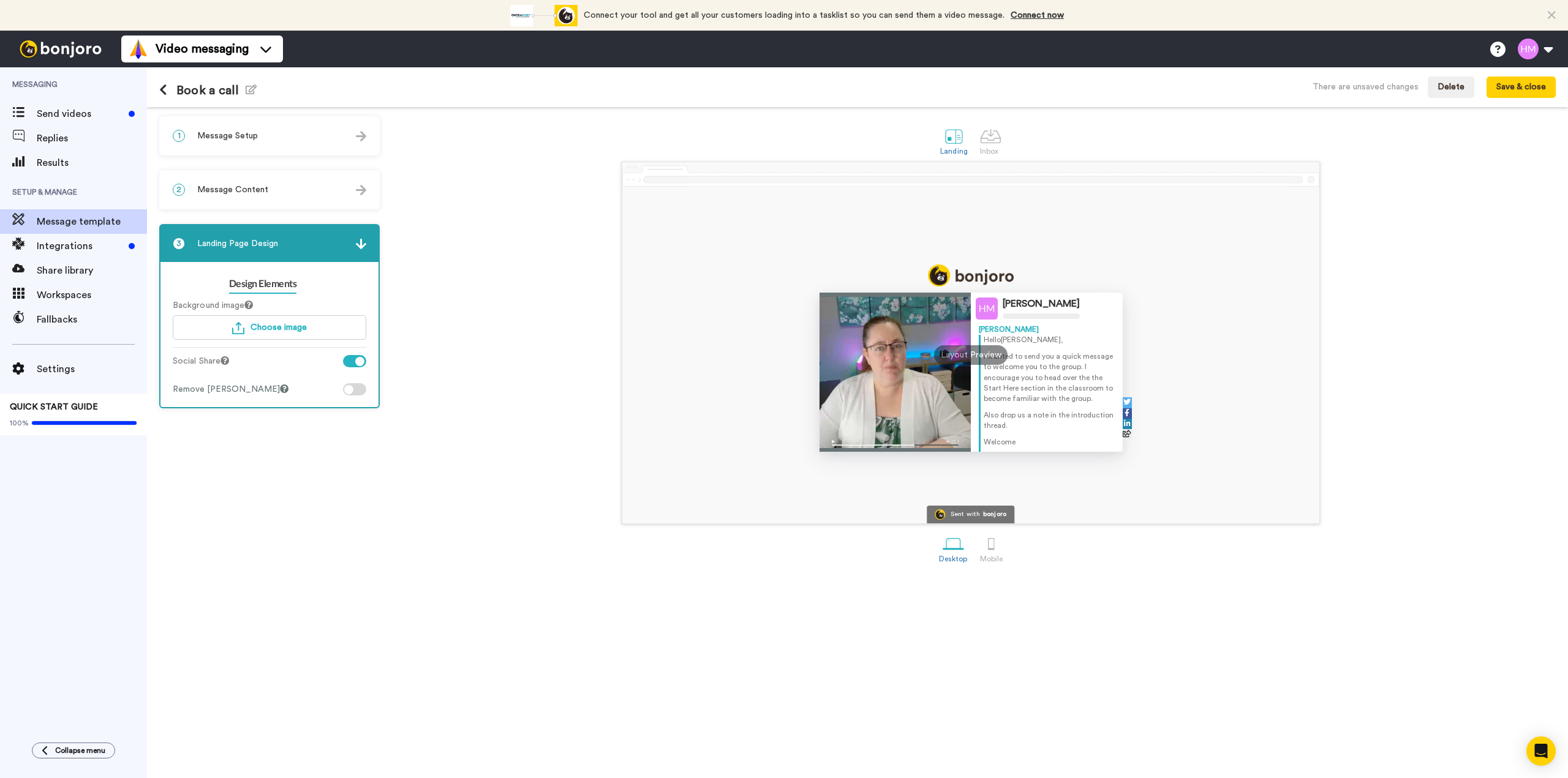
click at [359, 363] on div at bounding box center [360, 361] width 9 height 9
click at [1524, 91] on button "Save & close" at bounding box center [1521, 87] width 69 height 22
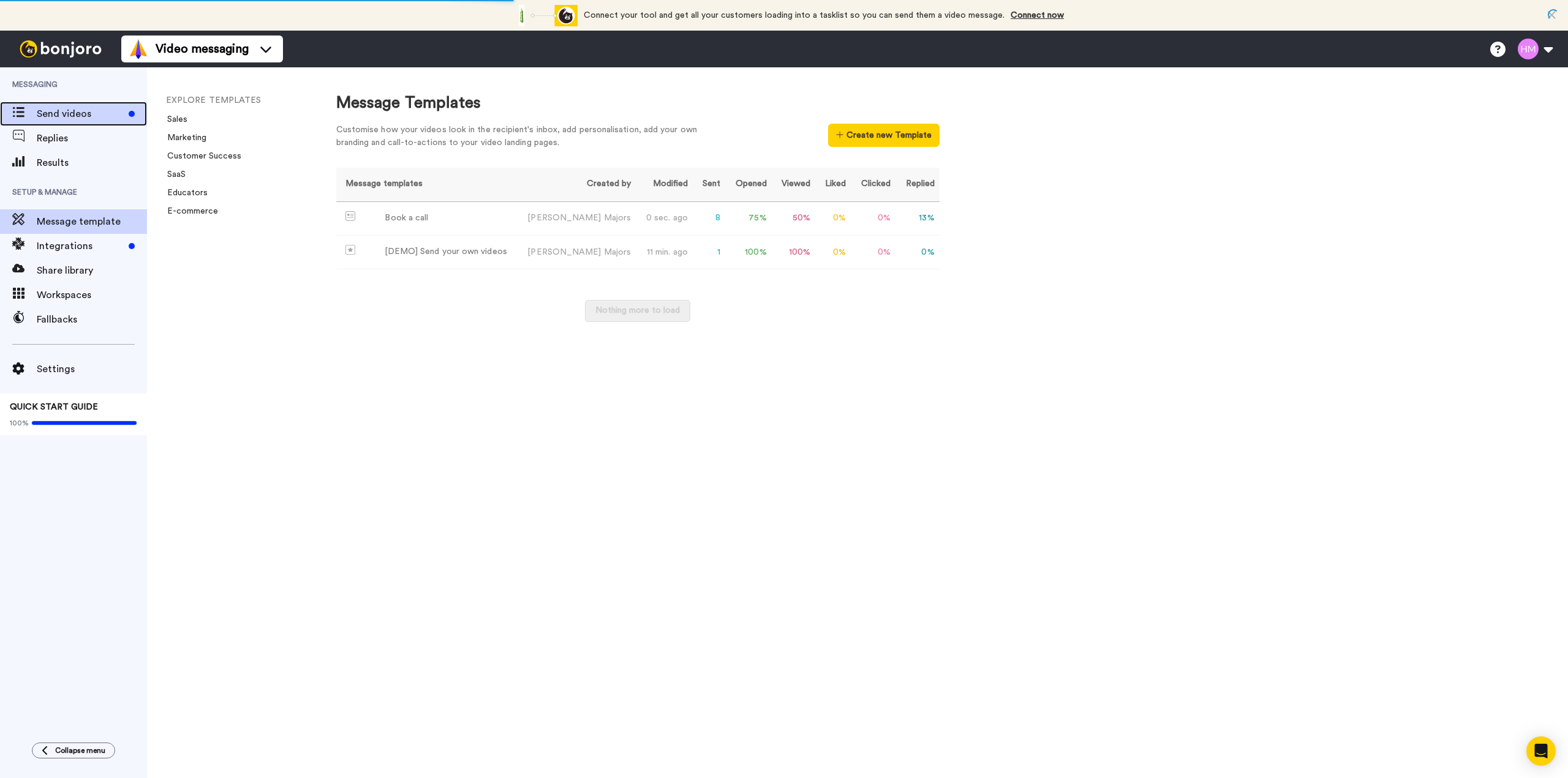
click at [71, 118] on span "Send videos" at bounding box center [80, 113] width 87 height 15
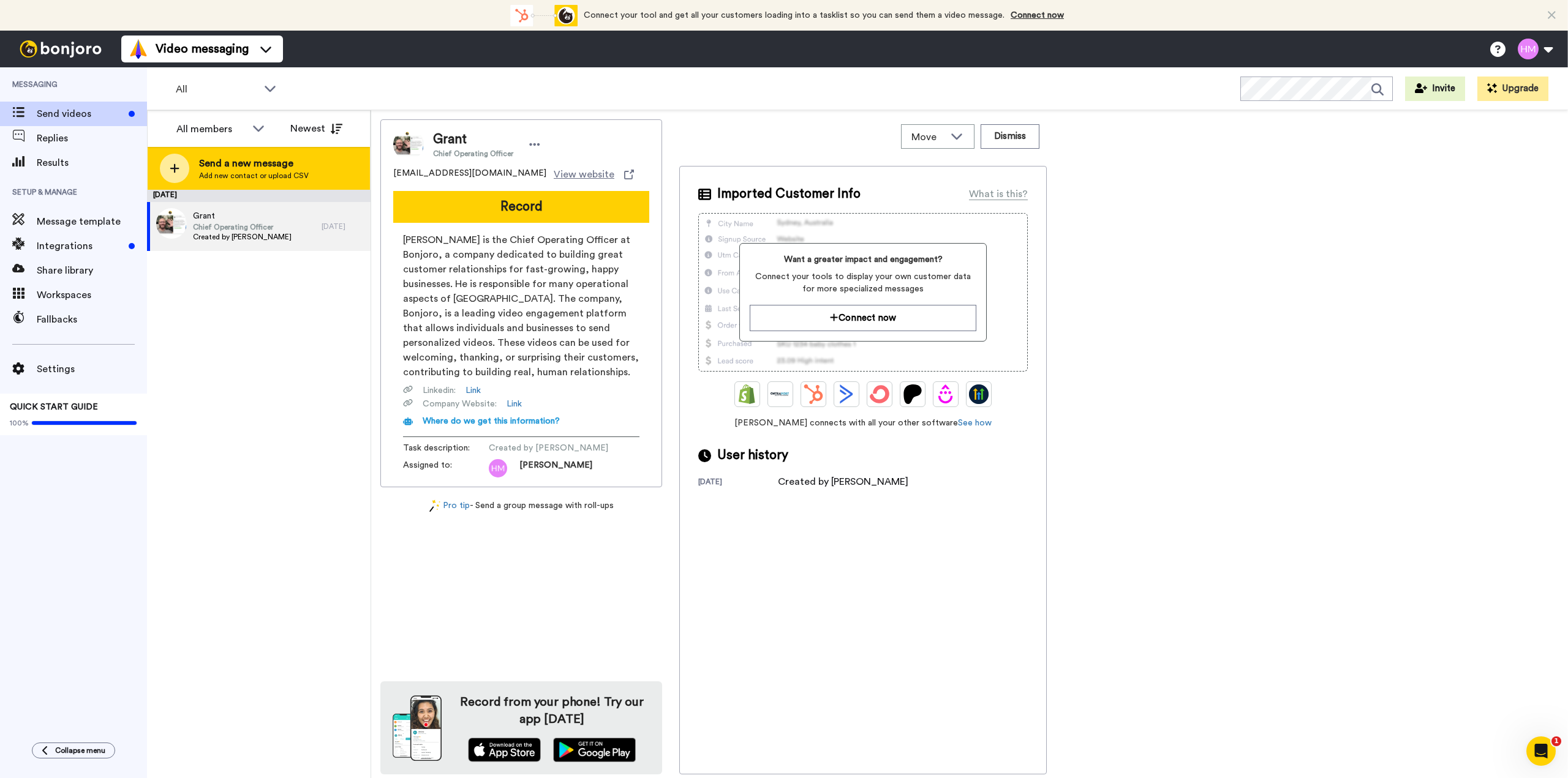
click at [177, 173] on icon at bounding box center [174, 168] width 10 height 11
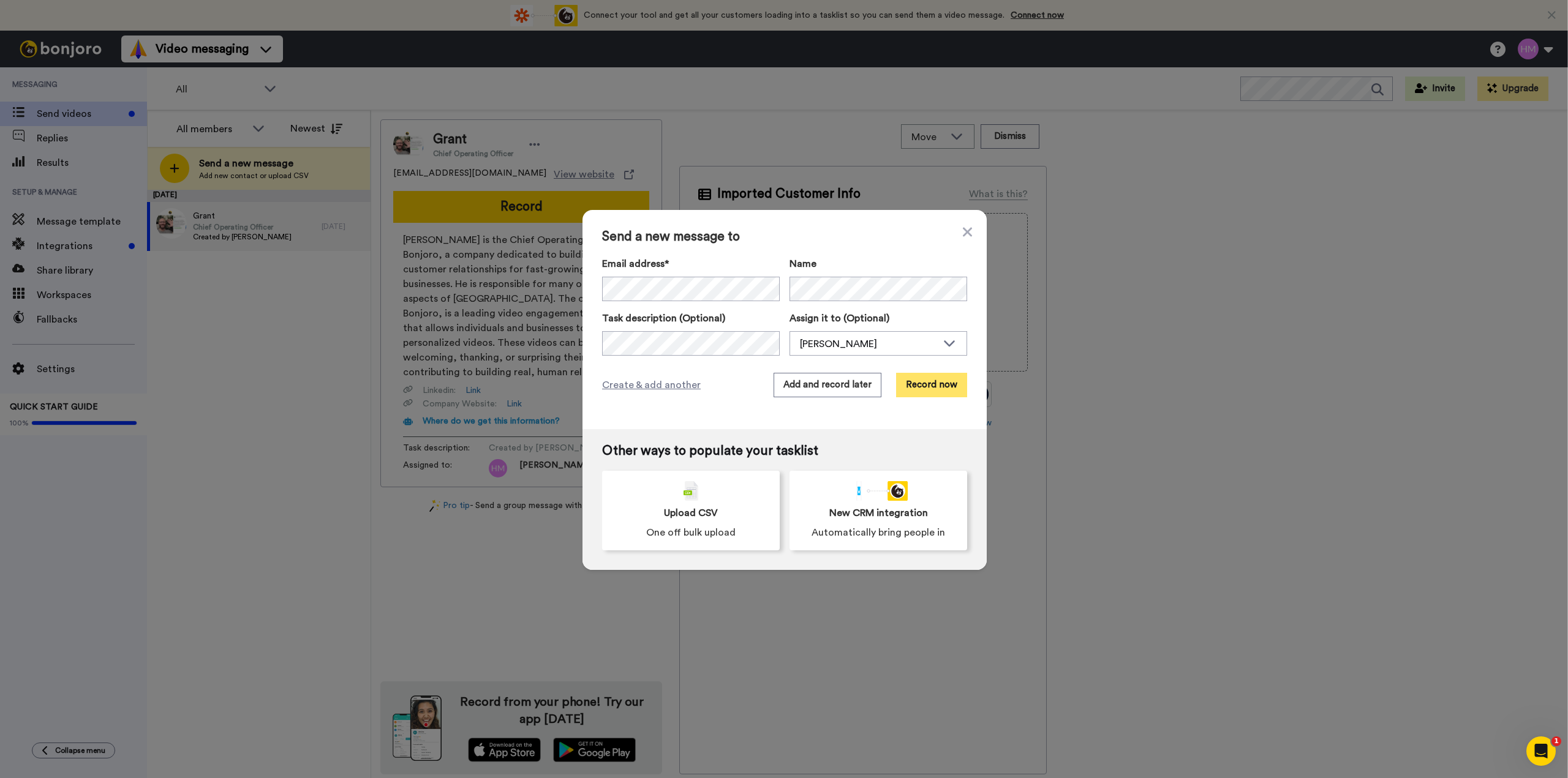
click at [933, 389] on button "Record now" at bounding box center [931, 385] width 71 height 24
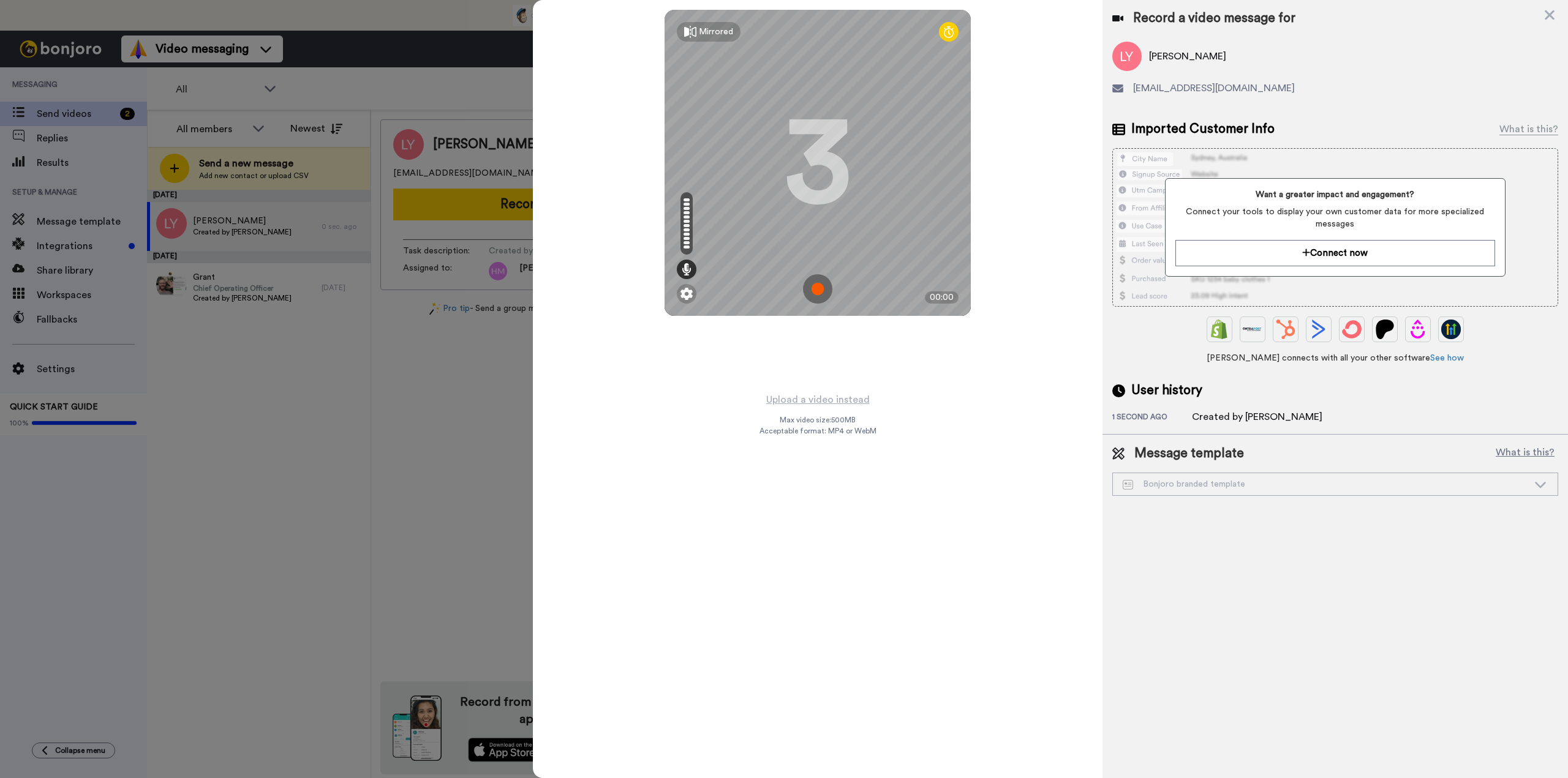
click at [817, 291] on img at bounding box center [818, 289] width 29 height 29
click at [825, 296] on img at bounding box center [818, 289] width 29 height 29
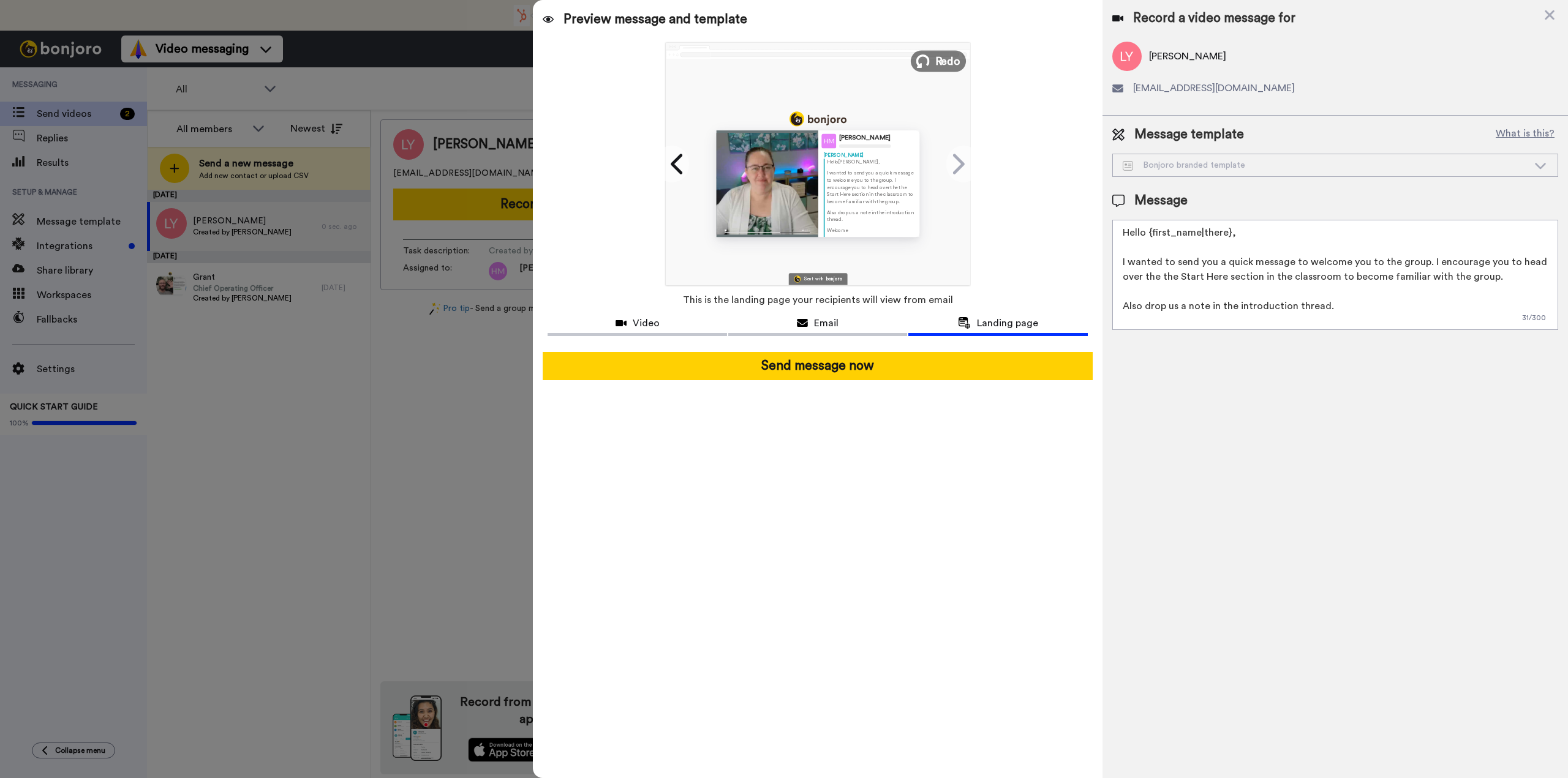
click at [946, 59] on span "Redo" at bounding box center [948, 60] width 26 height 16
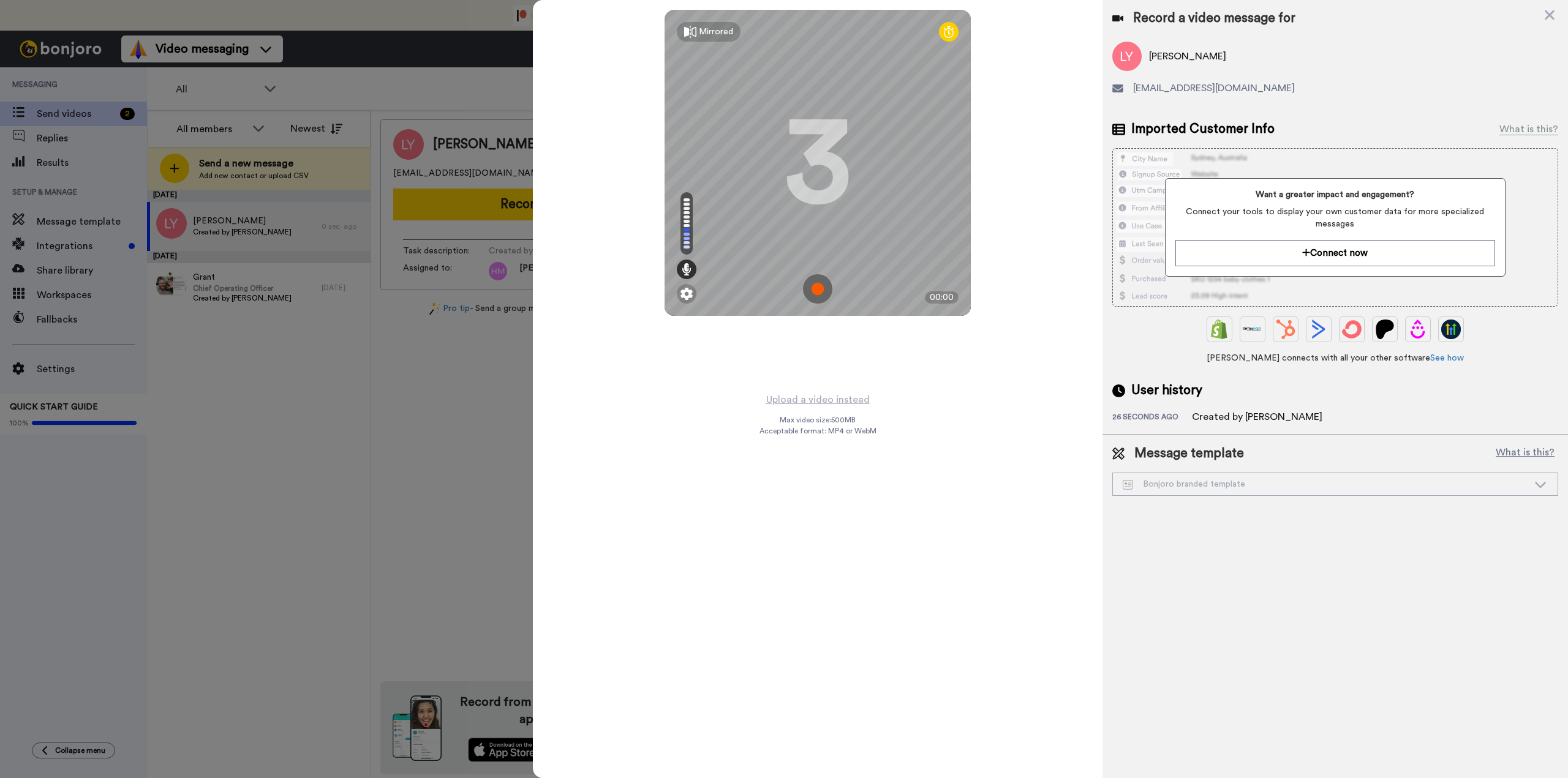
click at [826, 291] on img at bounding box center [818, 289] width 29 height 29
click at [820, 286] on img at bounding box center [818, 289] width 29 height 29
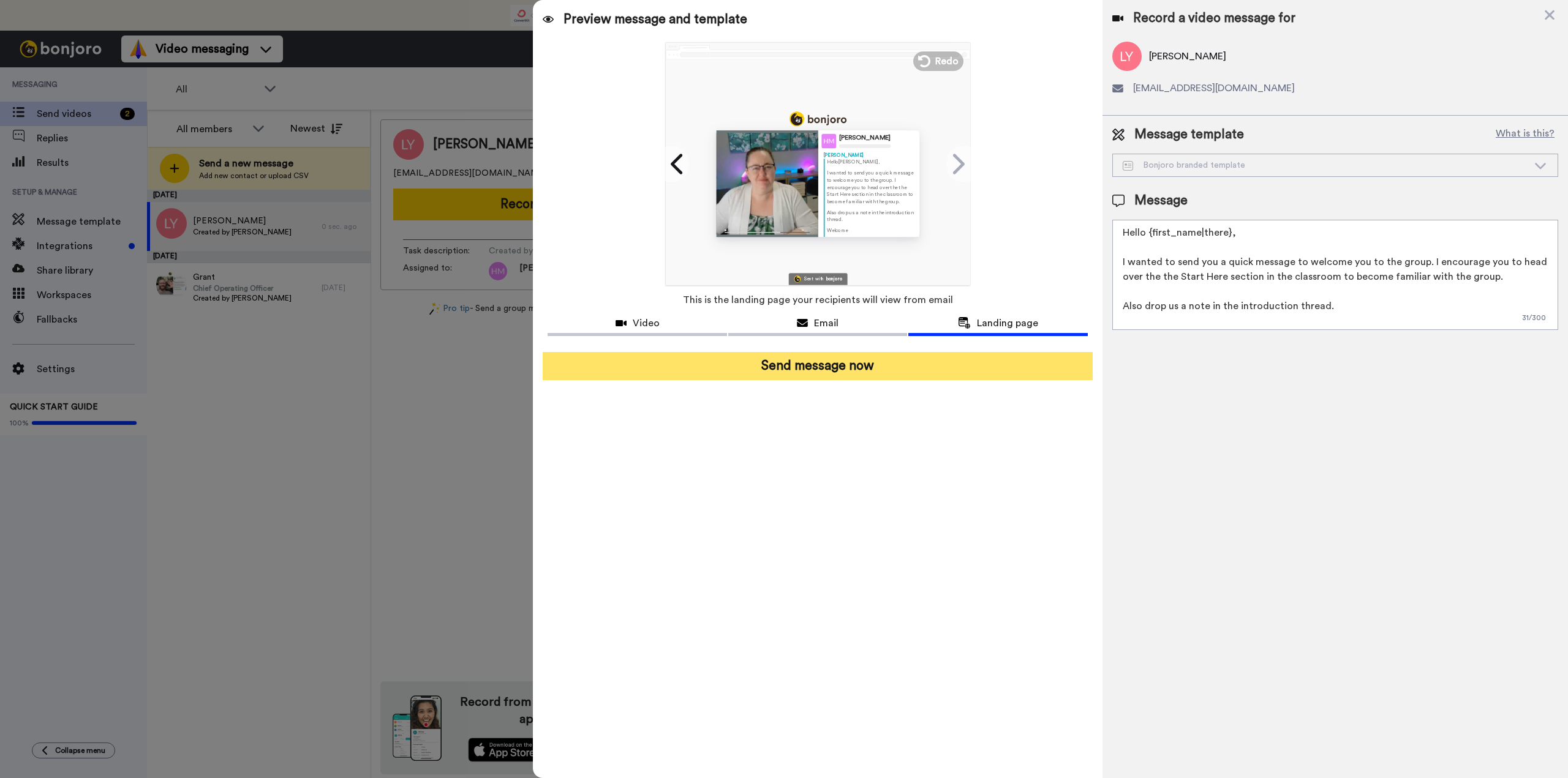
click at [826, 372] on button "Send message now" at bounding box center [817, 365] width 549 height 28
